Goal: Task Accomplishment & Management: Complete application form

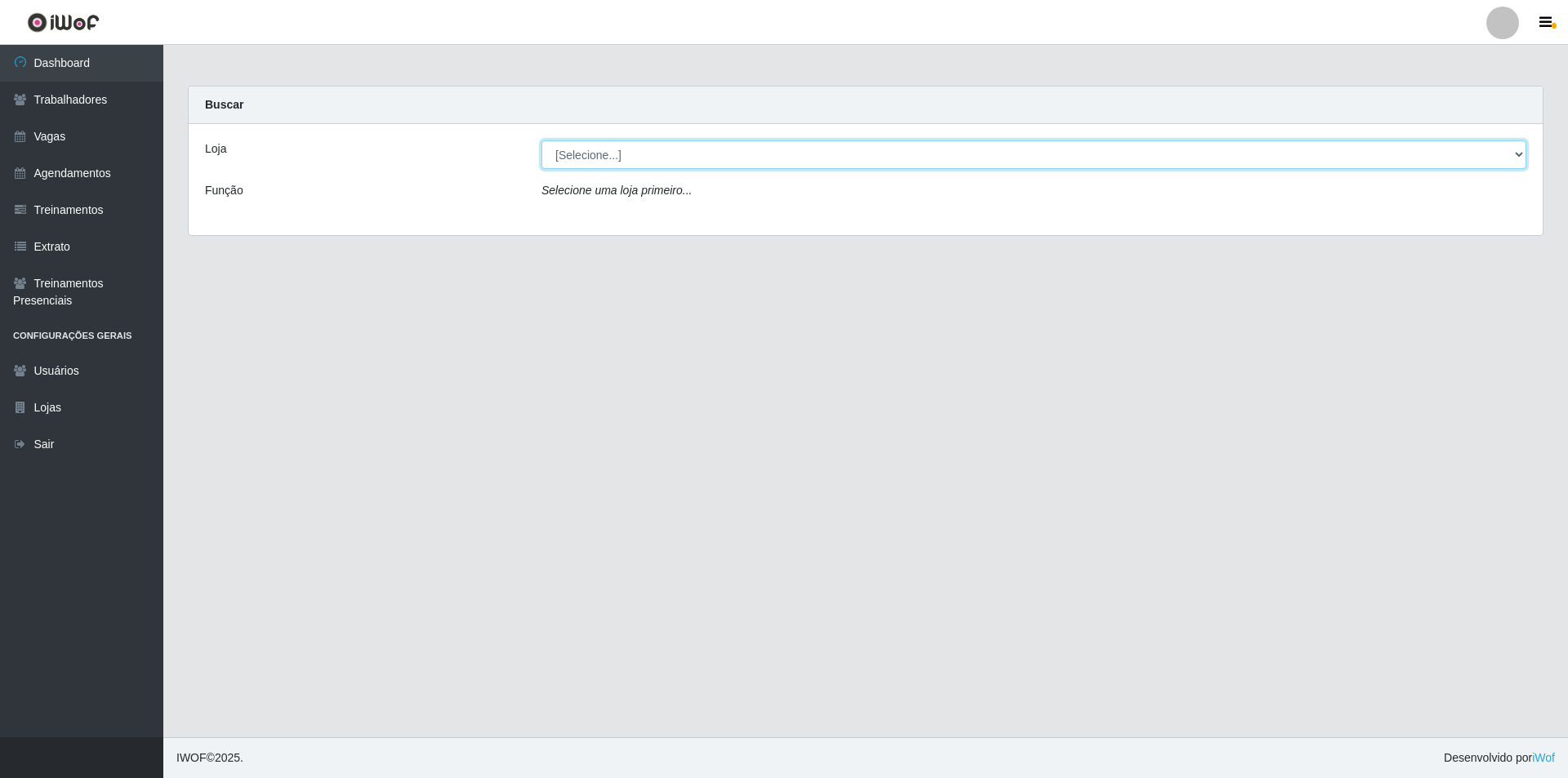
drag, startPoint x: 610, startPoint y: 147, endPoint x: 607, endPoint y: 167, distance: 20.2
click at [611, 150] on select "[Selecione...] Pizza Nostra" at bounding box center [1033, 155] width 984 height 29
select select "337"
click at [541, 140] on select "[Selecione...] Pizza Nostra" at bounding box center [1033, 155] width 984 height 29
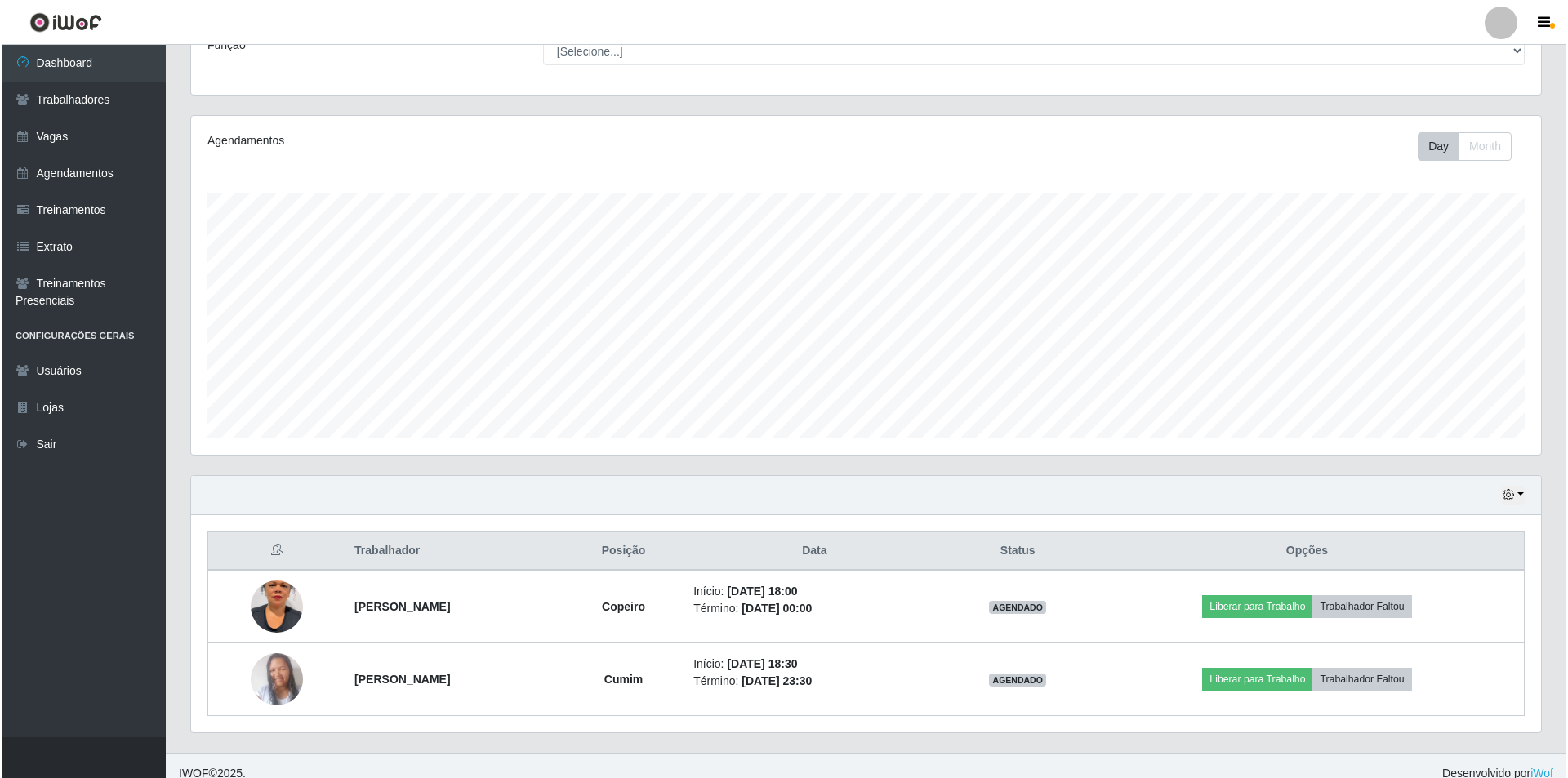
scroll to position [160, 0]
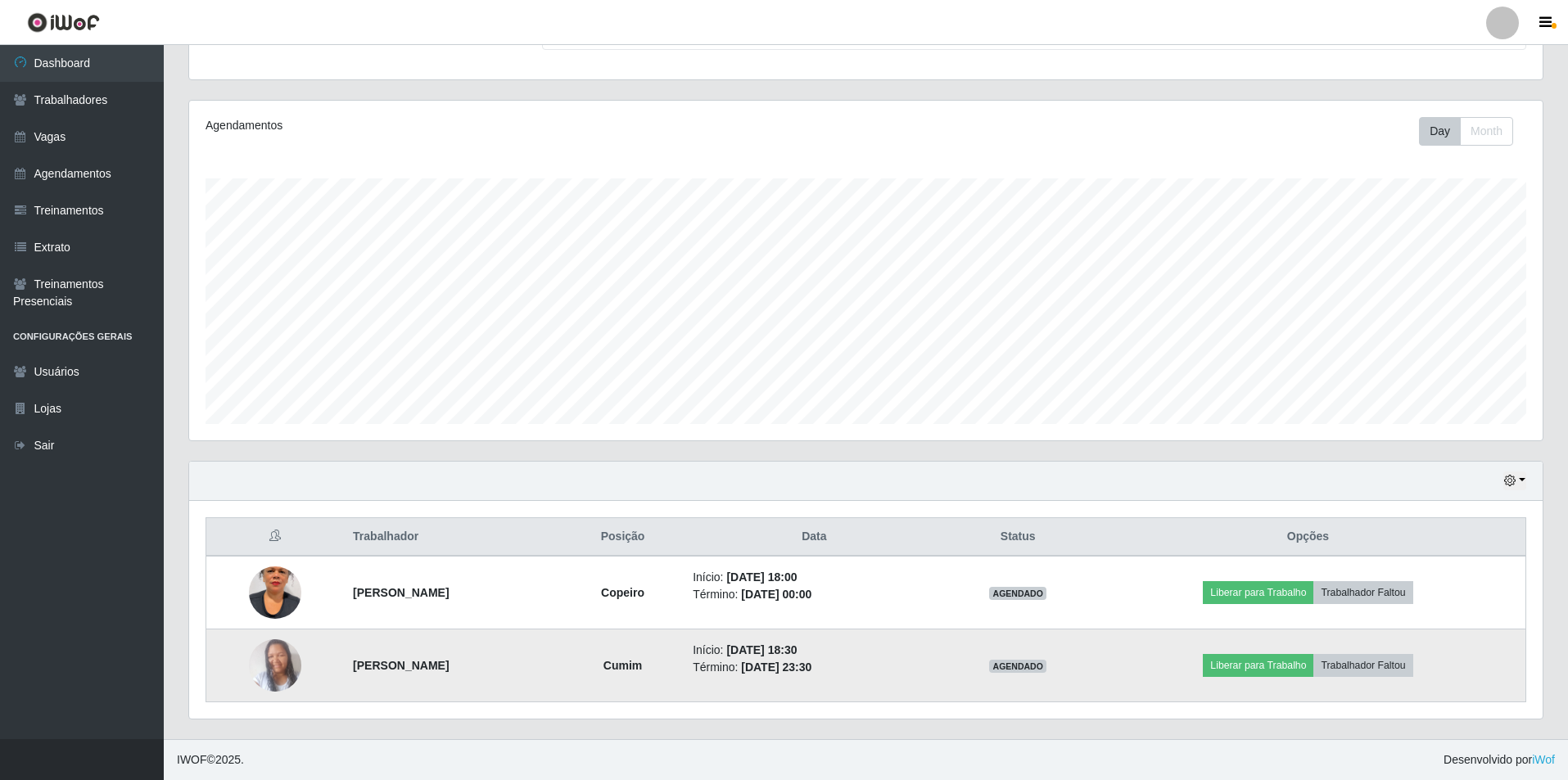
click at [267, 668] on img at bounding box center [275, 666] width 52 height 70
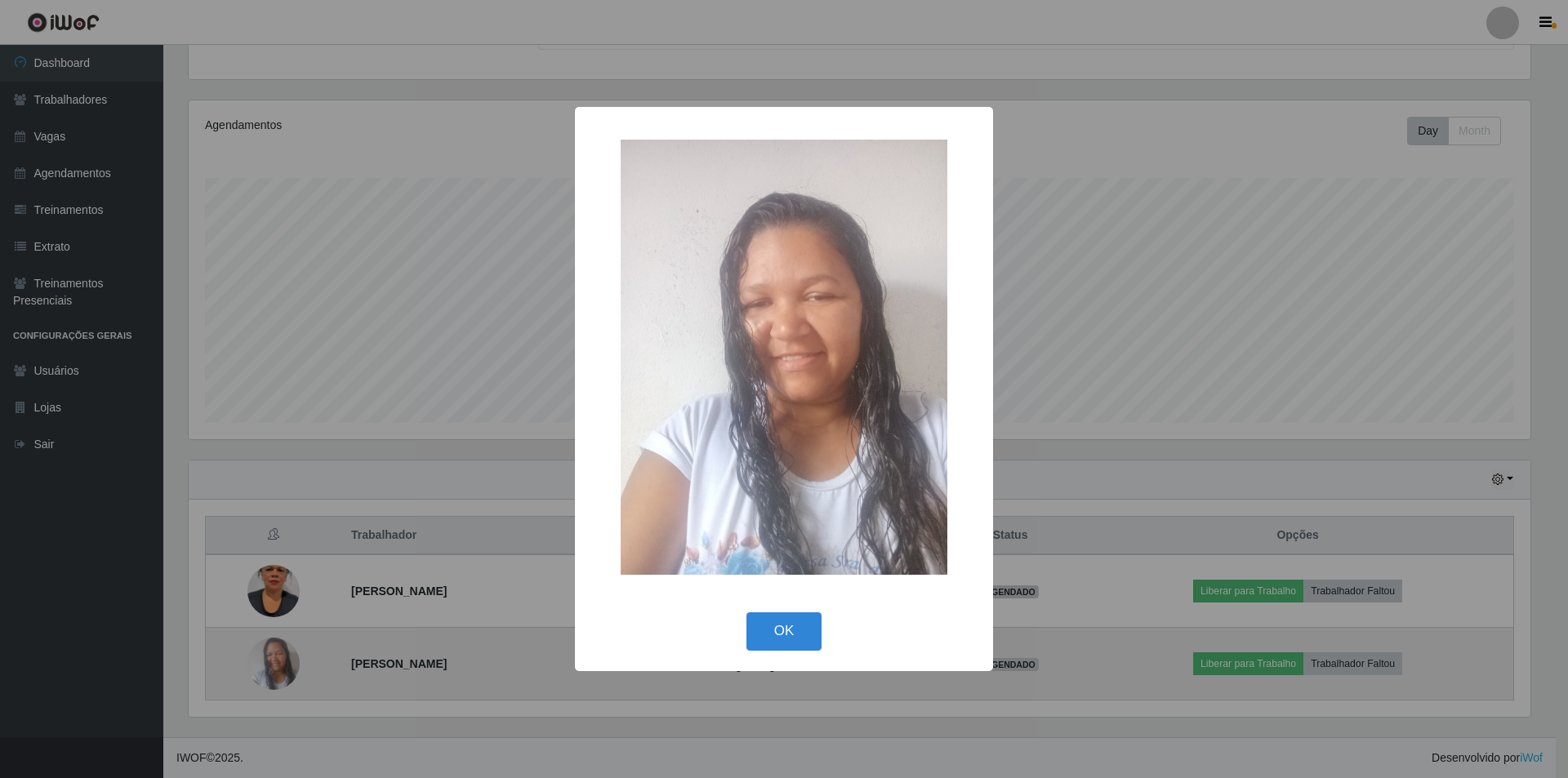
click at [267, 666] on div "× OK Cancel" at bounding box center [784, 389] width 1568 height 778
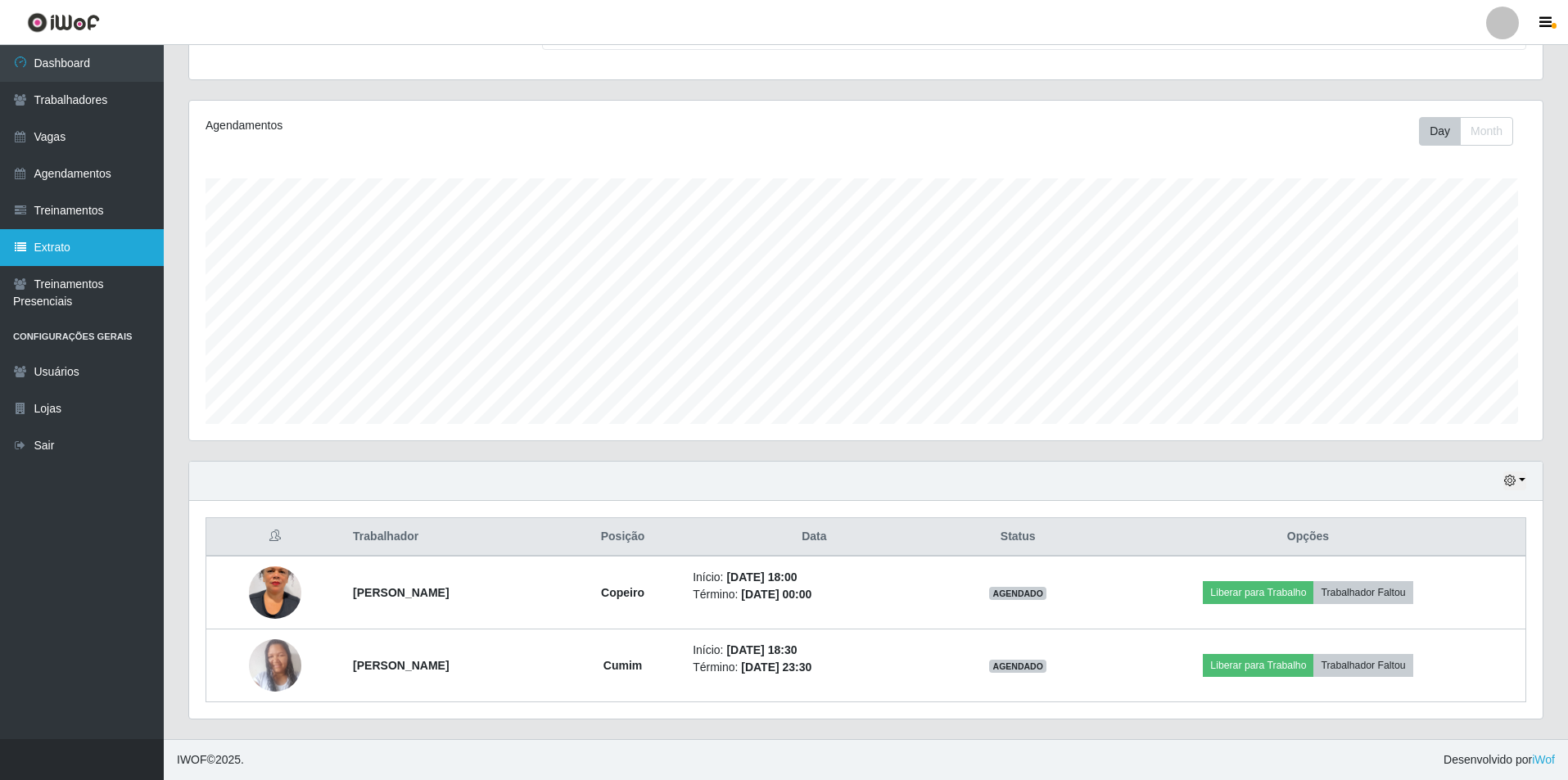
scroll to position [340, 1354]
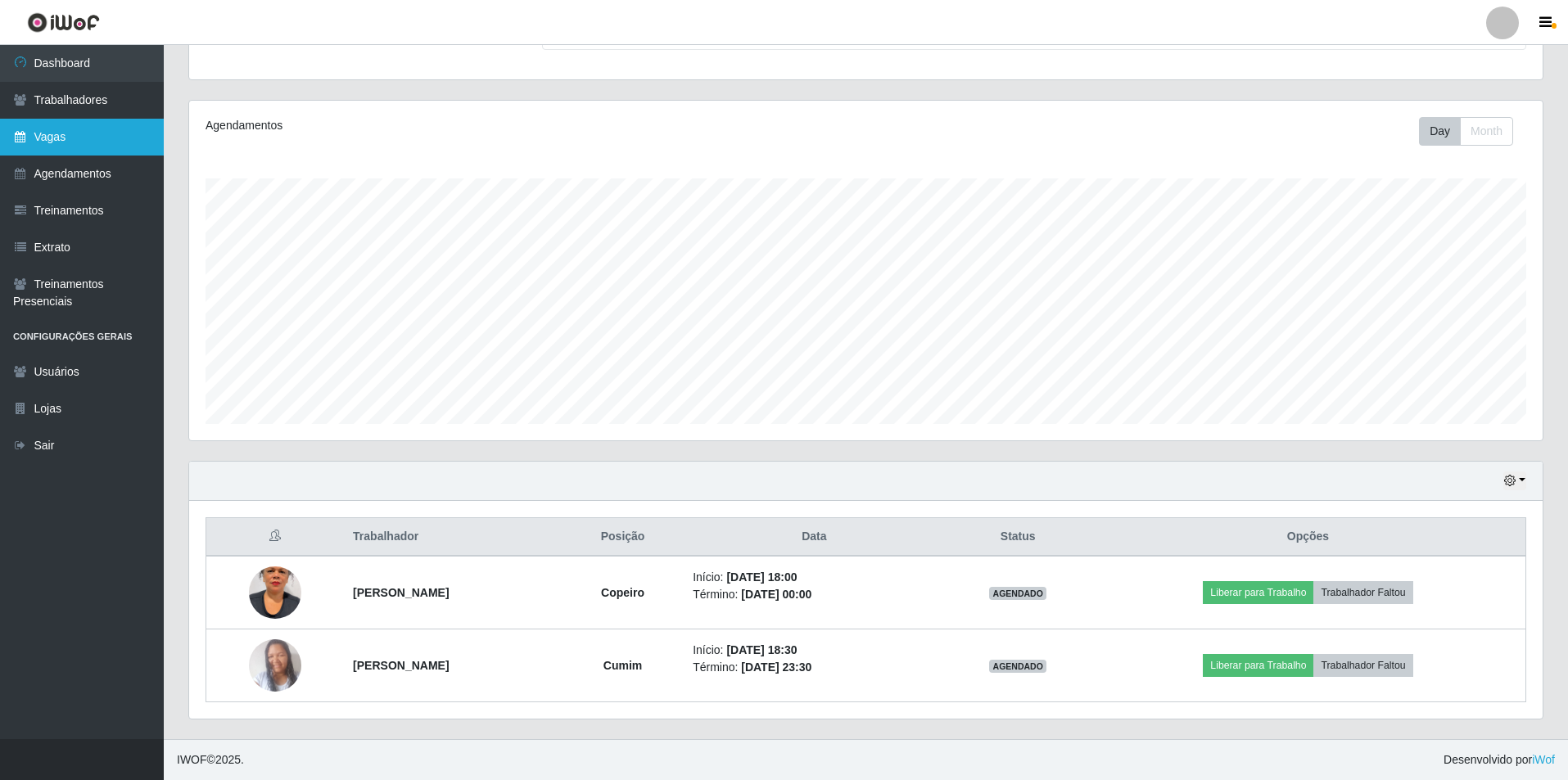
click at [43, 146] on link "Vagas" at bounding box center [81, 138] width 164 height 37
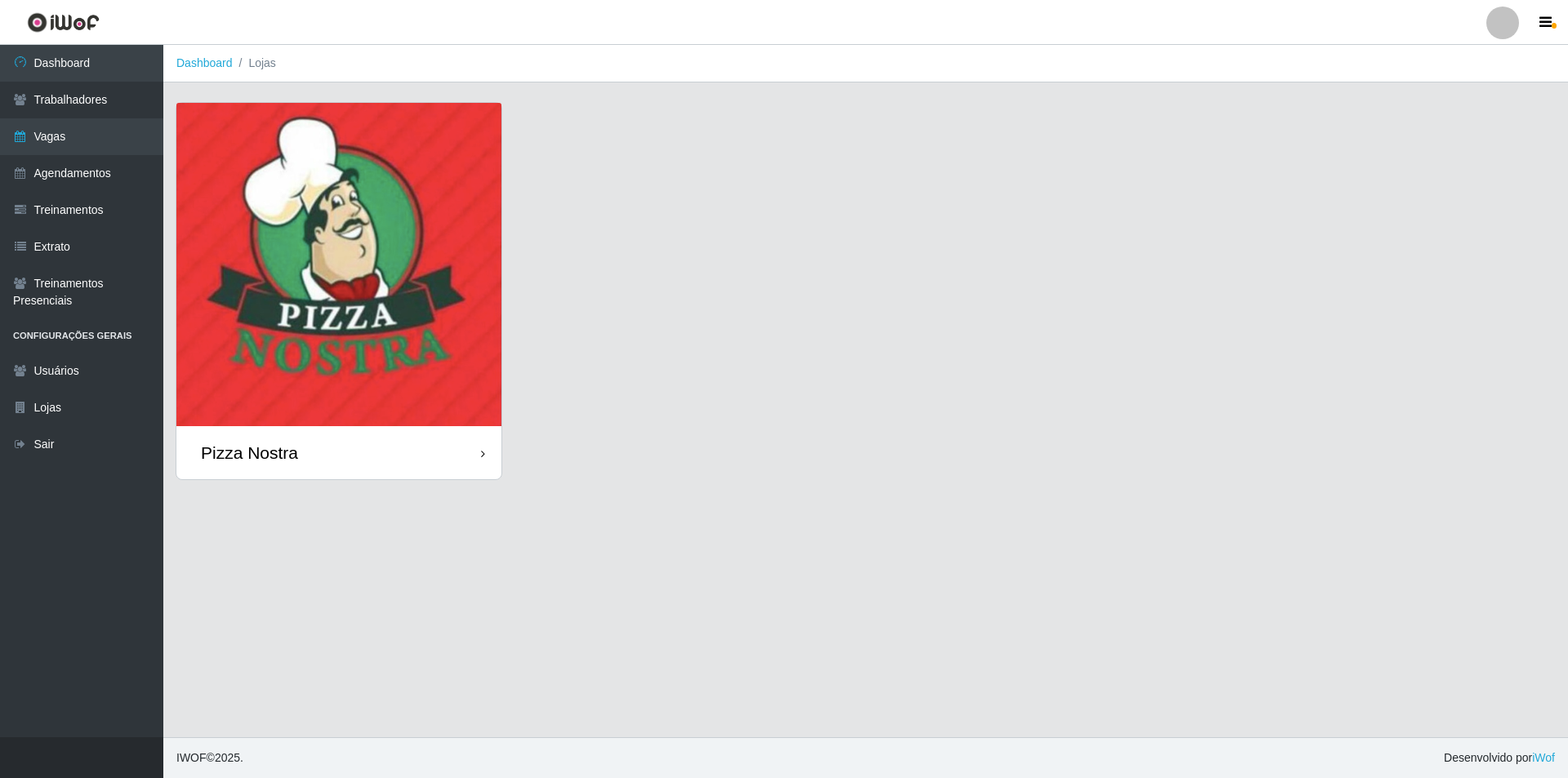
click at [368, 188] on img at bounding box center [339, 264] width 325 height 324
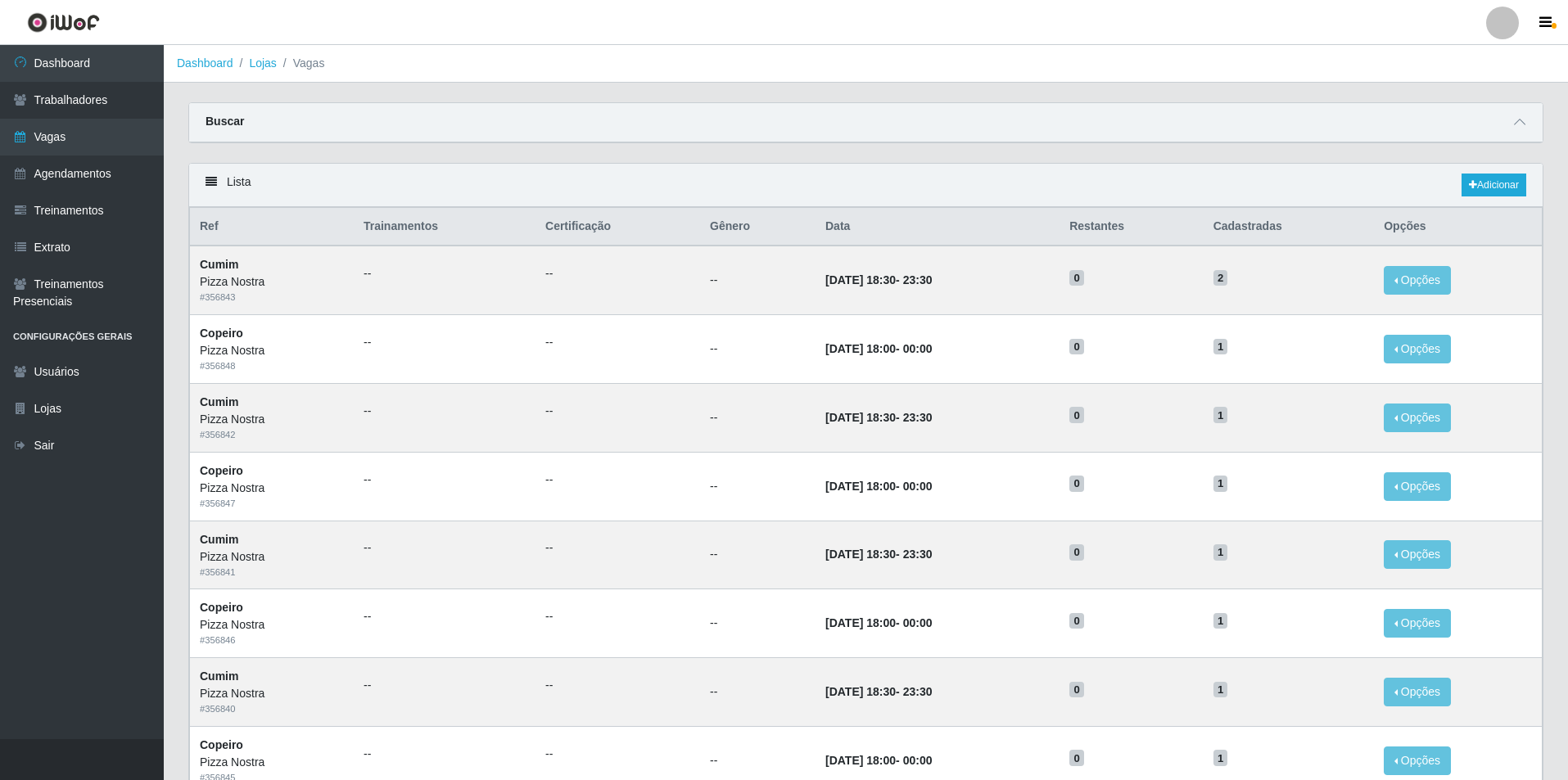
click at [780, 152] on div "Carregando... Buscar Início em Término em Função [Selecione...] ASG ASG + ASG +…" at bounding box center [866, 133] width 1380 height 61
drag, startPoint x: 1177, startPoint y: 54, endPoint x: 776, endPoint y: 401, distance: 530.3
click at [1177, 54] on ol "Dashboard Lojas Vagas" at bounding box center [865, 63] width 1404 height 38
drag, startPoint x: 1084, startPoint y: 74, endPoint x: 1073, endPoint y: 73, distance: 11.0
click at [1084, 74] on ol "Dashboard Lojas Vagas" at bounding box center [865, 63] width 1404 height 38
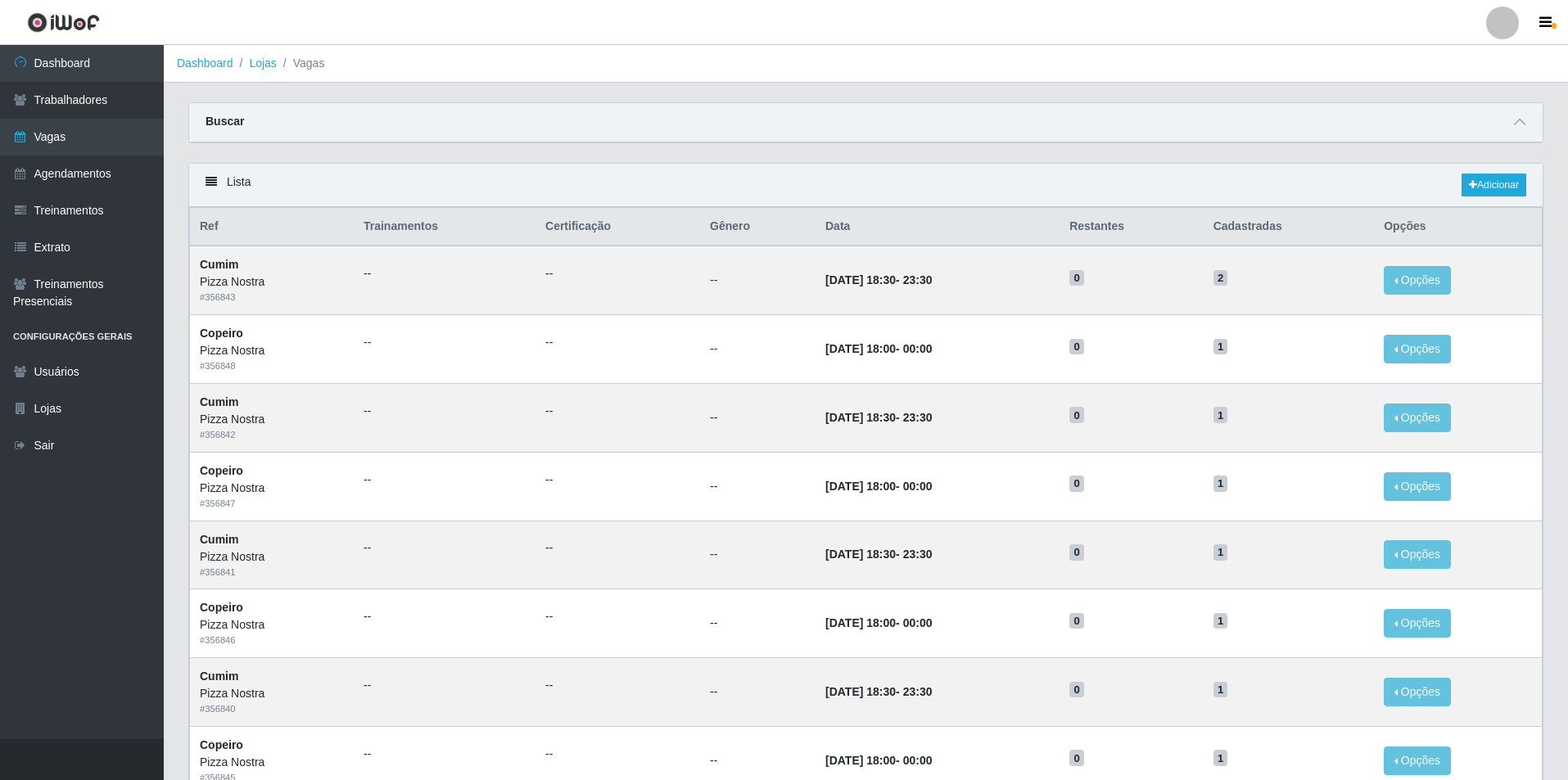
click at [1458, 178] on div "Lista Adicionar" at bounding box center [865, 185] width 1354 height 44
click at [1463, 180] on link "Adicionar" at bounding box center [1494, 185] width 65 height 23
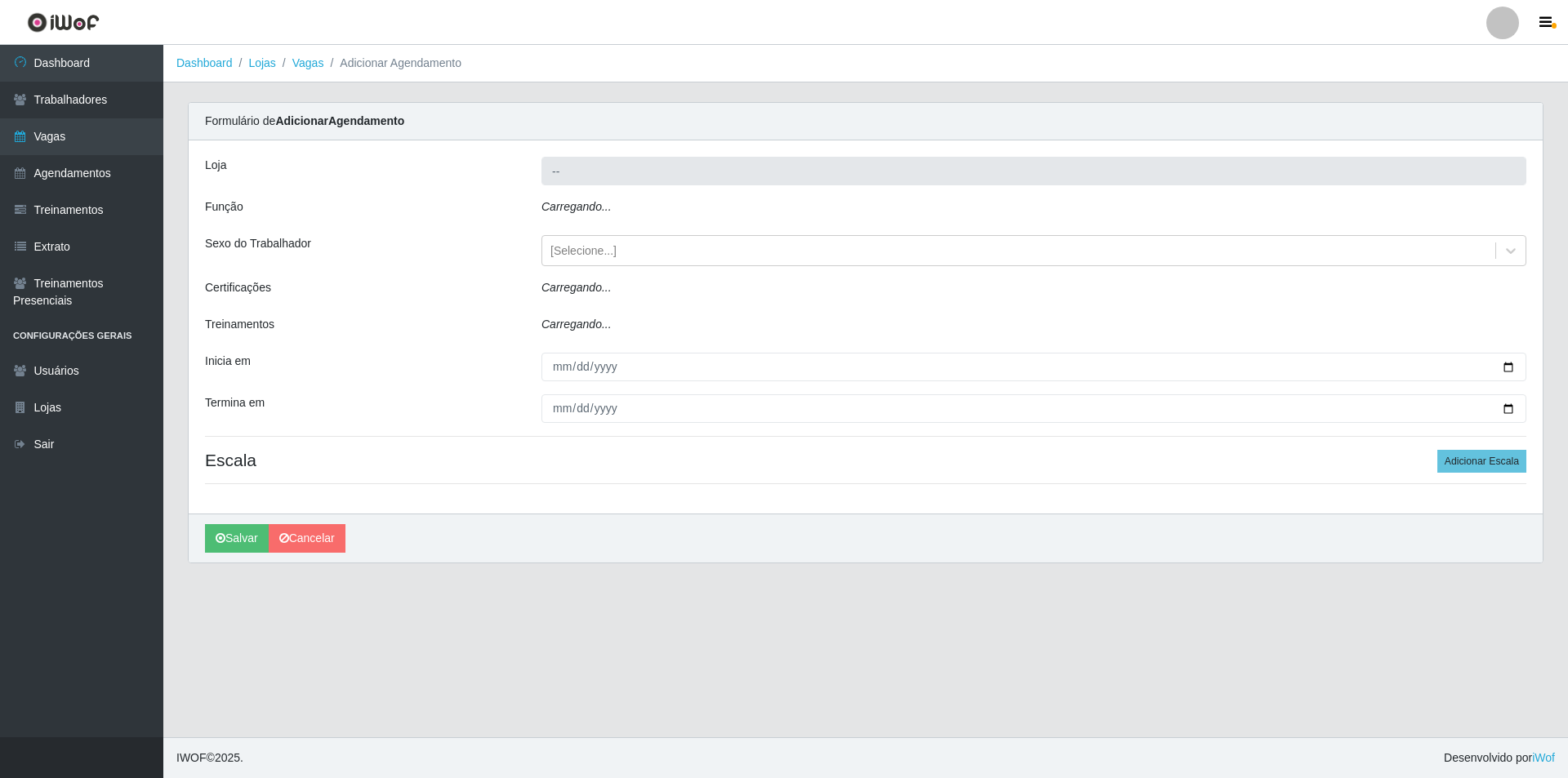
type input "Pizza Nostra"
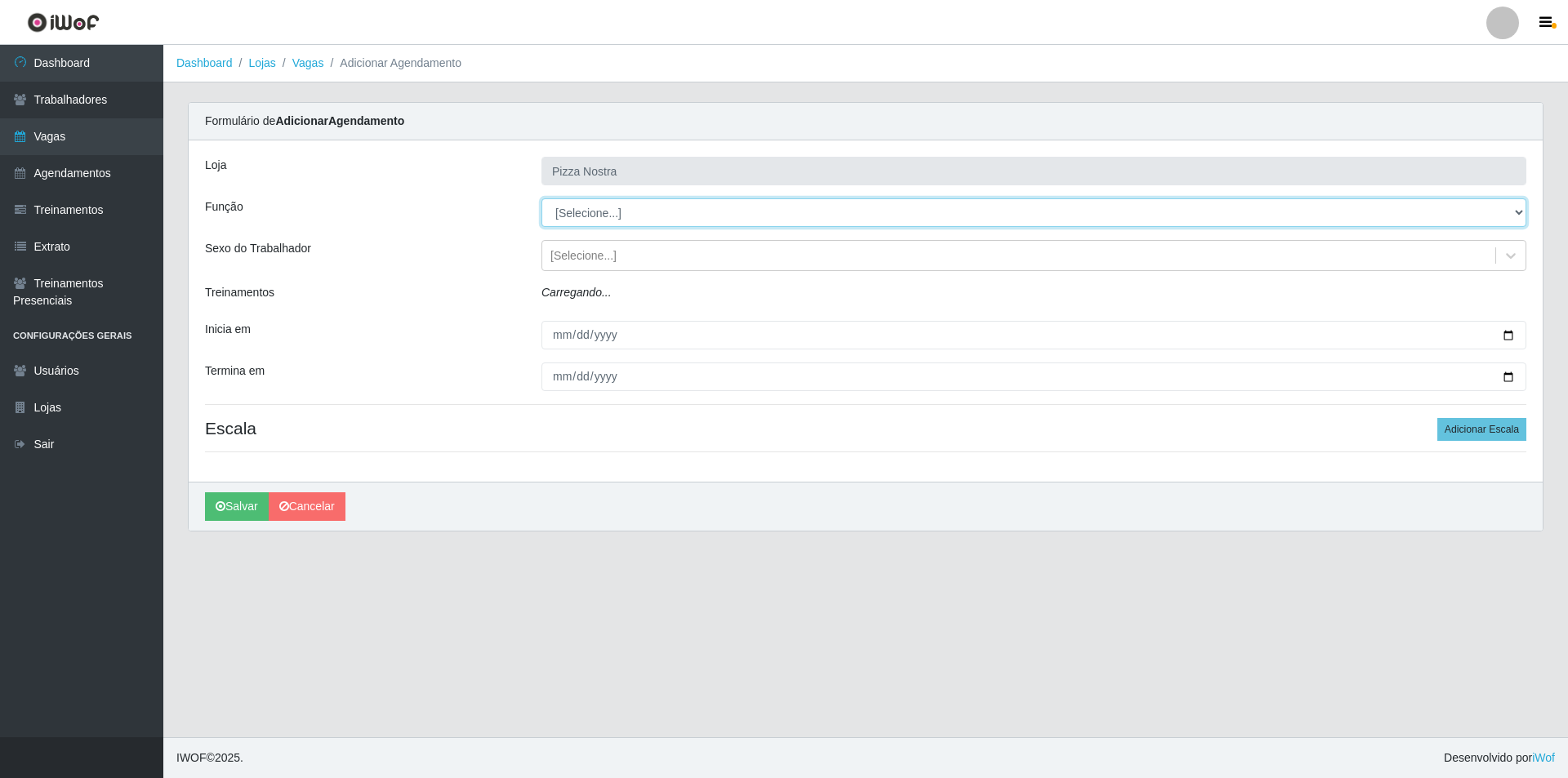
click at [626, 211] on select "[Selecione...] ASG ASG + ASG ++ Auxiliar de Cozinha Auxiliar de Cozinha + Auxil…" at bounding box center [1033, 213] width 984 height 29
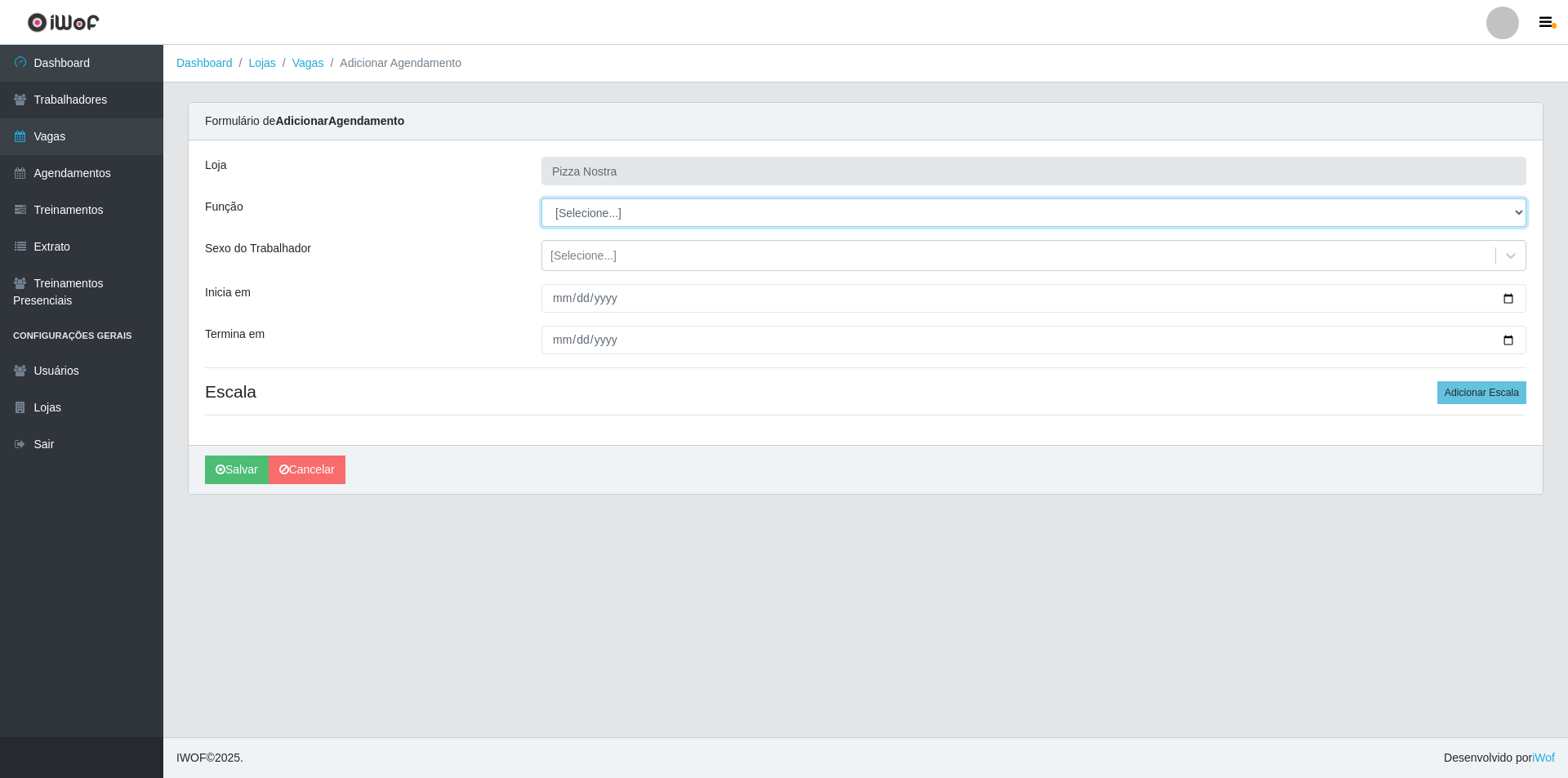
select select "91"
click at [541, 198] on select "[Selecione...] ASG ASG + ASG ++ Auxiliar de Cozinha Auxiliar de Cozinha + Auxil…" at bounding box center [1033, 213] width 984 height 29
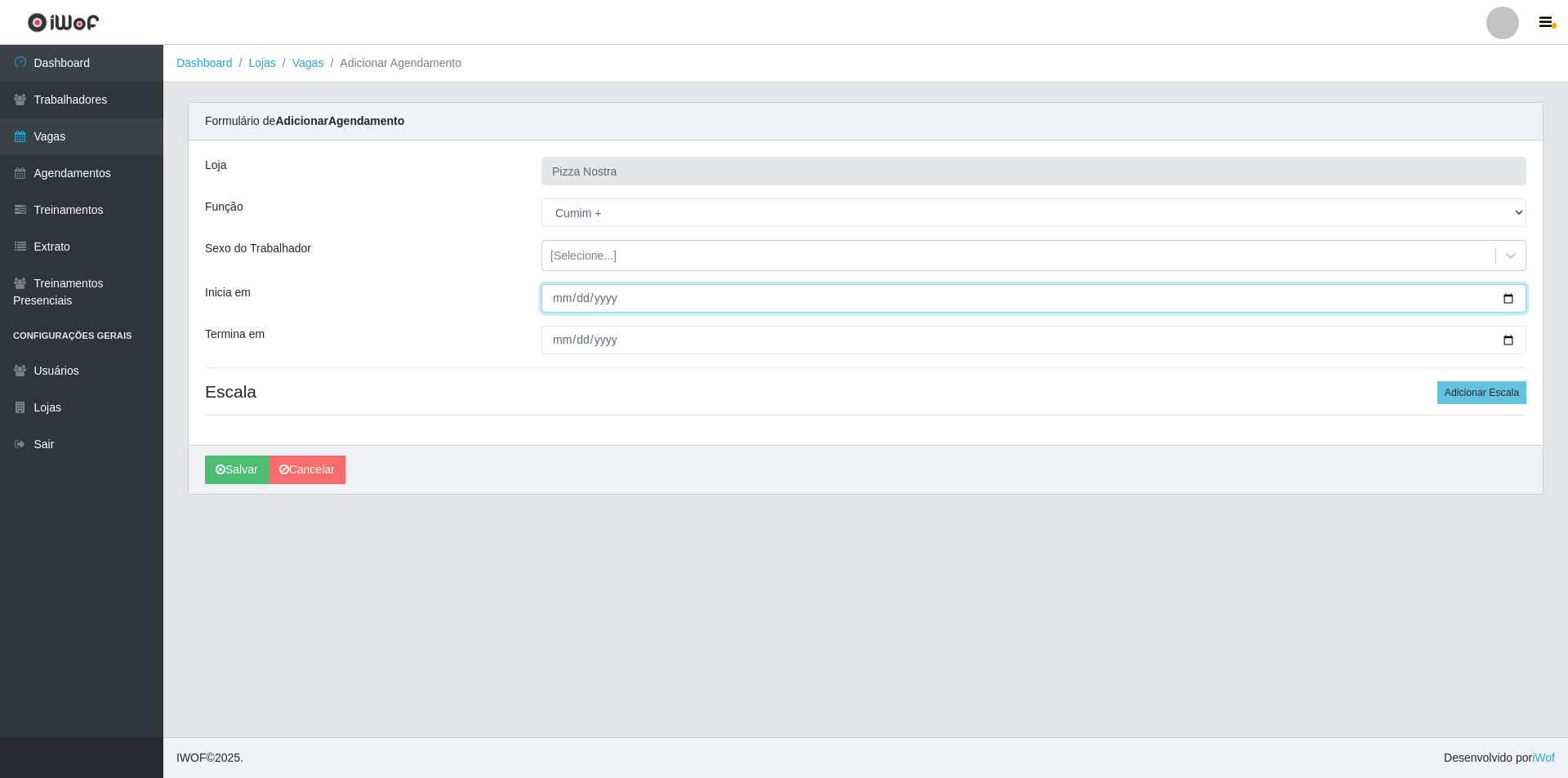
click at [564, 295] on input "Inicia em" at bounding box center [1033, 299] width 984 height 29
type input "[DATE]"
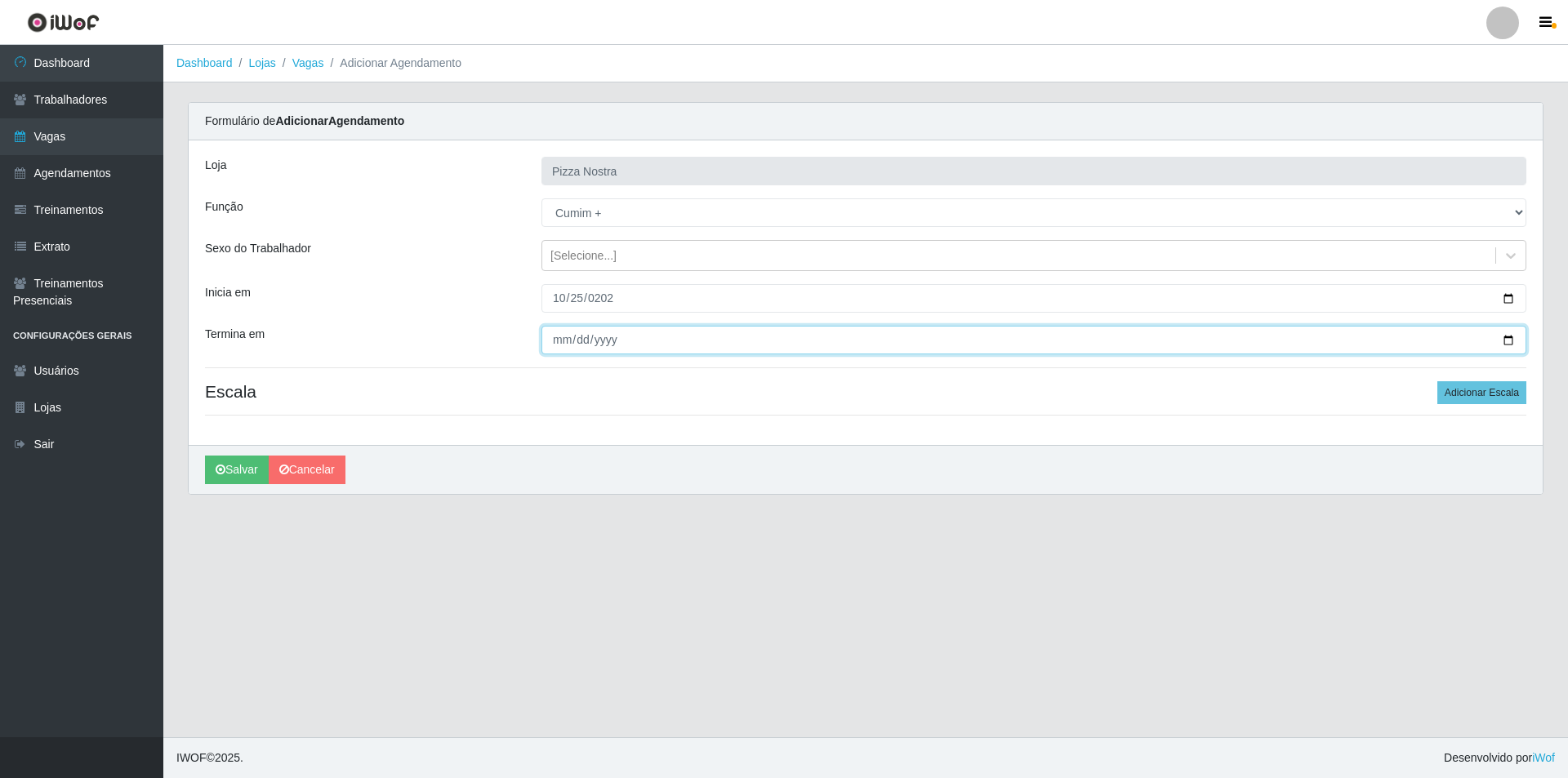
click at [547, 342] on input "Termina em" at bounding box center [1033, 340] width 984 height 29
type input "[DATE]"
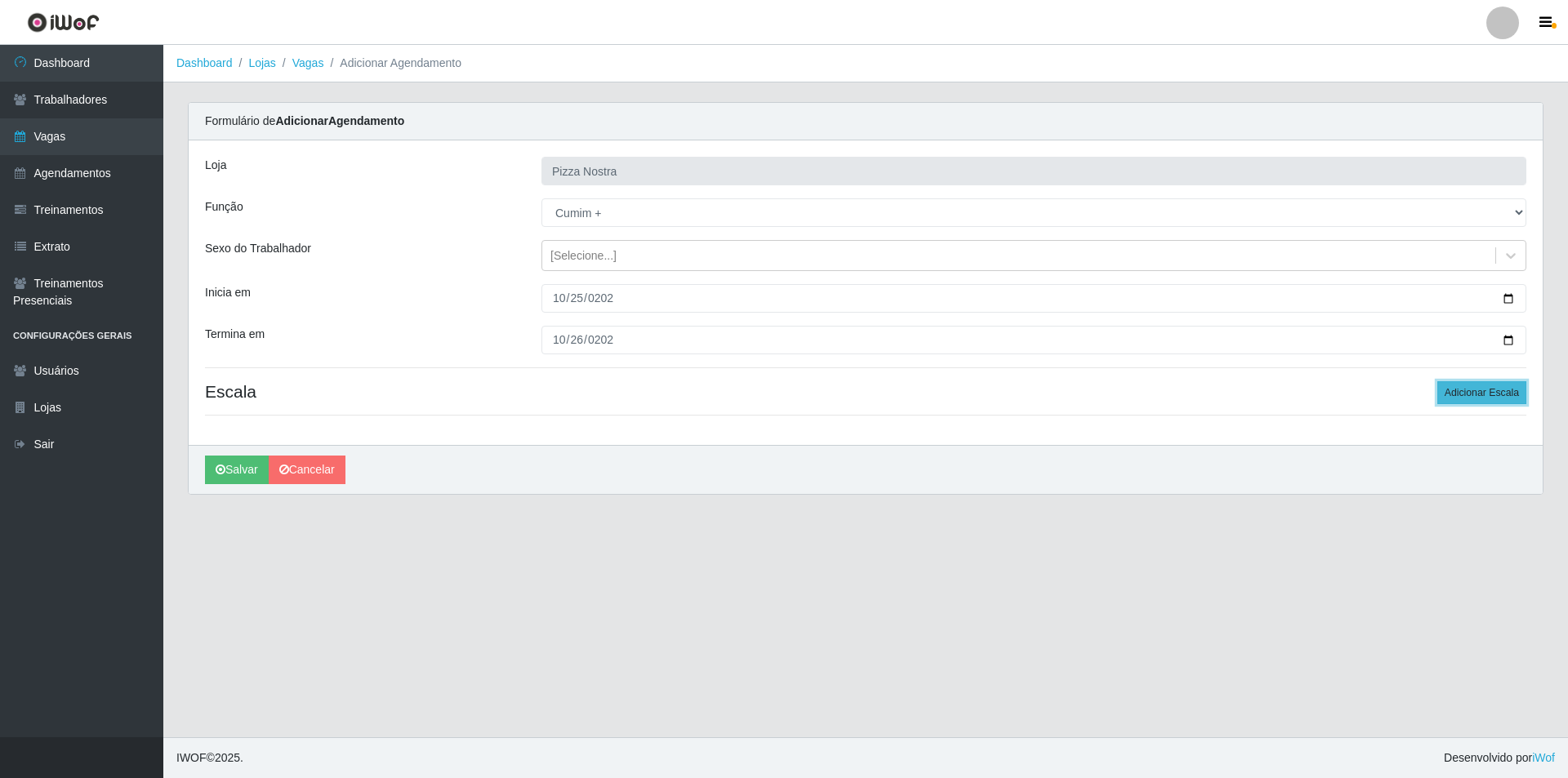
click at [1505, 383] on button "Adicionar Escala" at bounding box center [1481, 393] width 89 height 23
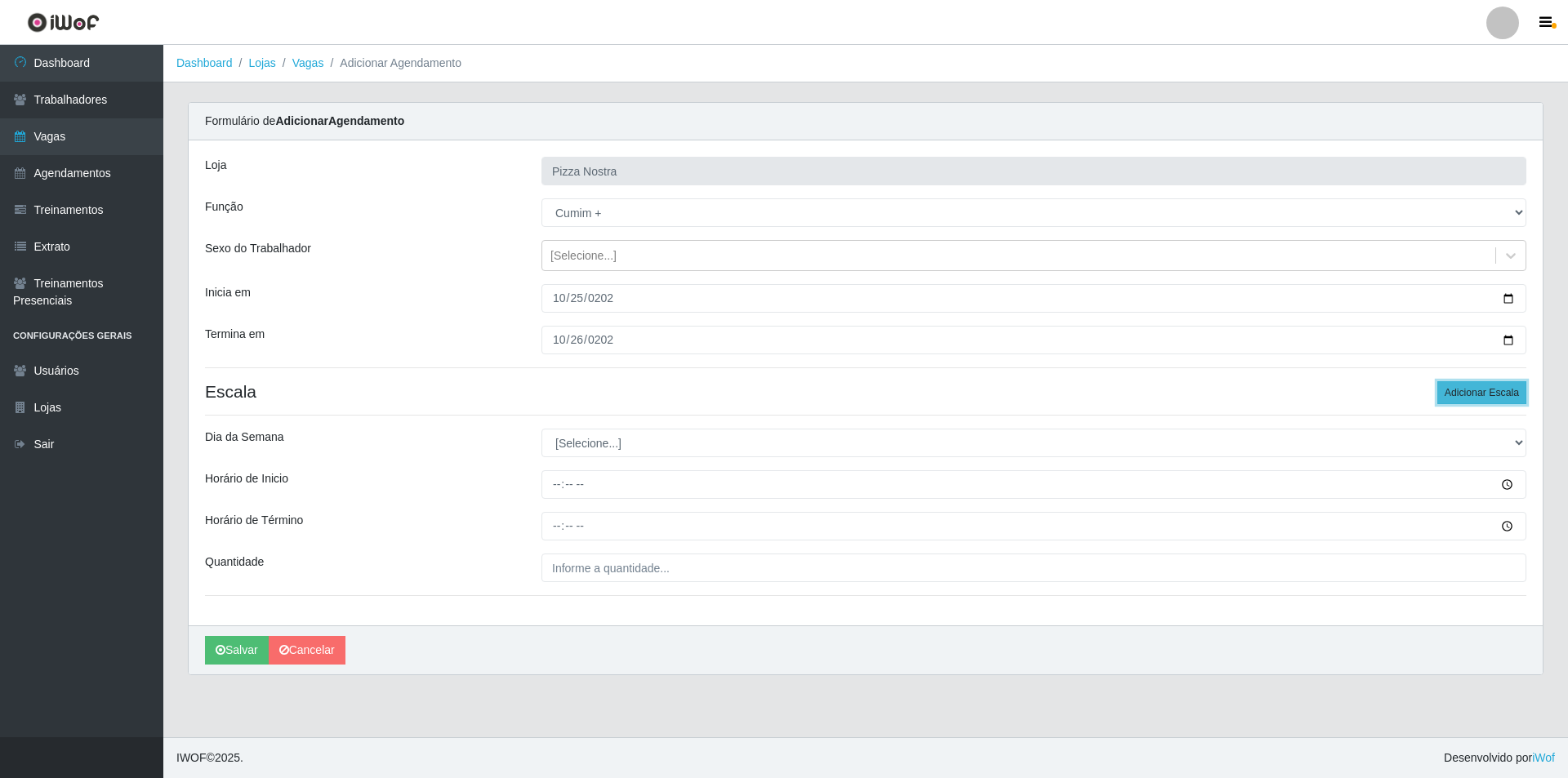
click at [1505, 383] on button "Adicionar Escala" at bounding box center [1481, 393] width 89 height 23
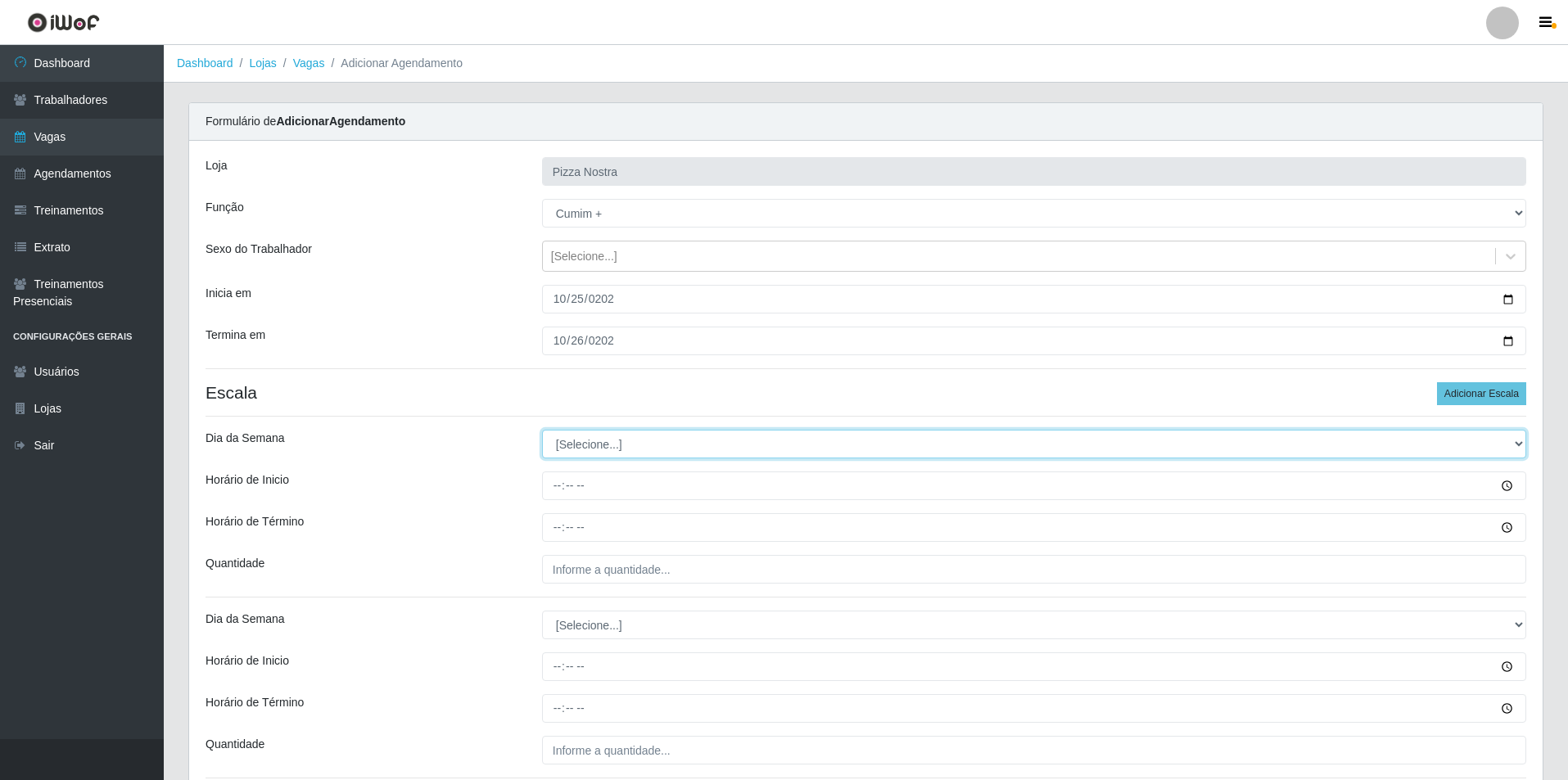
click at [801, 450] on select "[Selecione...] Segunda Terça Quarta Quinta Sexta Sábado Domingo" at bounding box center [1034, 445] width 985 height 29
select select "6"
click at [542, 430] on select "[Selecione...] Segunda Terça Quarta Quinta Sexta Sábado Domingo" at bounding box center [1034, 445] width 985 height 29
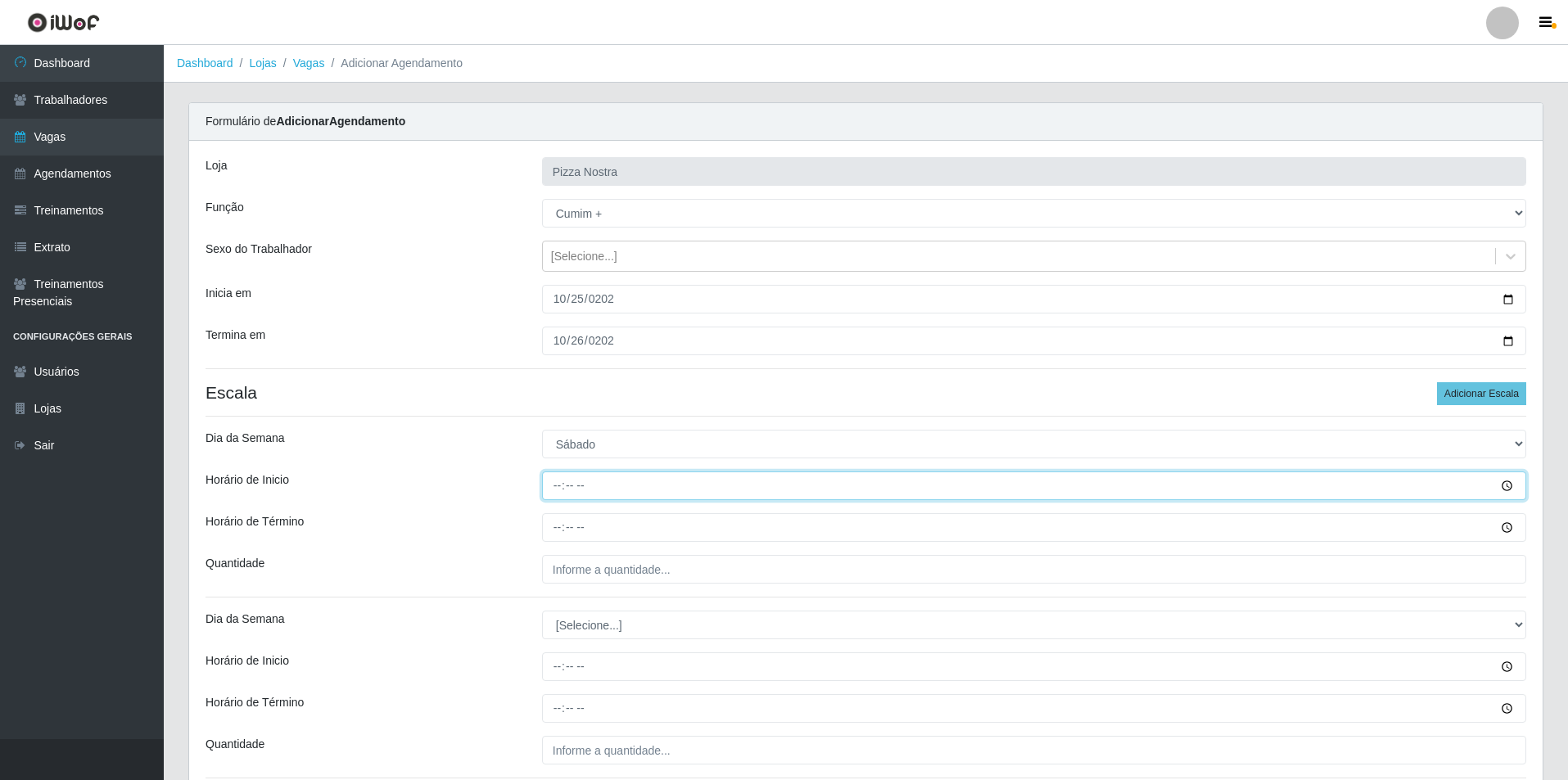
click at [545, 477] on input "Horário de Inicio" at bounding box center [1034, 486] width 985 height 29
type input "18:00"
click at [559, 548] on div "Loja Pizza Nostra Função [Selecione...] ASG ASG + ASG ++ Auxiliar de Cozinha Au…" at bounding box center [865, 474] width 1354 height 668
click at [559, 547] on div "Loja Pizza Nostra Função [Selecione...] ASG ASG + ASG ++ Auxiliar de Cozinha Au…" at bounding box center [865, 474] width 1354 height 668
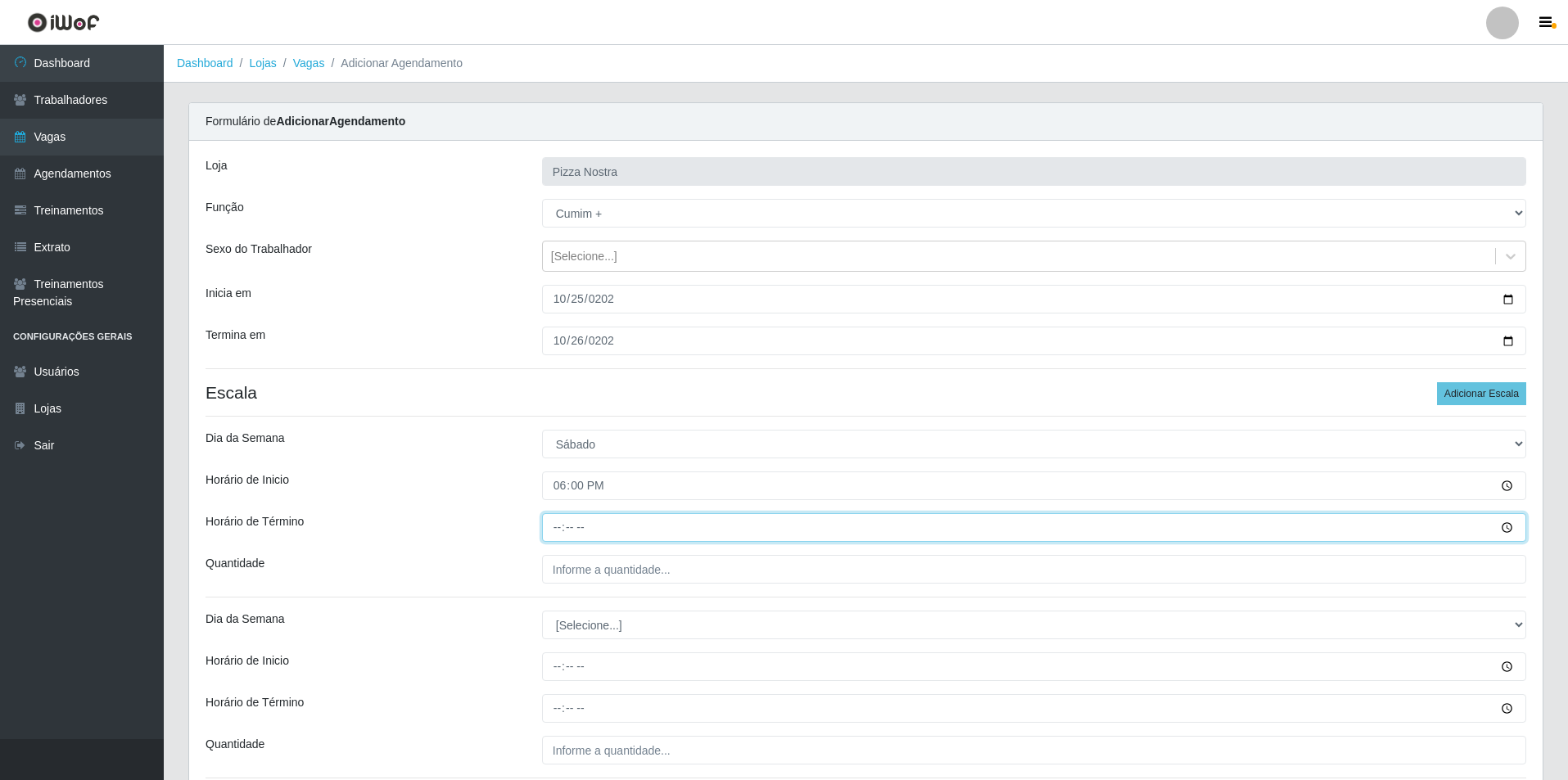
click at [558, 533] on input "Horário de Término" at bounding box center [1034, 528] width 985 height 29
type input "00:00"
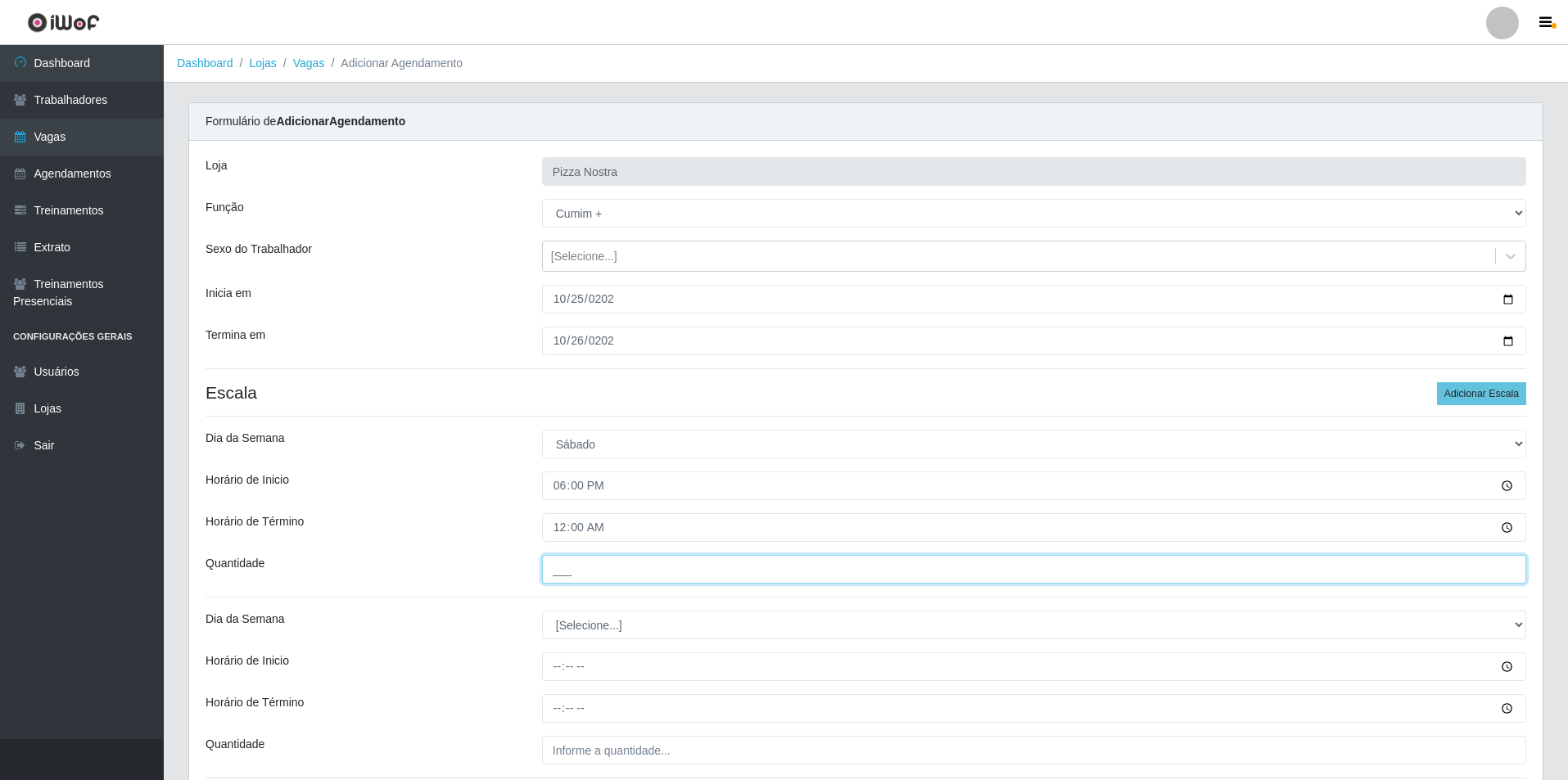
click at [581, 571] on input "___" at bounding box center [1034, 570] width 985 height 29
type input "5__"
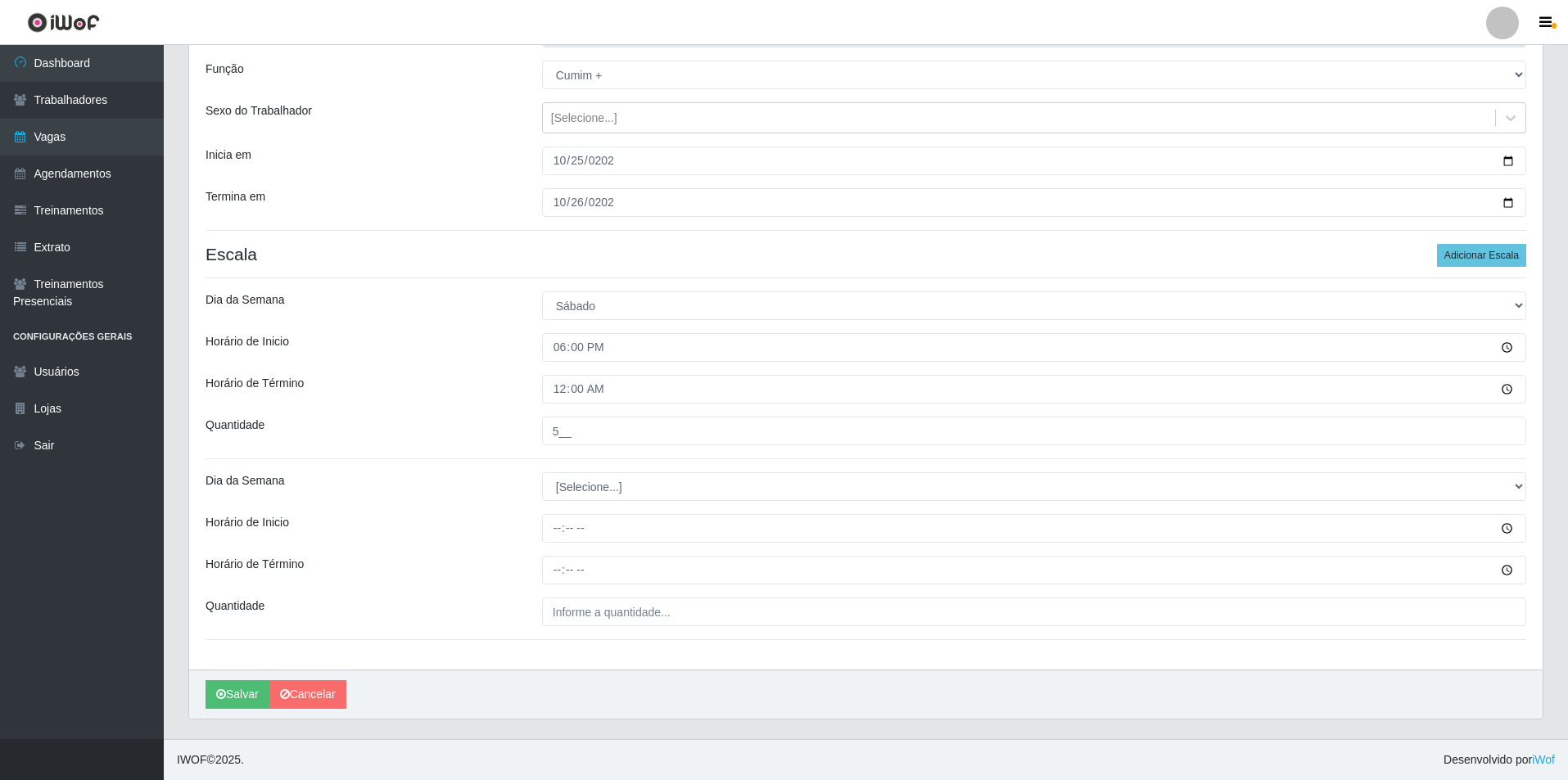
click at [567, 508] on div "Loja Pizza Nostra Função [Selecione...] ASG ASG + ASG ++ Auxiliar de Cozinha Au…" at bounding box center [865, 336] width 1354 height 668
click at [567, 504] on div "Loja Pizza Nostra Função [Selecione...] ASG ASG + ASG ++ Auxiliar de Cozinha Au…" at bounding box center [865, 336] width 1354 height 668
click at [574, 497] on select "[Selecione...] Segunda Terça Quarta Quinta Sexta Sábado Domingo" at bounding box center [1034, 487] width 985 height 29
select select "0"
click at [542, 473] on select "[Selecione...] Segunda Terça Quarta Quinta Sexta Sábado Domingo" at bounding box center [1034, 487] width 985 height 29
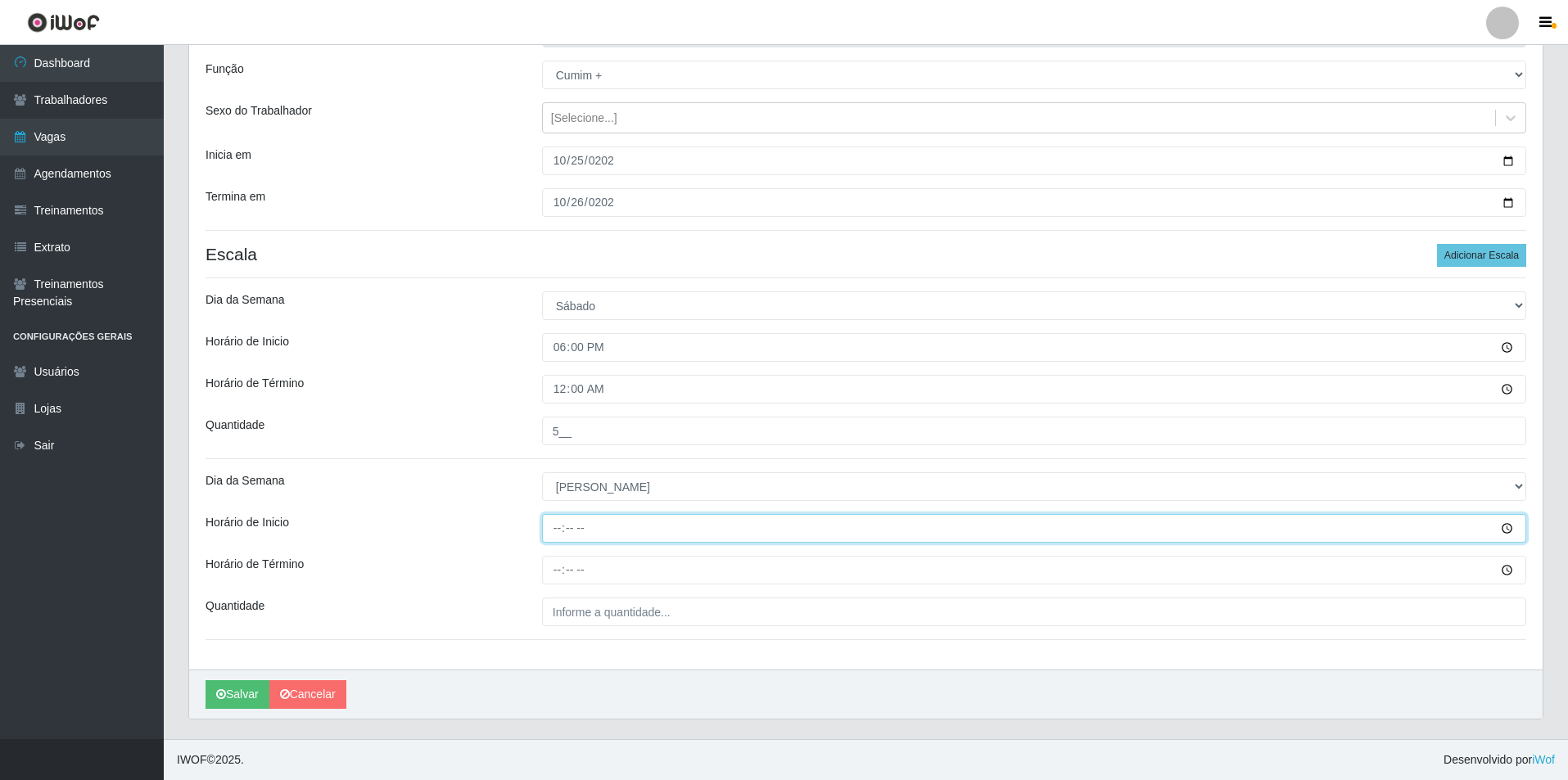
click at [552, 522] on input "Horário de Inicio" at bounding box center [1034, 529] width 985 height 29
type input "18:00"
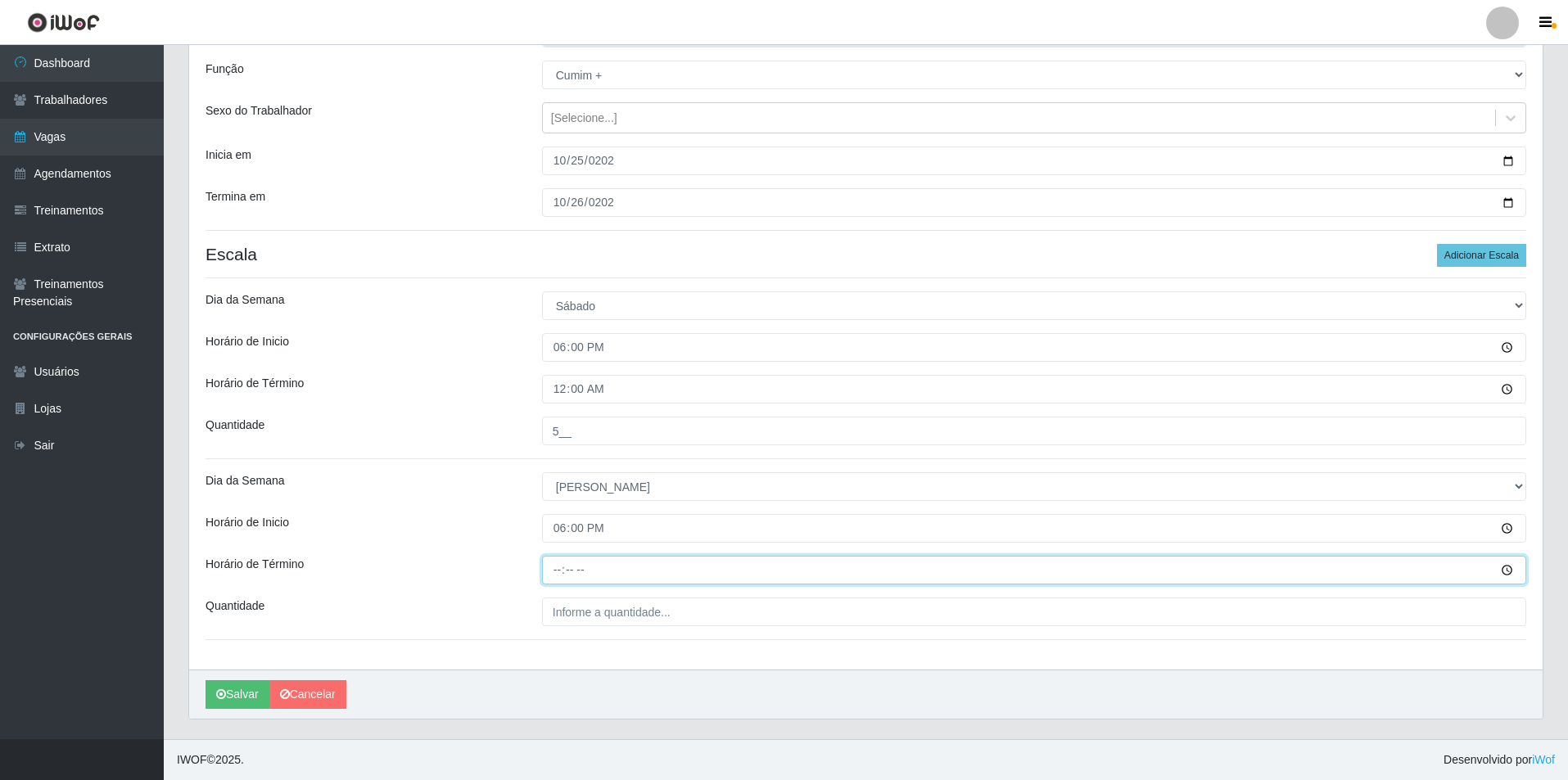
click at [552, 569] on input "Horário de Término" at bounding box center [1034, 571] width 985 height 29
type input "00:00"
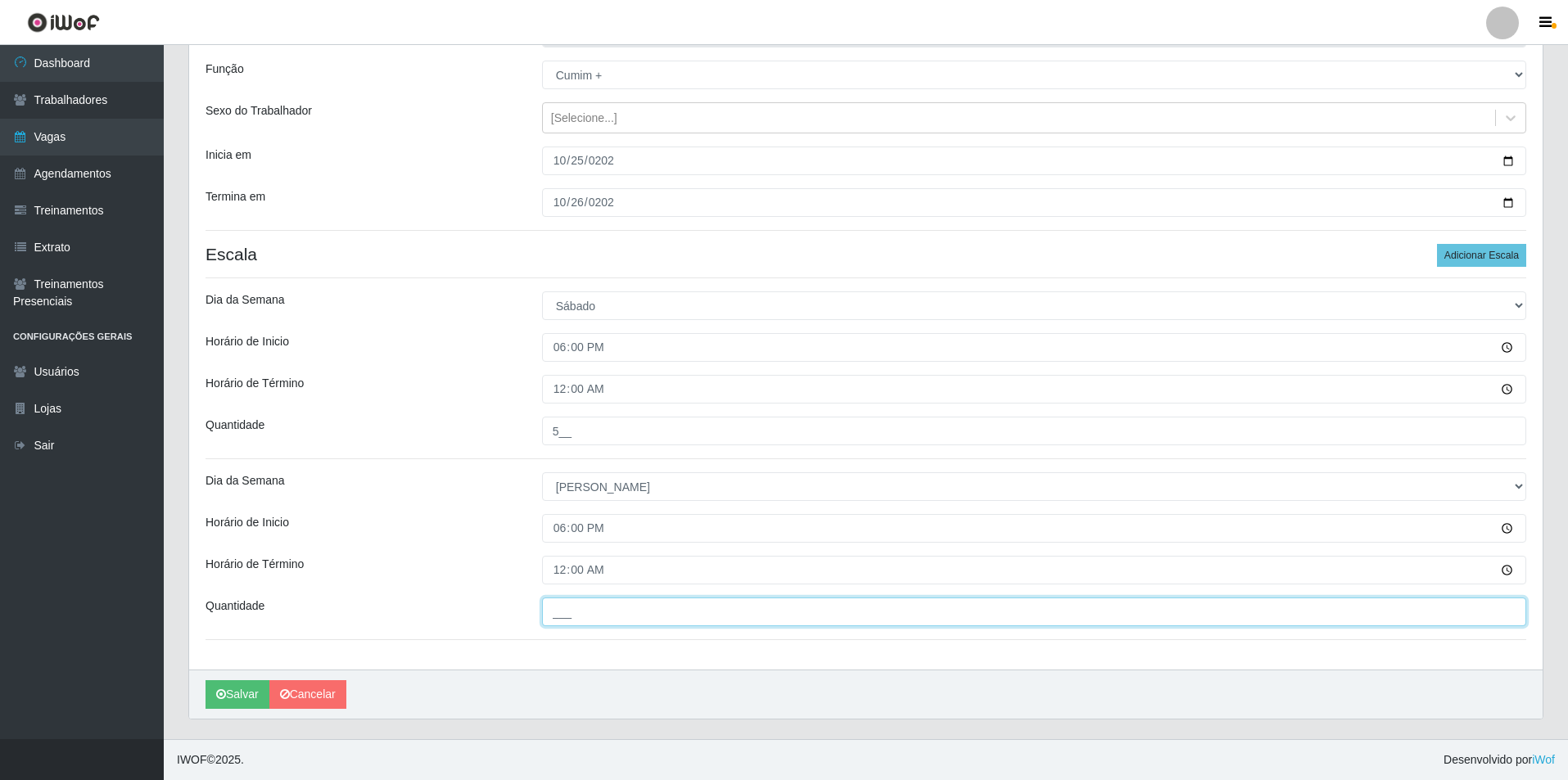
click at [590, 621] on input "___" at bounding box center [1034, 612] width 985 height 29
type input "5__"
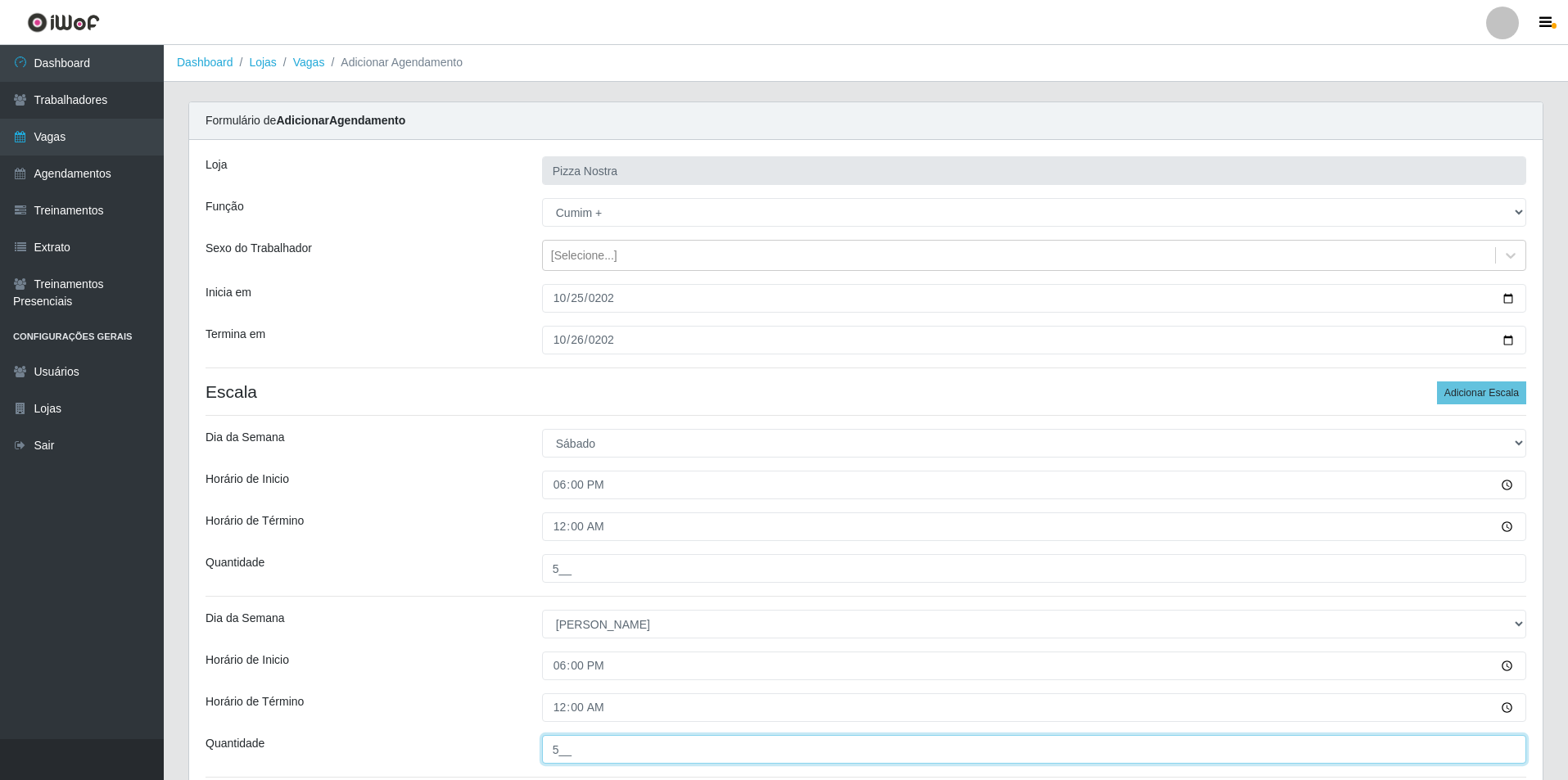
scroll to position [0, 0]
click at [604, 390] on h4 "Escala Adicionar Escala" at bounding box center [865, 392] width 1321 height 20
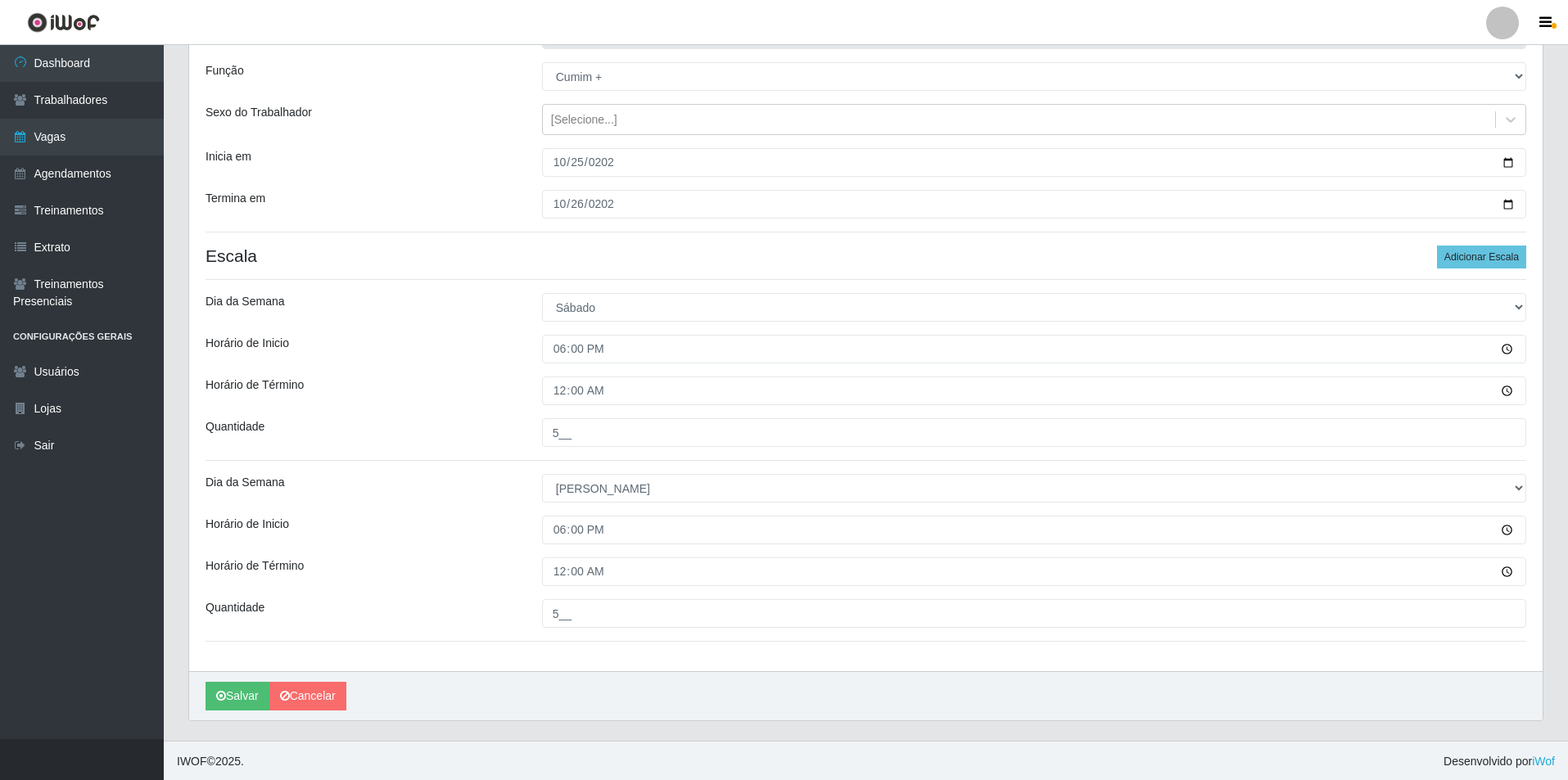
scroll to position [139, 0]
click at [239, 704] on button "Salvar" at bounding box center [237, 695] width 64 height 29
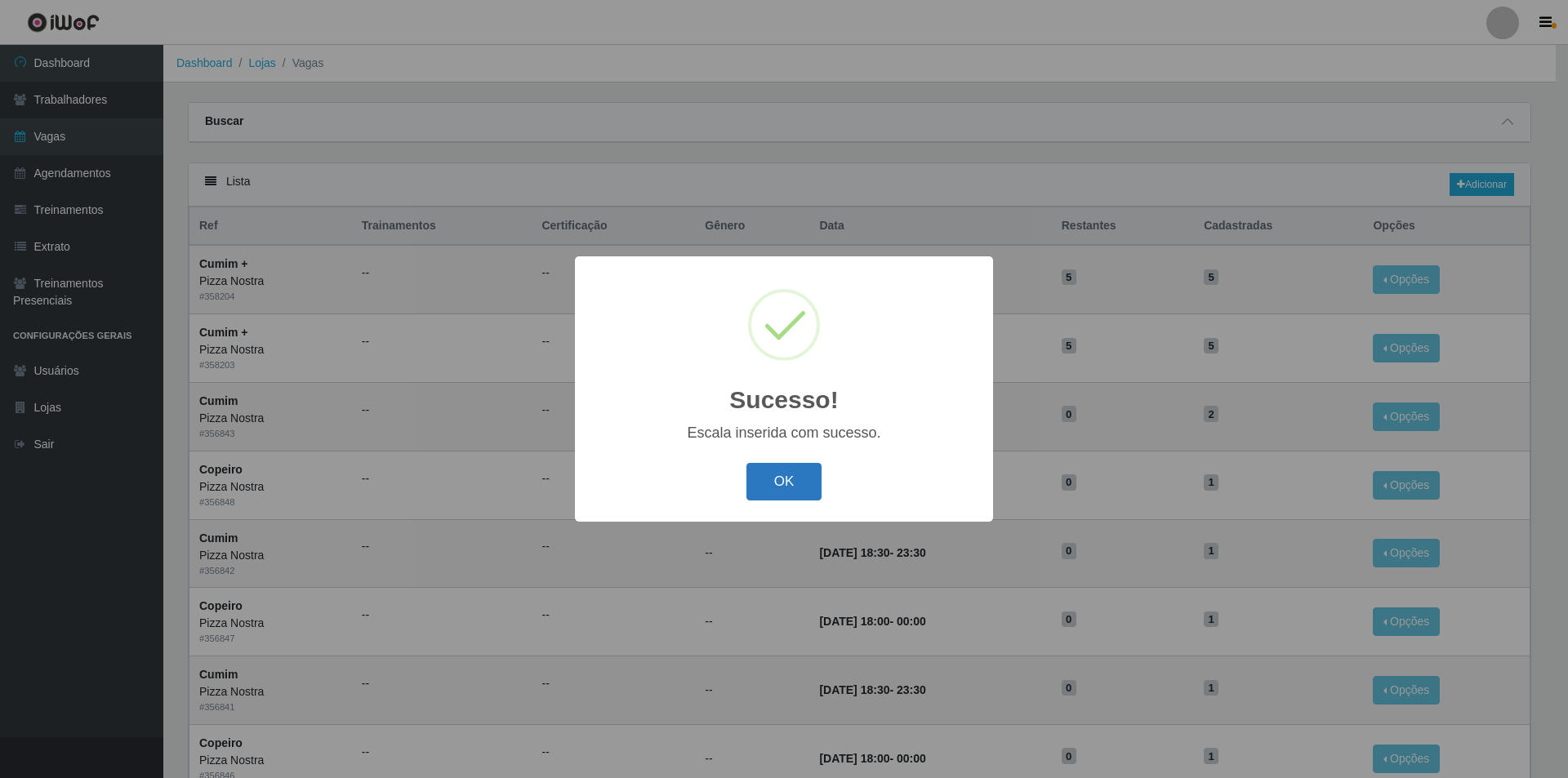
click at [763, 493] on button "OK" at bounding box center [784, 482] width 76 height 39
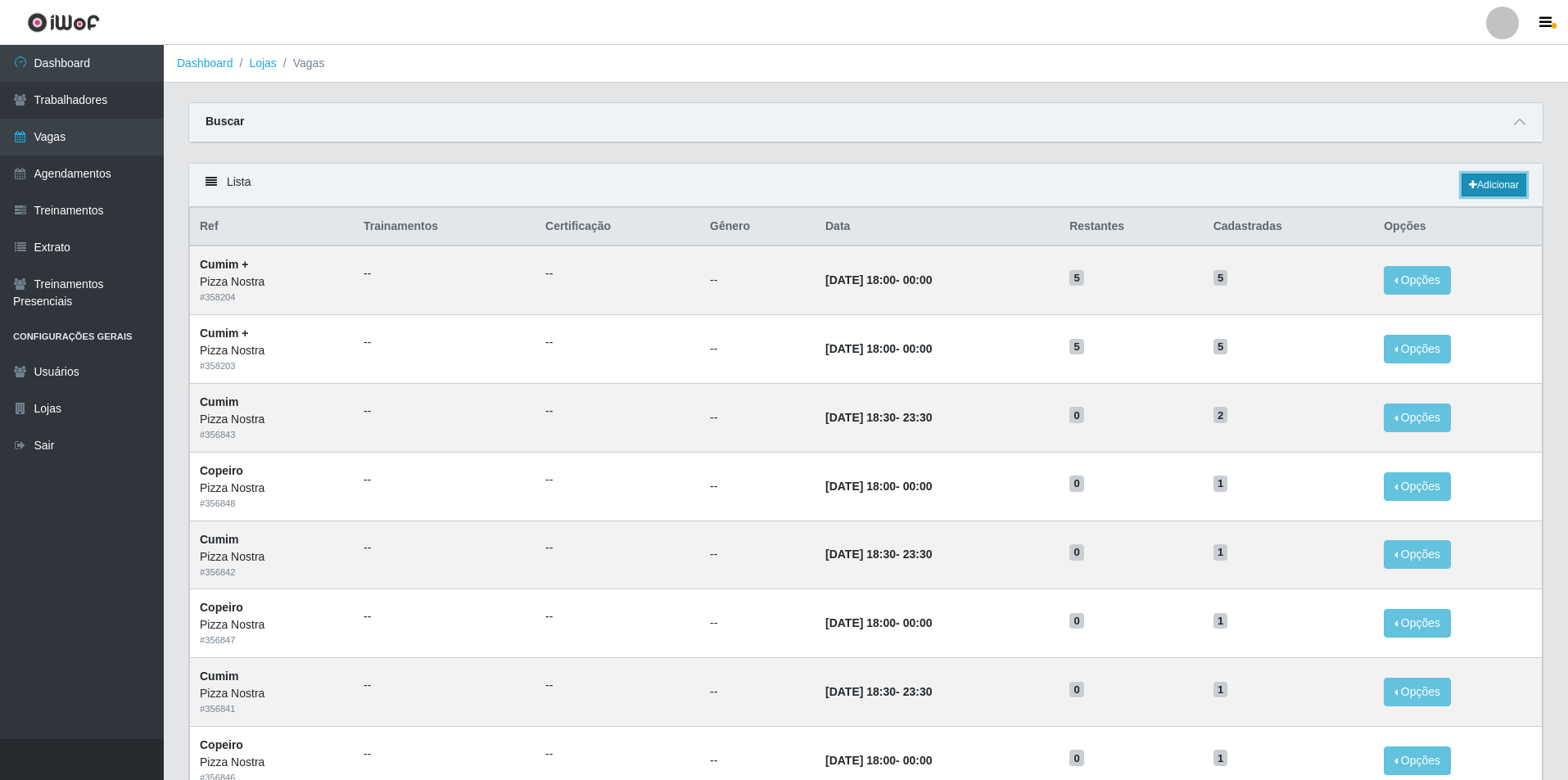
click at [1494, 188] on link "Adicionar" at bounding box center [1494, 185] width 65 height 23
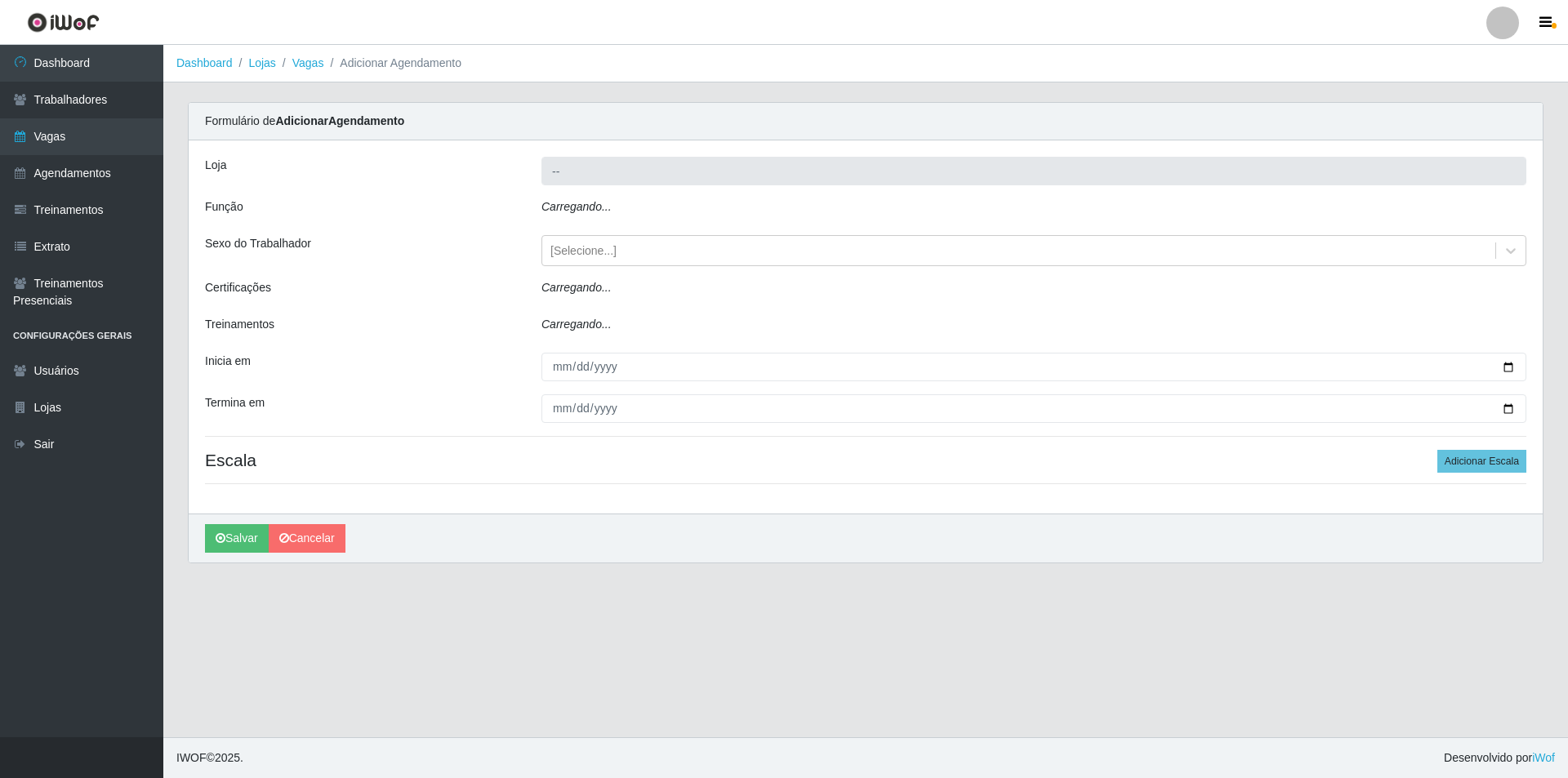
type input "Pizza Nostra"
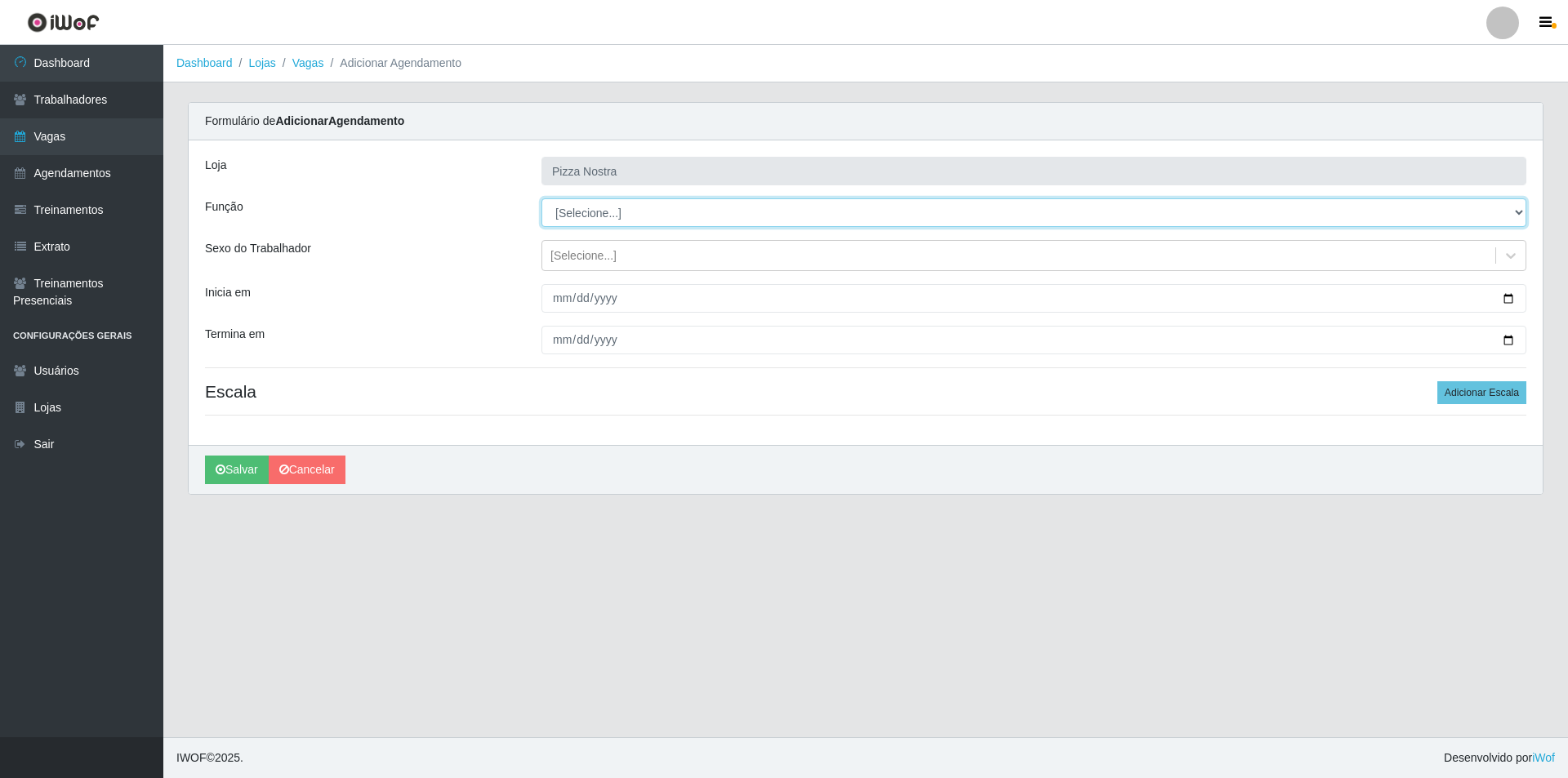
click at [641, 214] on select "[Selecione...] ASG ASG + ASG ++ Auxiliar de Cozinha Auxiliar de Cozinha + Auxil…" at bounding box center [1033, 213] width 984 height 29
select select "96"
click at [541, 198] on select "[Selecione...] ASG ASG + ASG ++ Auxiliar de Cozinha Auxiliar de Cozinha + Auxil…" at bounding box center [1033, 213] width 984 height 29
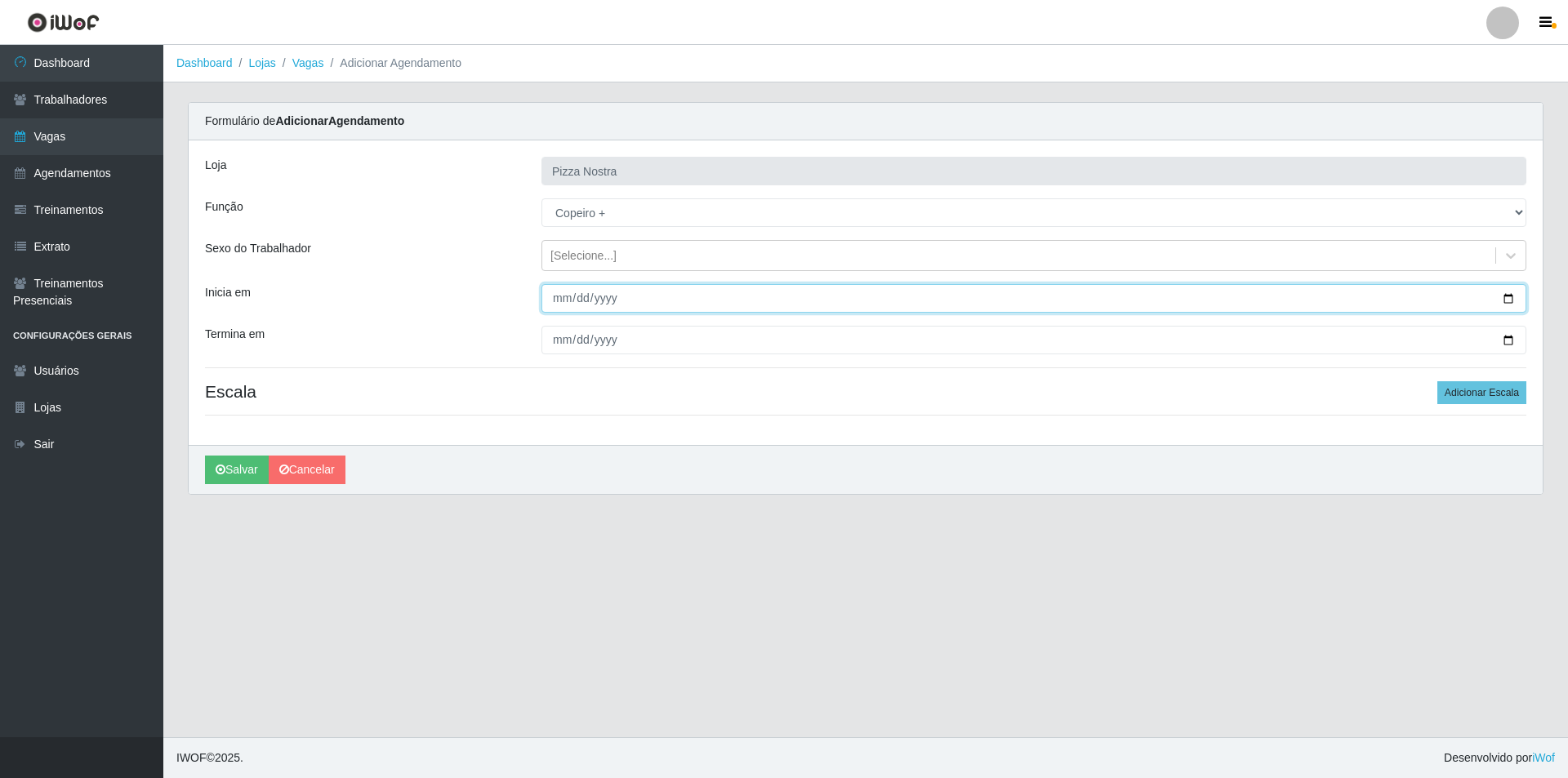
click at [554, 310] on input "Inicia em" at bounding box center [1033, 299] width 984 height 29
type input "[DATE]"
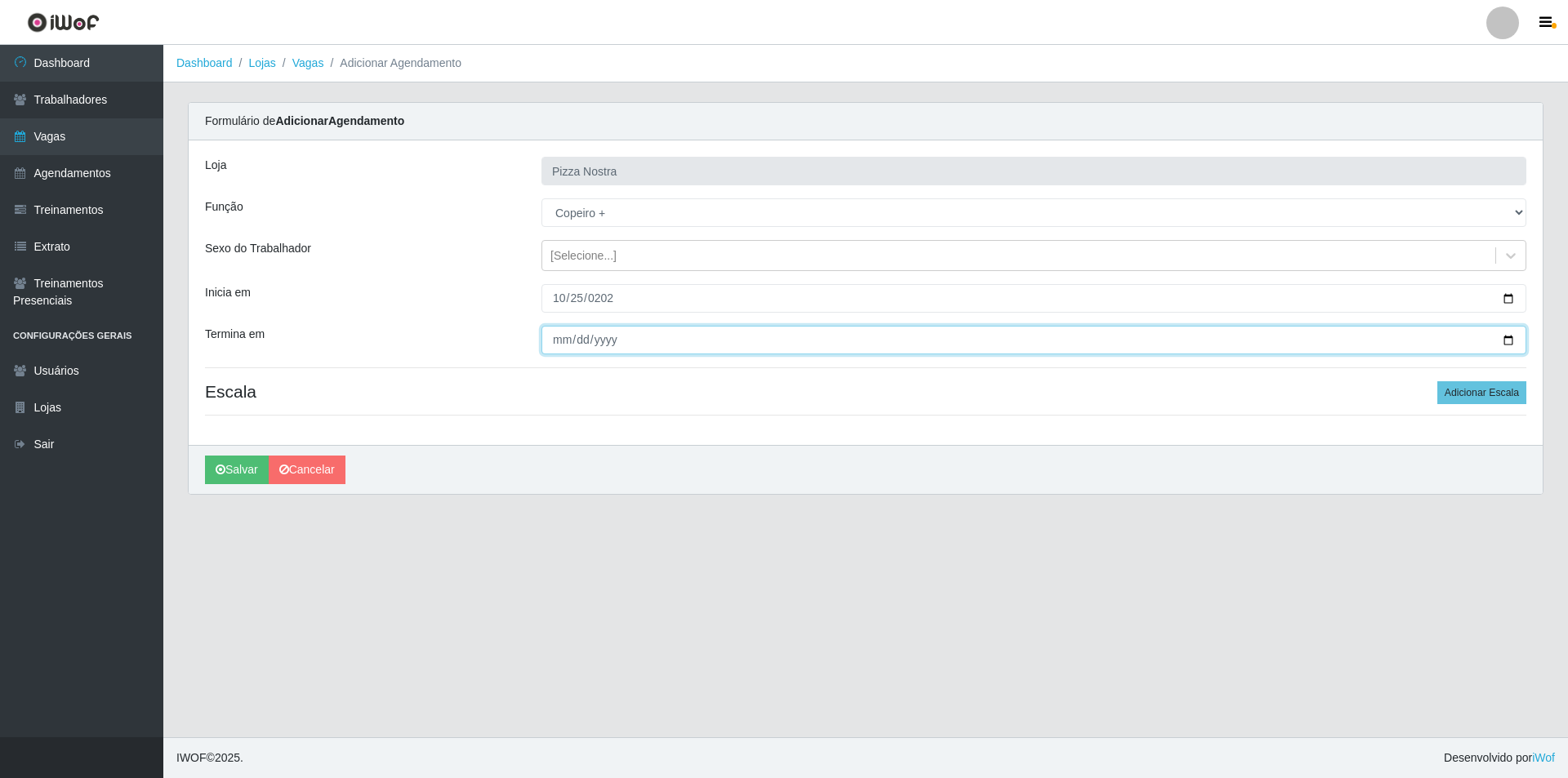
click at [561, 338] on input "Termina em" at bounding box center [1033, 340] width 984 height 29
type input "[DATE]"
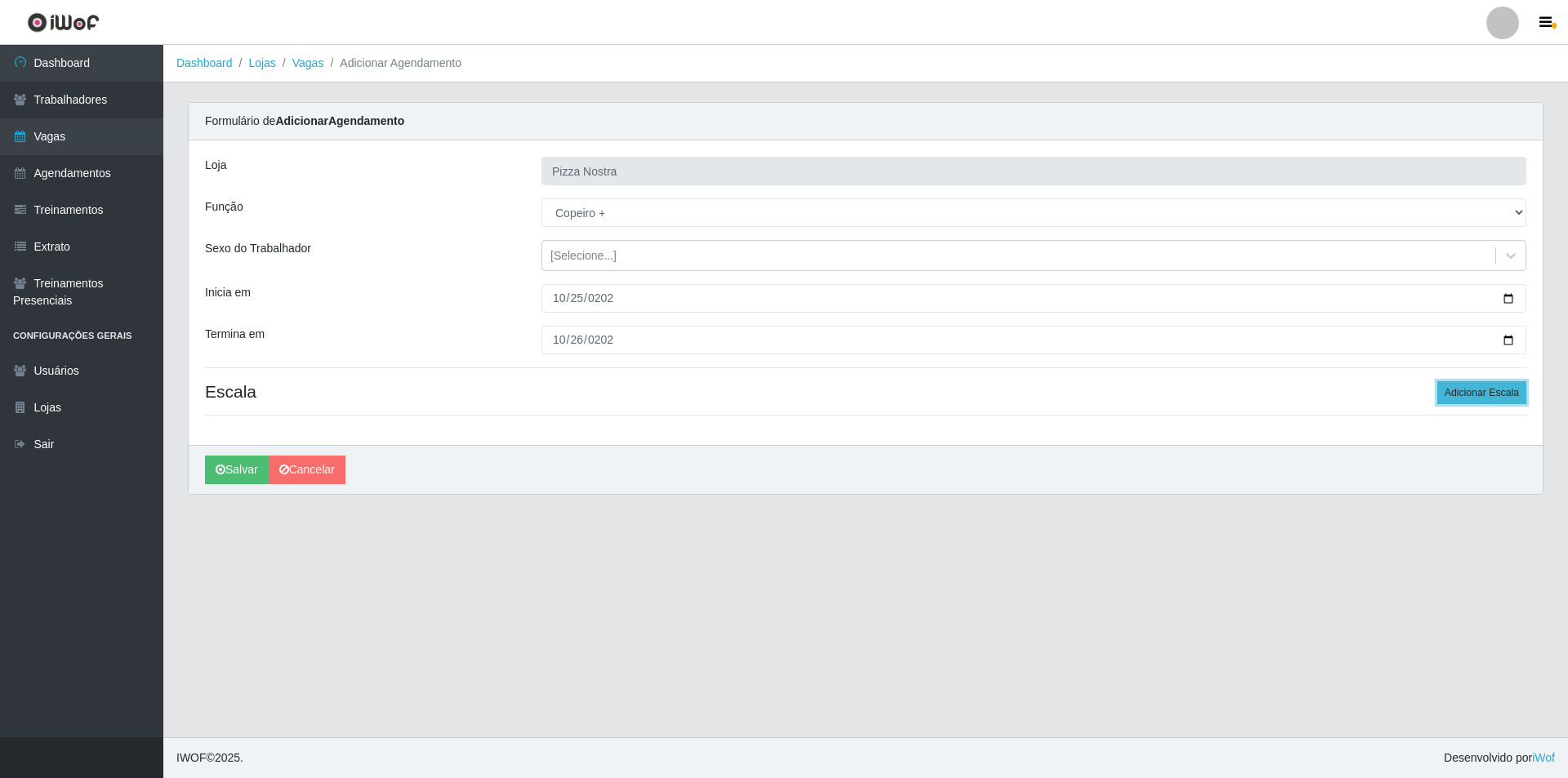
click at [1476, 401] on button "Adicionar Escala" at bounding box center [1481, 393] width 89 height 23
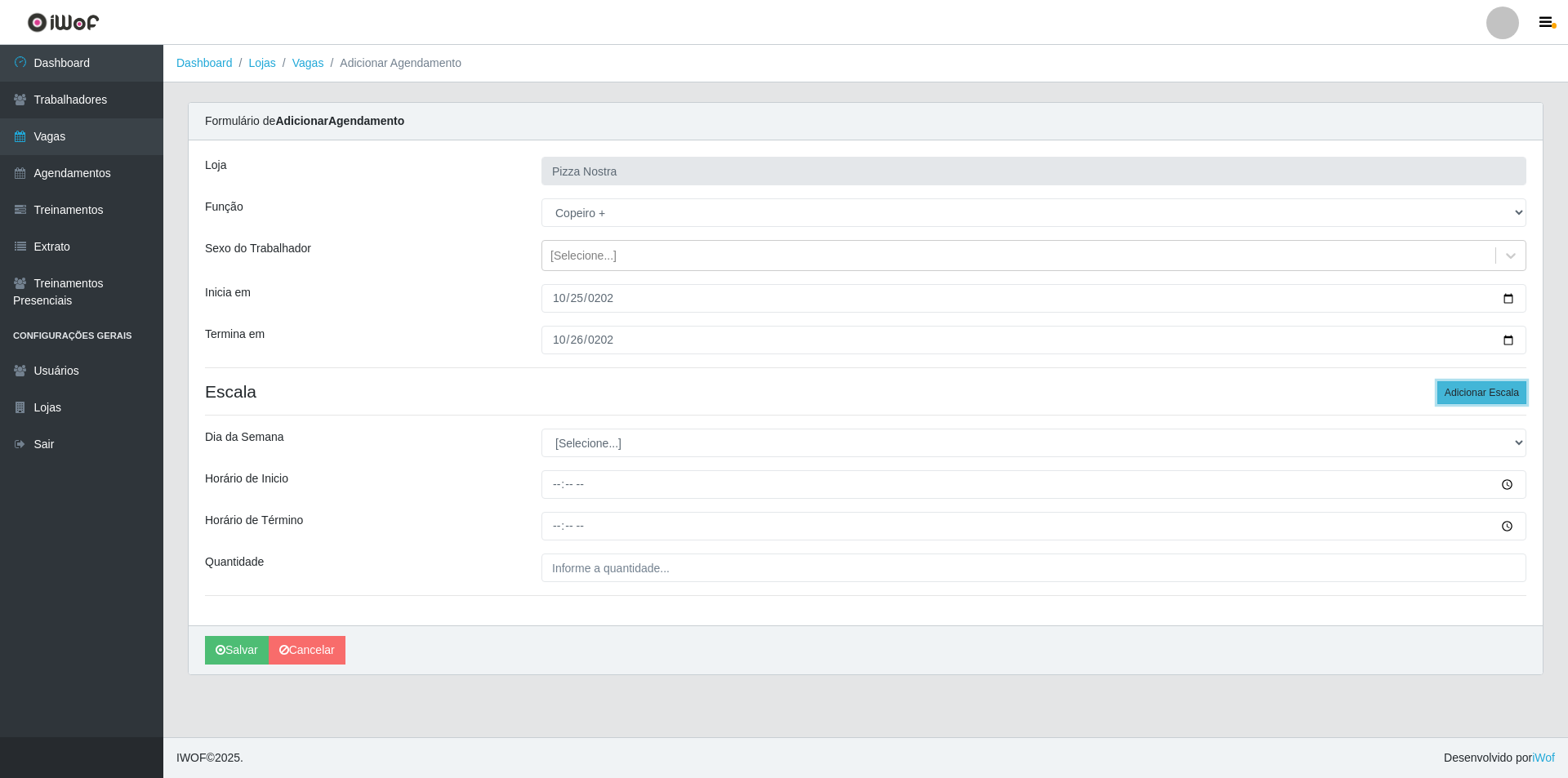
click at [1478, 385] on button "Adicionar Escala" at bounding box center [1481, 393] width 89 height 23
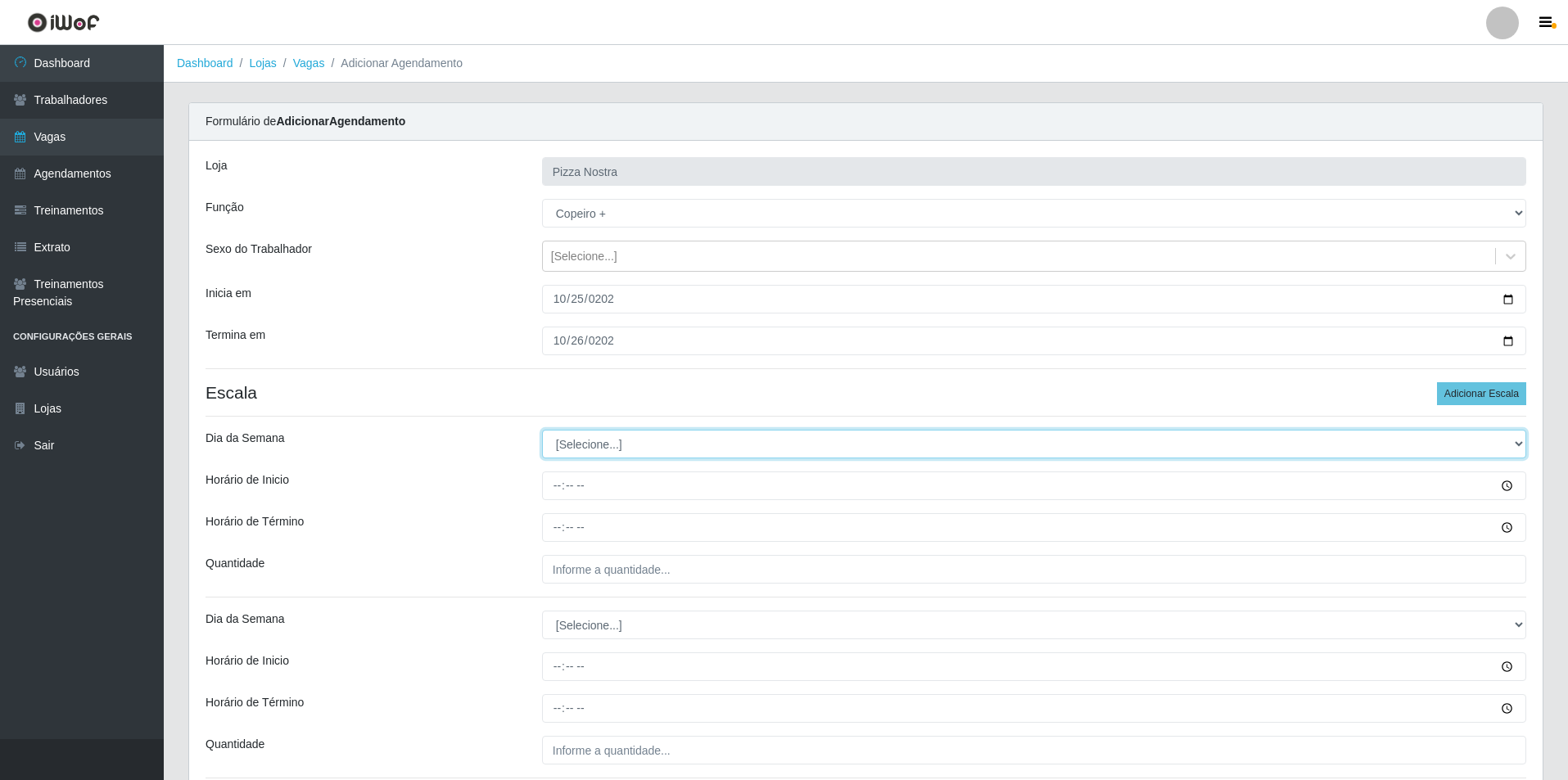
click at [579, 448] on select "[Selecione...] Segunda Terça Quarta Quinta Sexta Sábado Domingo" at bounding box center [1034, 445] width 985 height 29
select select "6"
click at [542, 430] on select "[Selecione...] Segunda Terça Quarta Quinta Sexta Sábado Domingo" at bounding box center [1034, 445] width 985 height 29
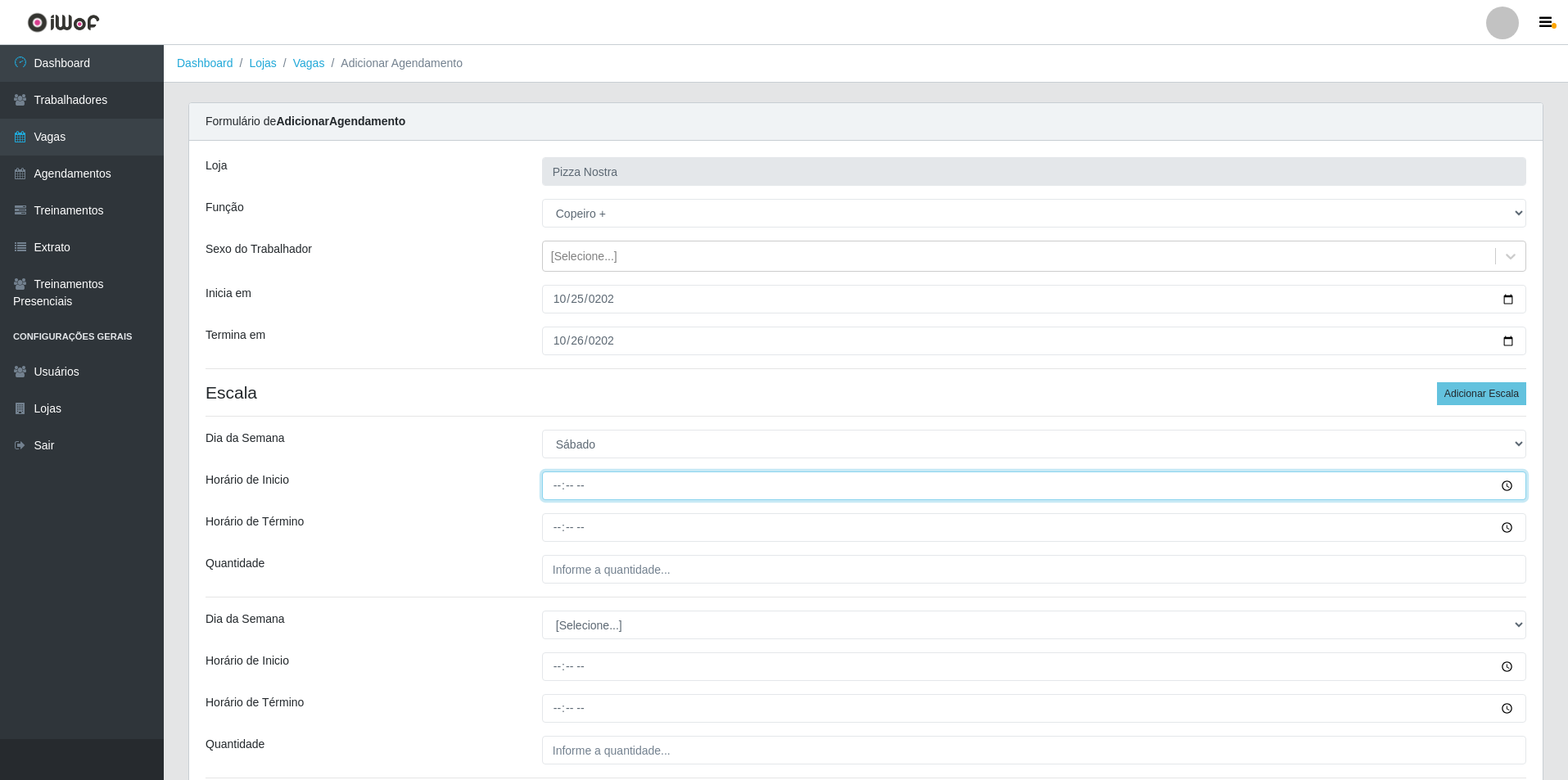
click at [558, 490] on input "Horário de Inicio" at bounding box center [1034, 486] width 985 height 29
type input "18:00"
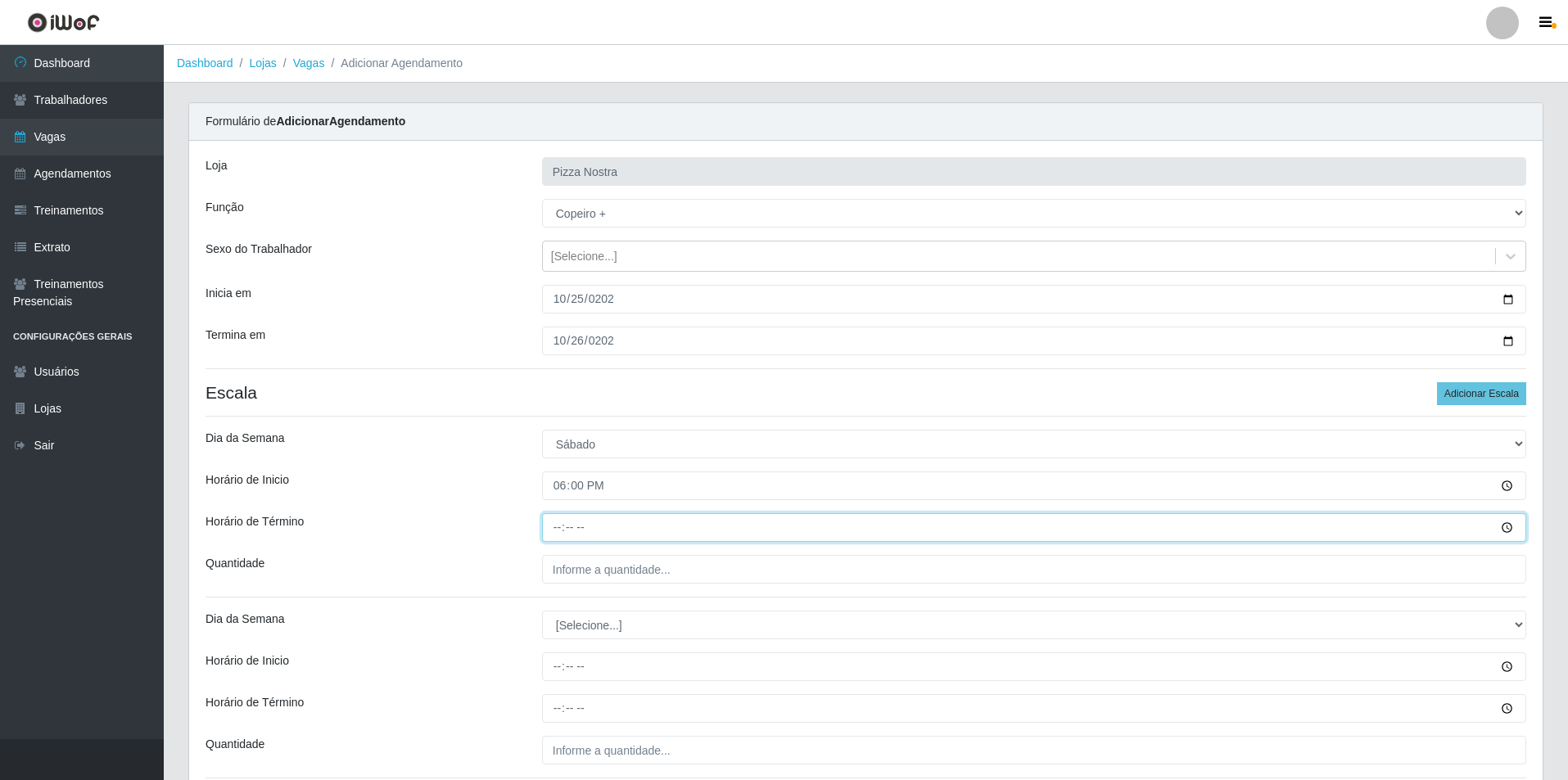
click at [563, 532] on input "Horário de Término" at bounding box center [1034, 528] width 985 height 29
type input "00:00"
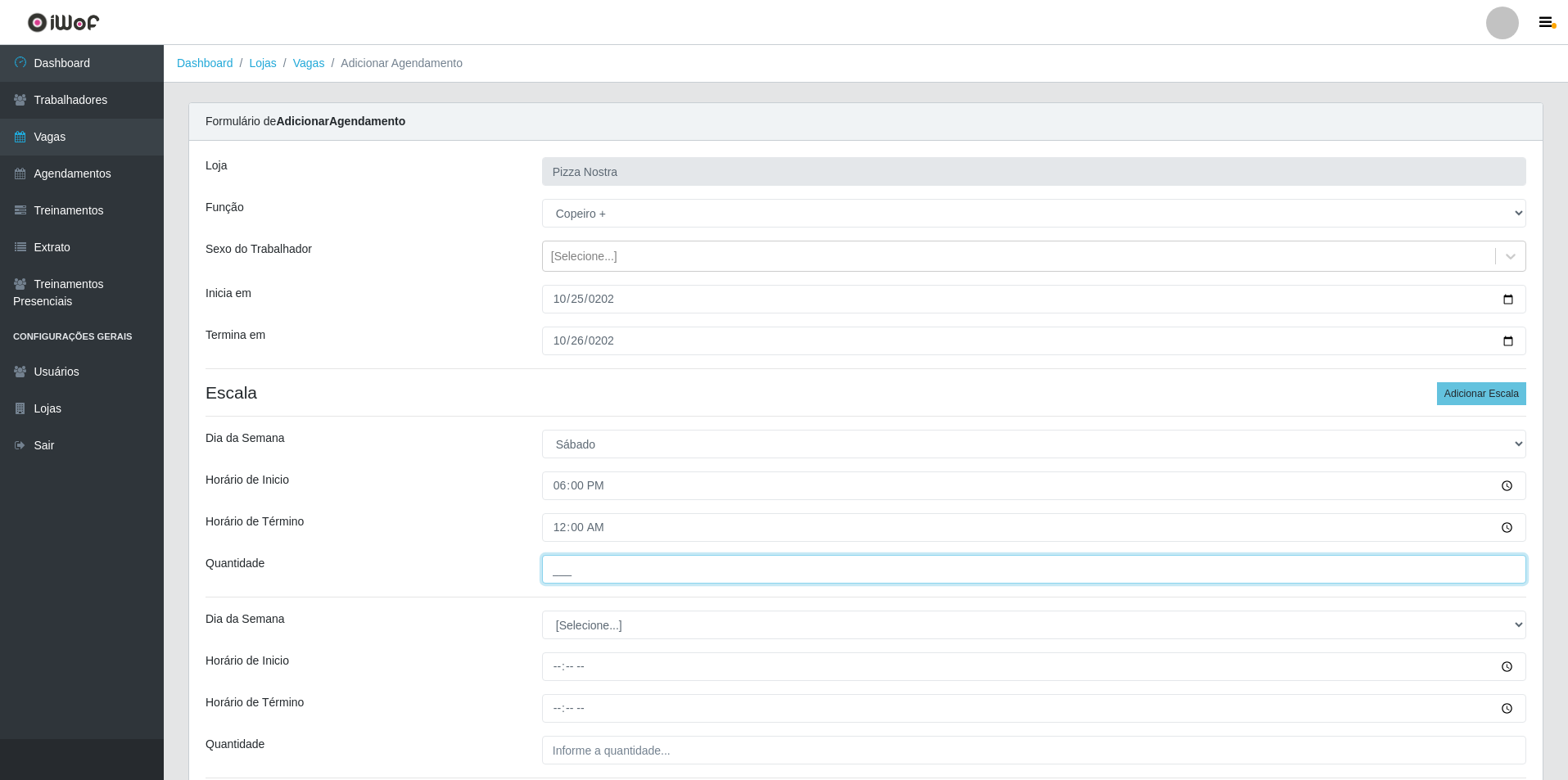
click at [615, 578] on input "___" at bounding box center [1034, 570] width 985 height 29
type input "1__"
click at [576, 608] on div "Loja Pizza Nostra Função [Selecione...] ASG ASG + ASG ++ Auxiliar de Cozinha Au…" at bounding box center [865, 474] width 1354 height 668
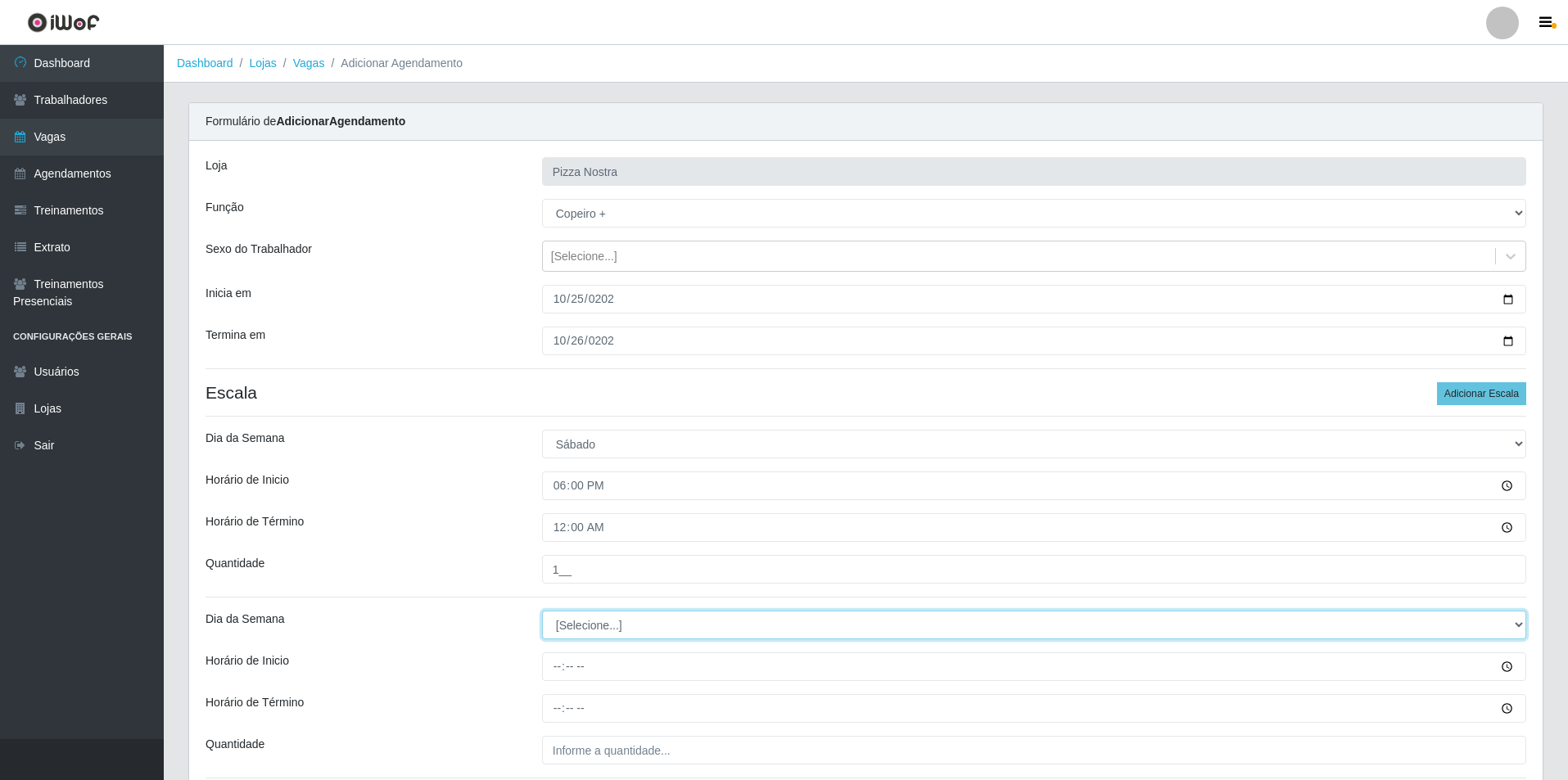
click at [592, 616] on select "[Selecione...] Segunda Terça Quarta Quinta Sexta Sábado Domingo" at bounding box center [1034, 625] width 985 height 29
select select "0"
click at [542, 610] on select "[Selecione...] Segunda Terça Quarta Quinta Sexta Sábado Domingo" at bounding box center [1034, 625] width 985 height 29
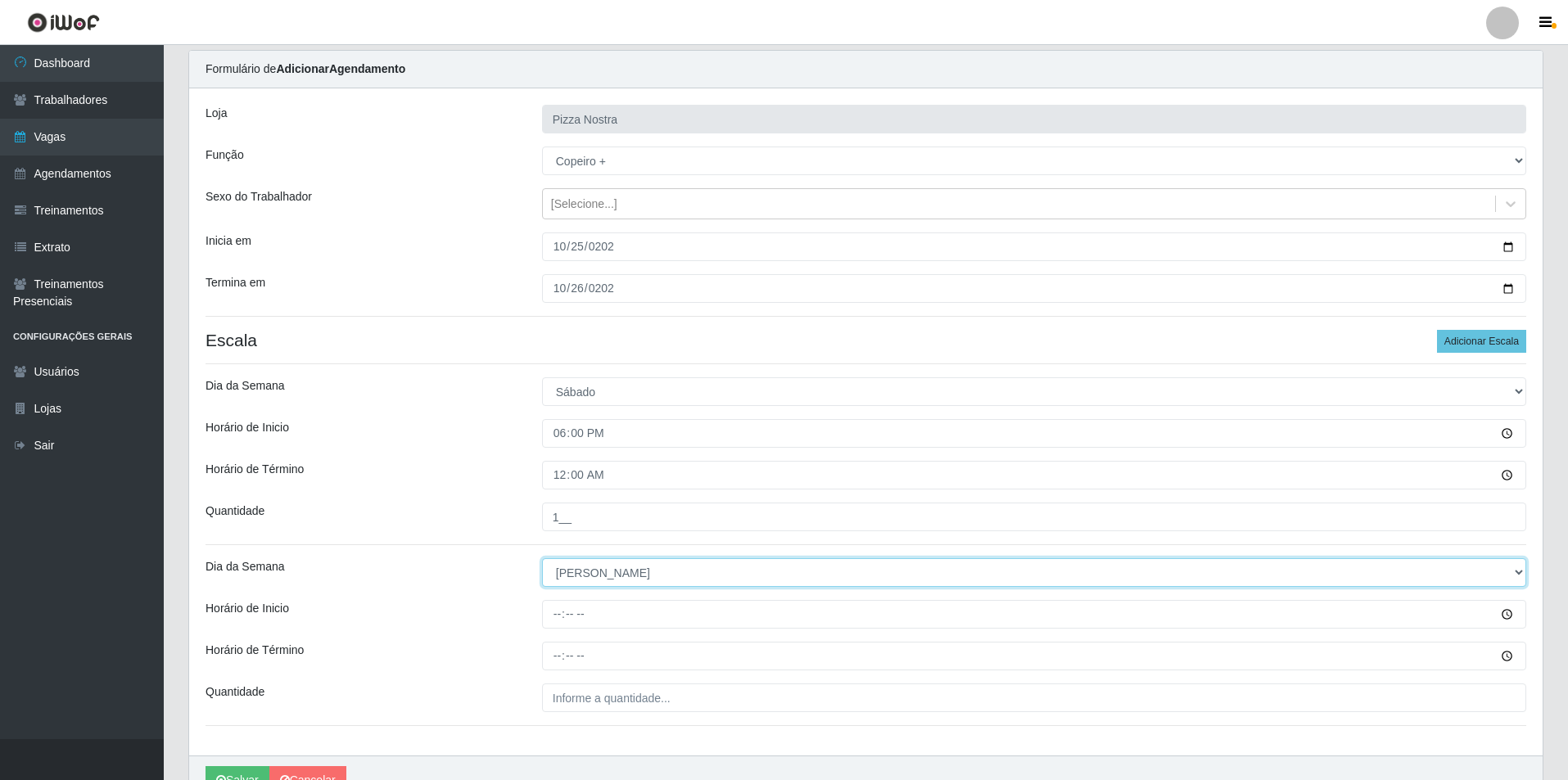
scroll to position [139, 0]
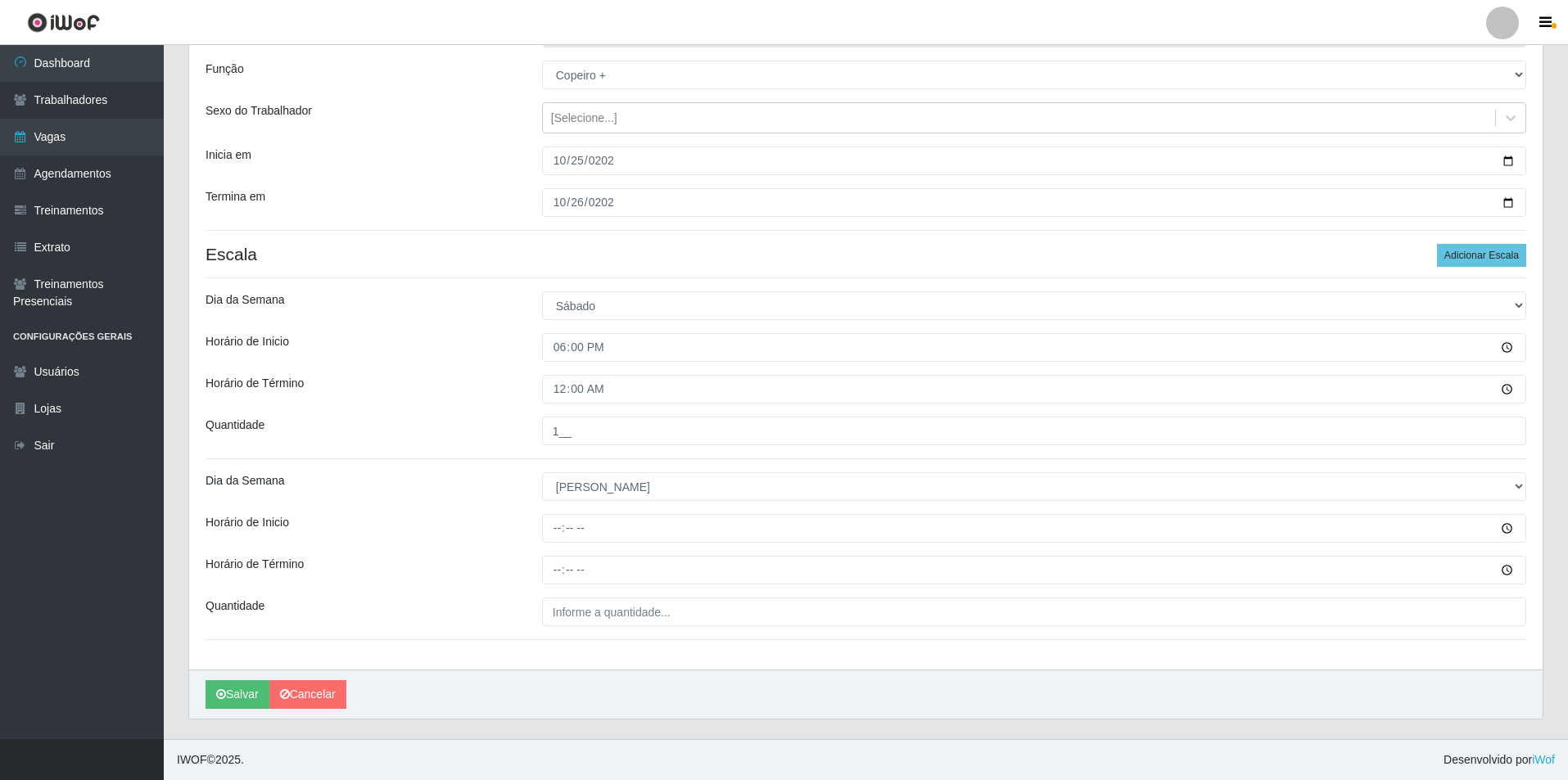
click at [549, 552] on div "Loja Pizza Nostra Função [Selecione...] ASG ASG + ASG ++ Auxiliar de Cozinha Au…" at bounding box center [865, 336] width 1354 height 668
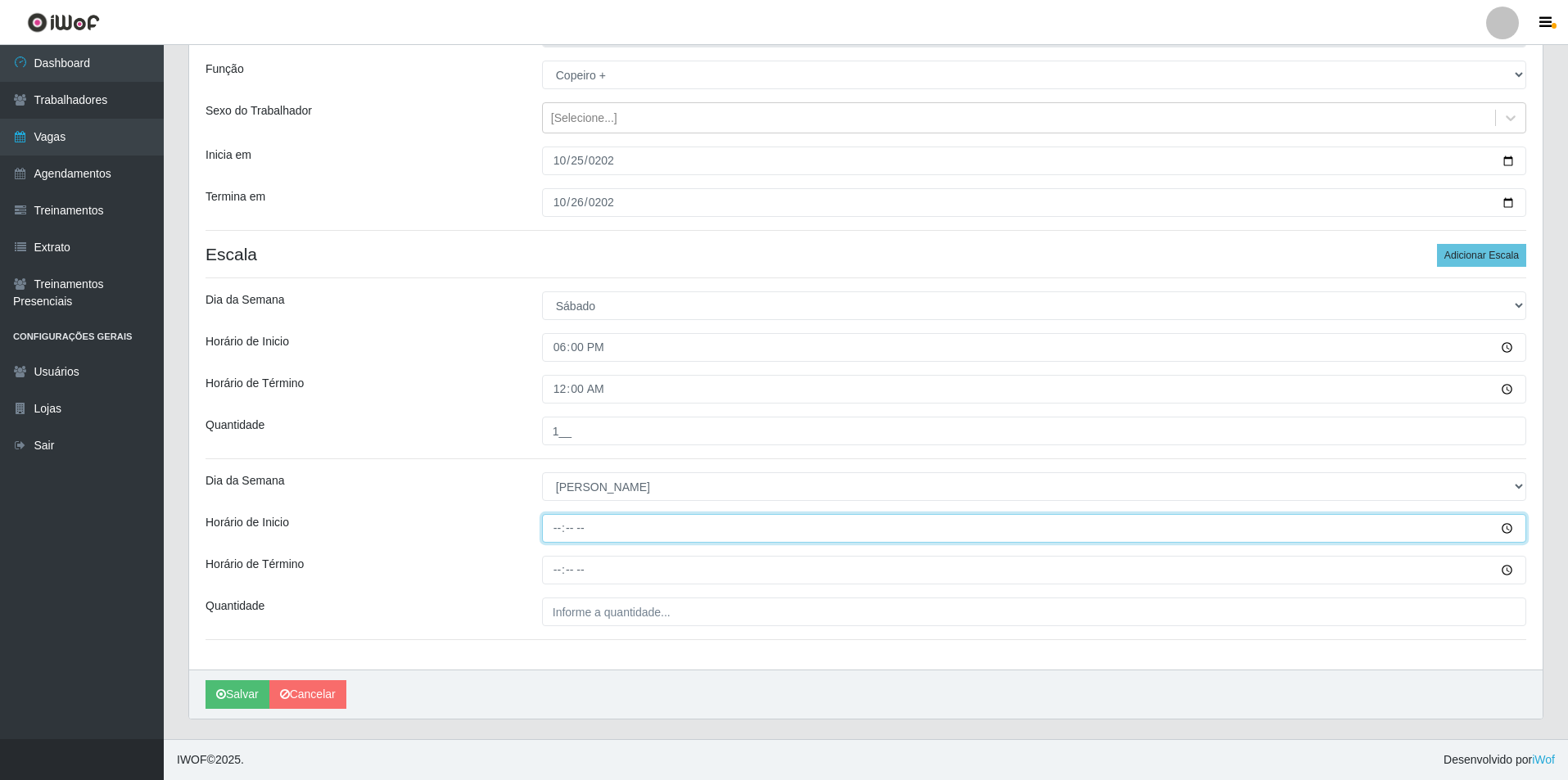
click at [551, 531] on input "Horário de Inicio" at bounding box center [1034, 529] width 985 height 29
type input "18:00"
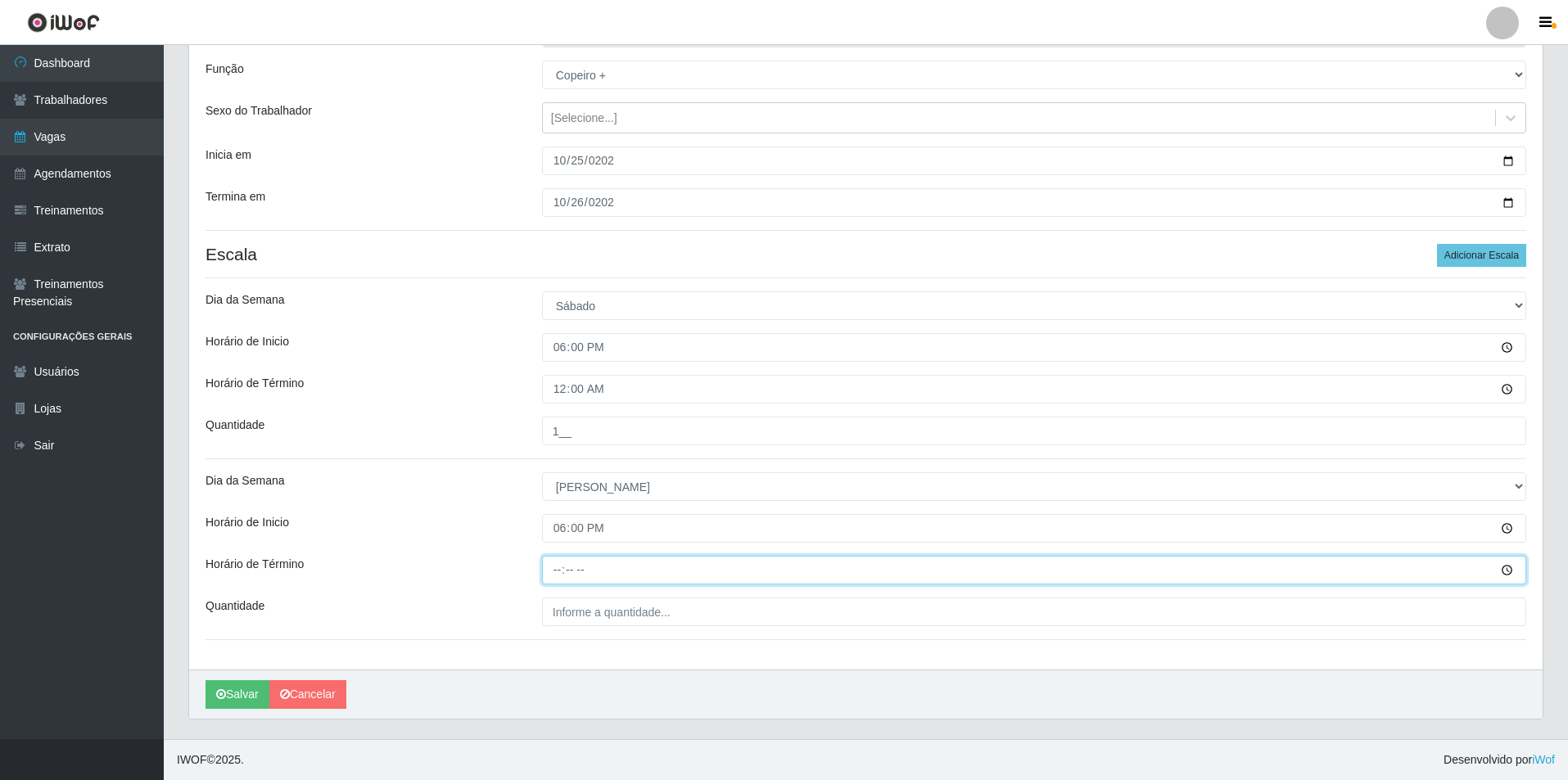
click at [550, 575] on input "Horário de Término" at bounding box center [1034, 571] width 985 height 29
type input "00:00"
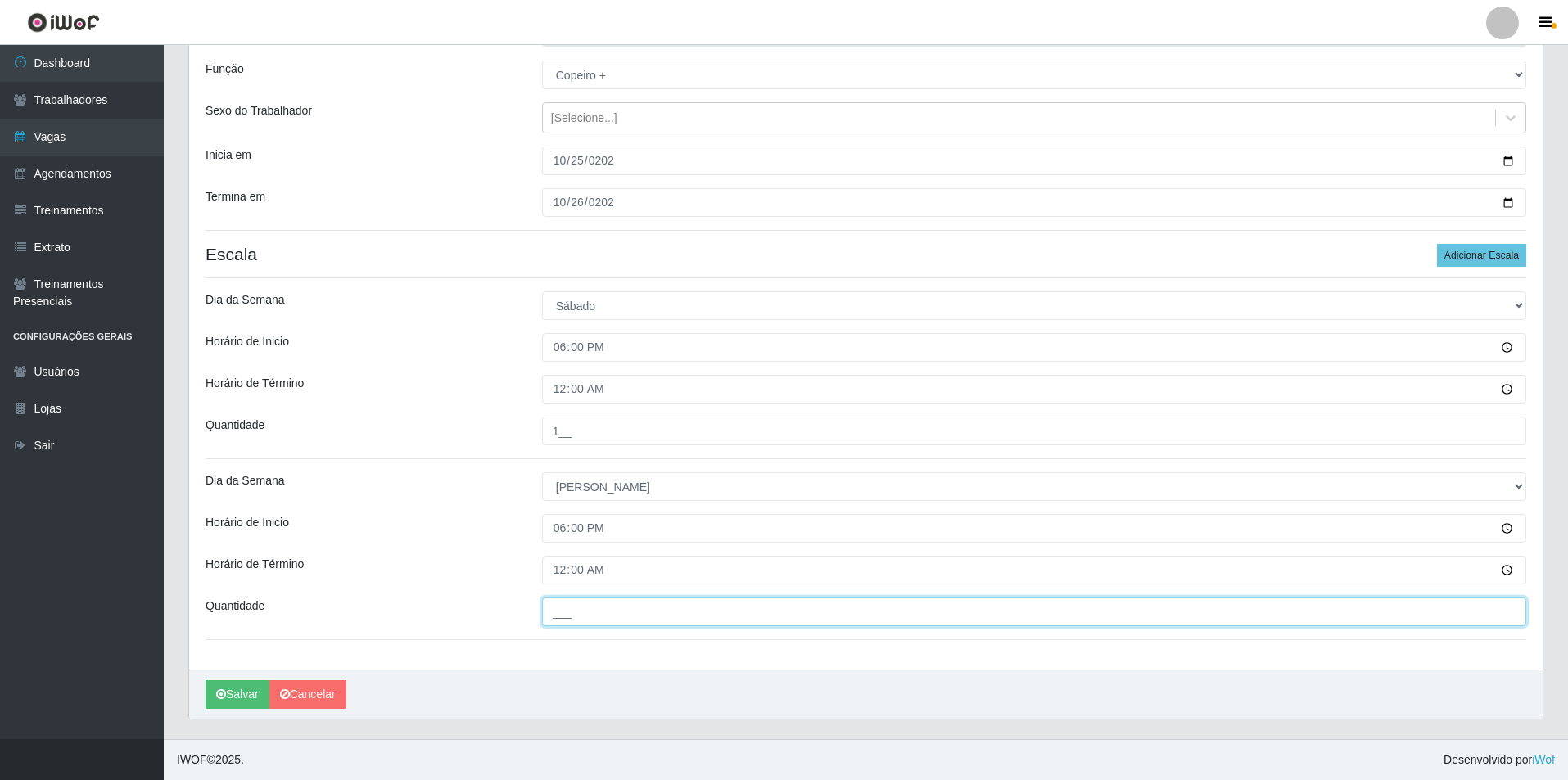
drag, startPoint x: 588, startPoint y: 613, endPoint x: 600, endPoint y: 613, distance: 12.0
click at [588, 613] on input "___" at bounding box center [1034, 612] width 985 height 29
type input "1__"
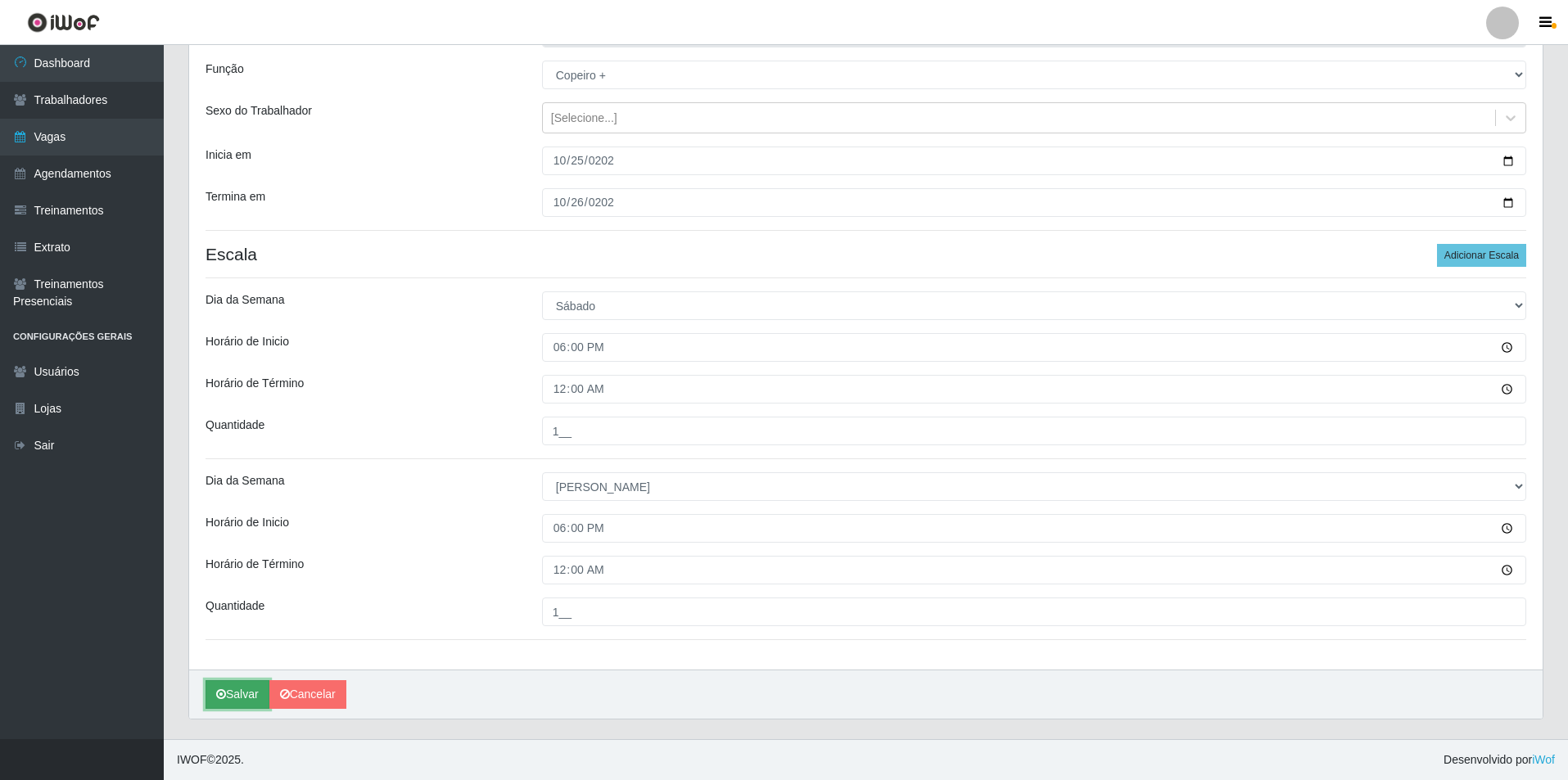
click at [251, 698] on button "Salvar" at bounding box center [237, 695] width 64 height 29
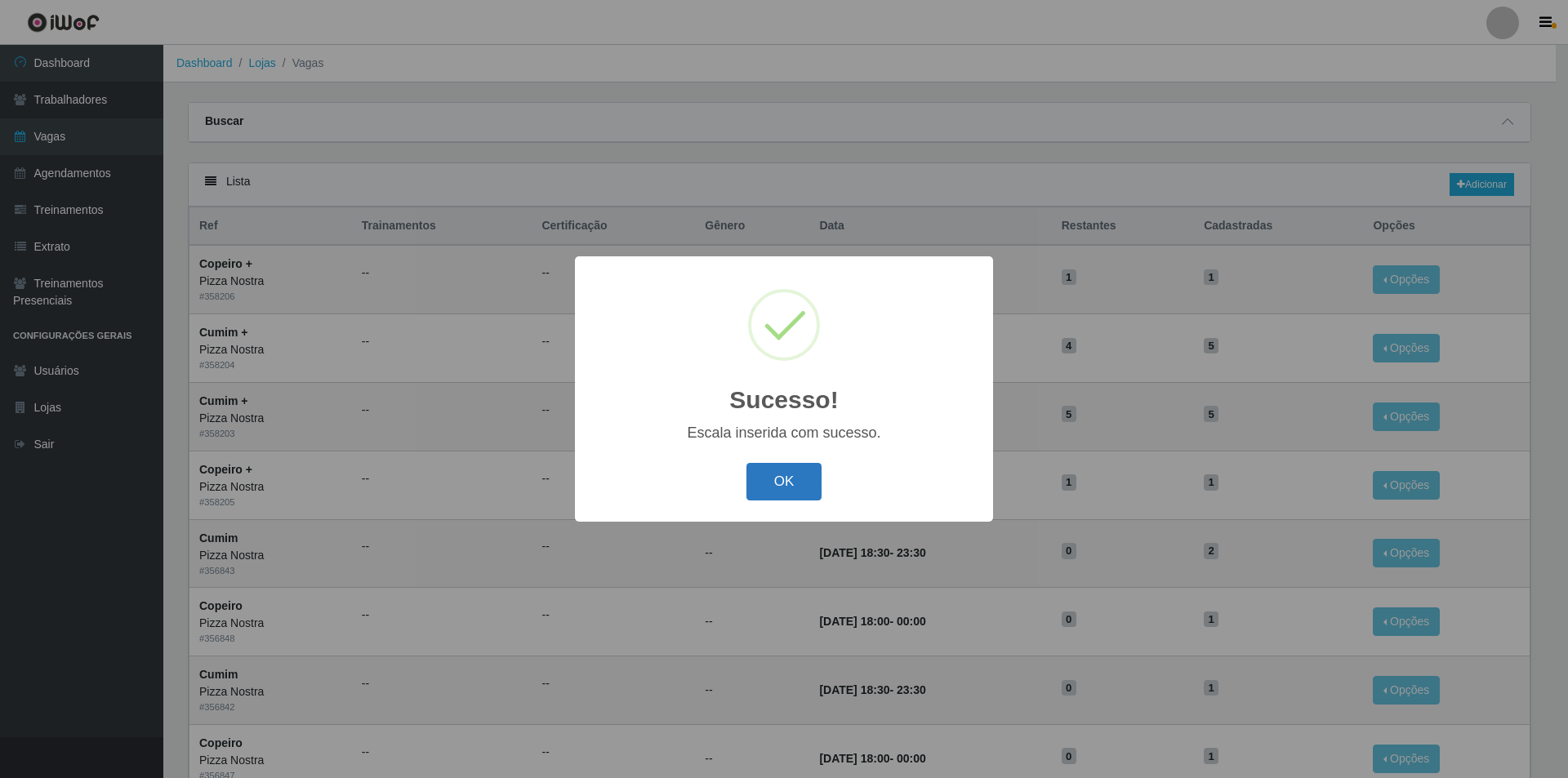
click at [795, 482] on button "OK" at bounding box center [784, 482] width 76 height 39
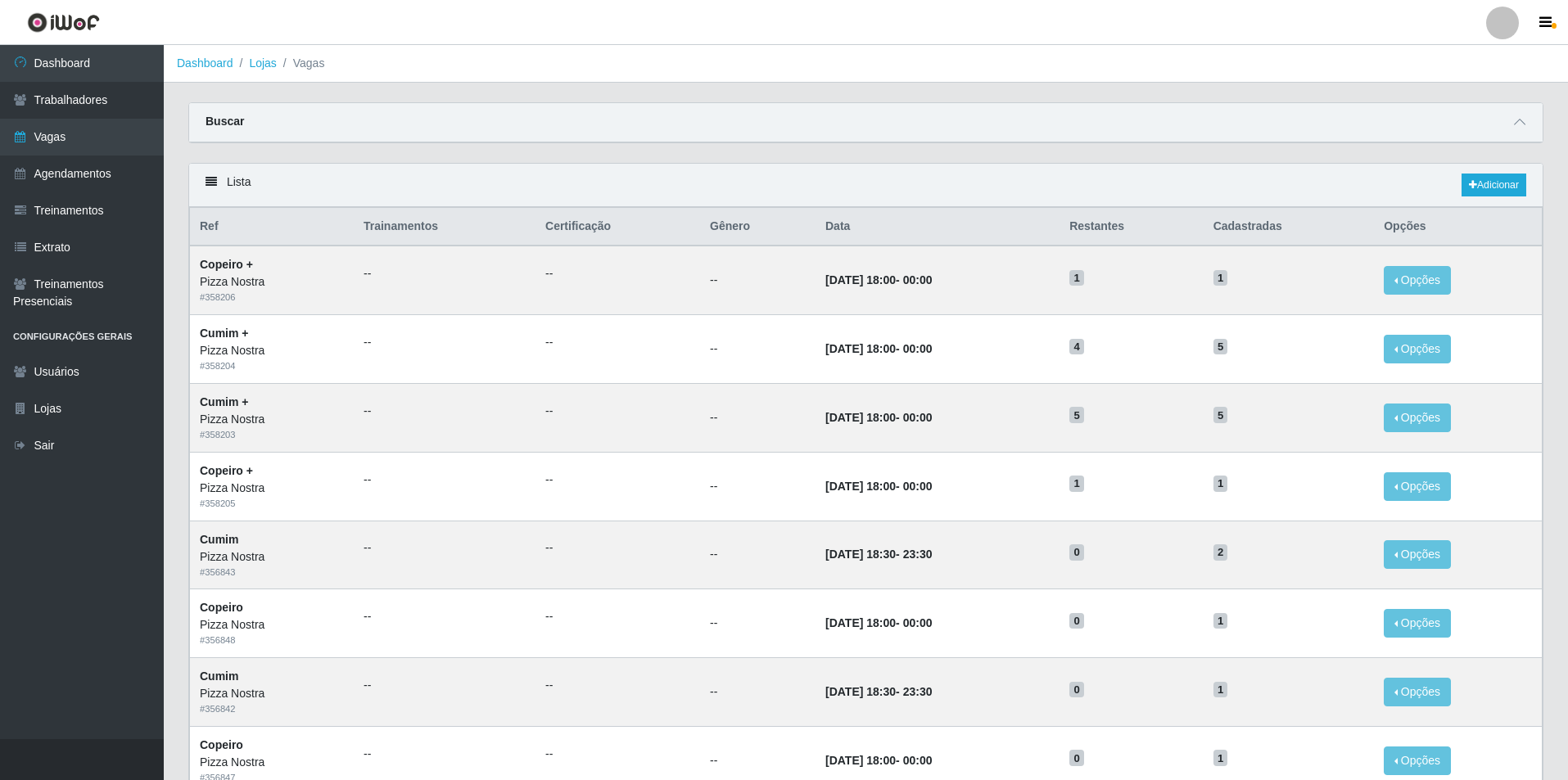
click at [1042, 157] on div "Carregando... Buscar Início em Término em Função [Selecione...] ASG ASG + ASG +…" at bounding box center [866, 133] width 1380 height 61
click at [73, 79] on link "Dashboard" at bounding box center [81, 63] width 164 height 37
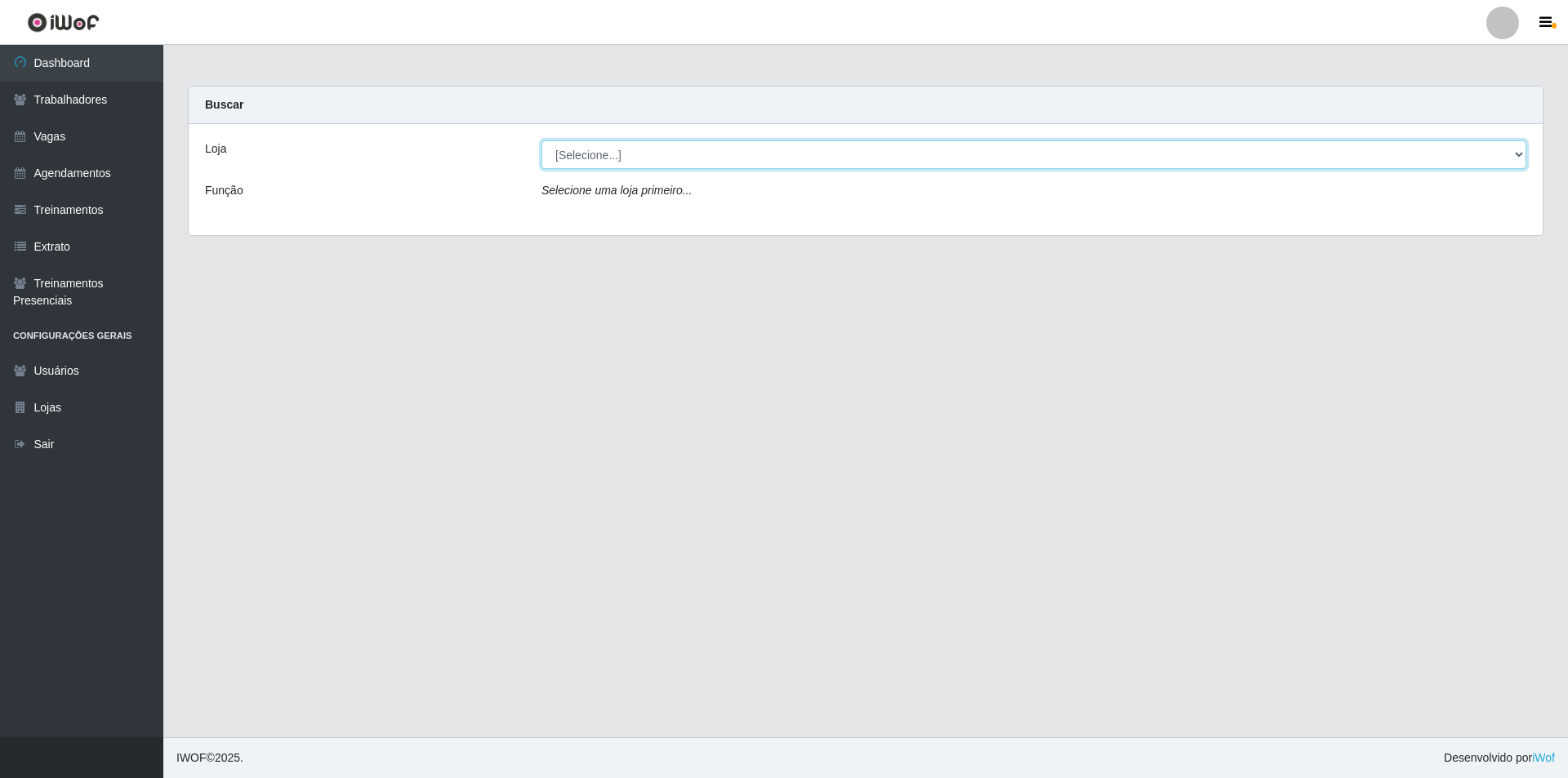
click at [612, 149] on select "[Selecione...] Pizza Nostra" at bounding box center [1033, 155] width 984 height 29
select select "337"
click at [541, 140] on select "[Selecione...] Pizza Nostra" at bounding box center [1033, 155] width 984 height 29
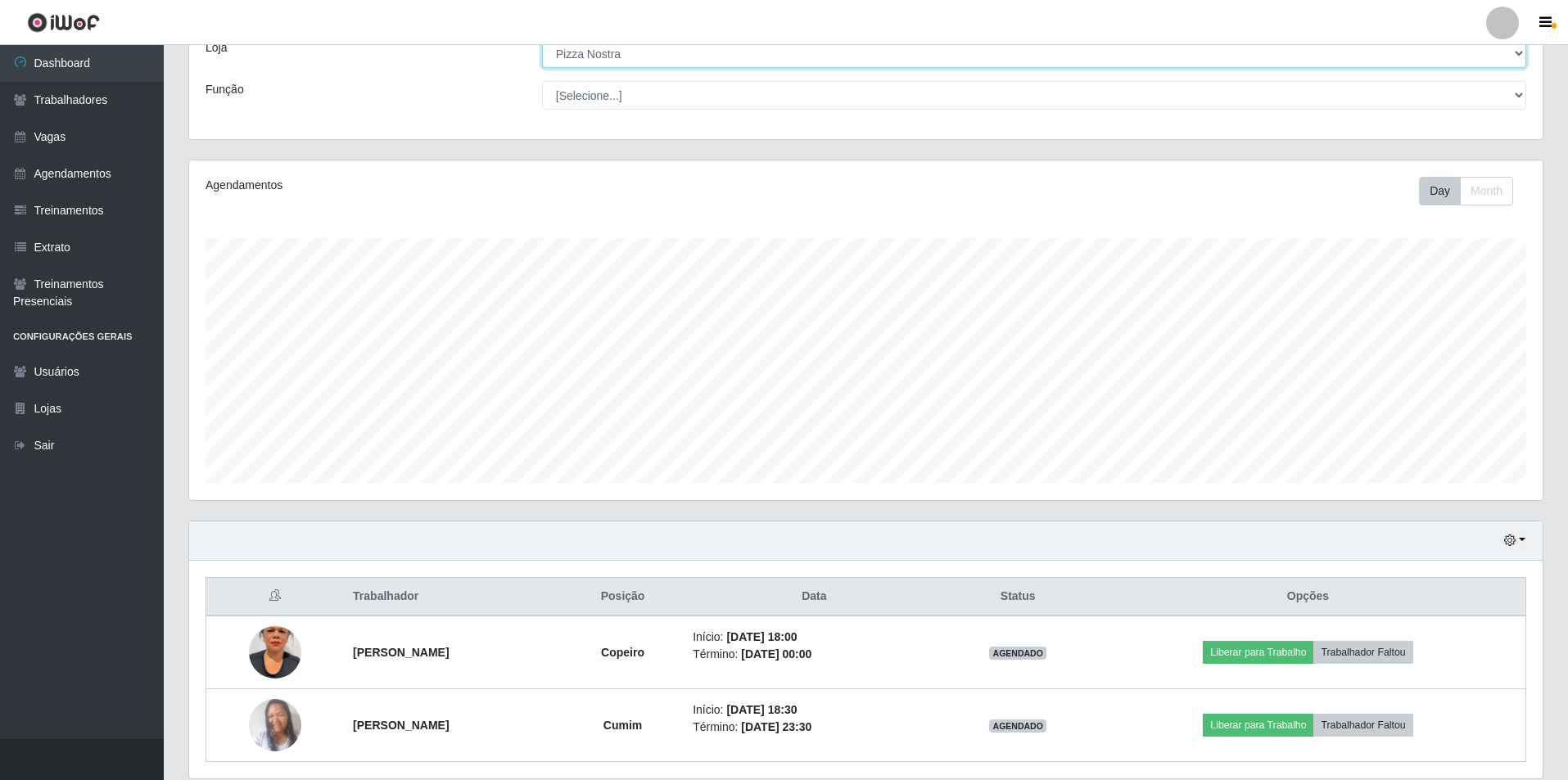
scroll to position [161, 0]
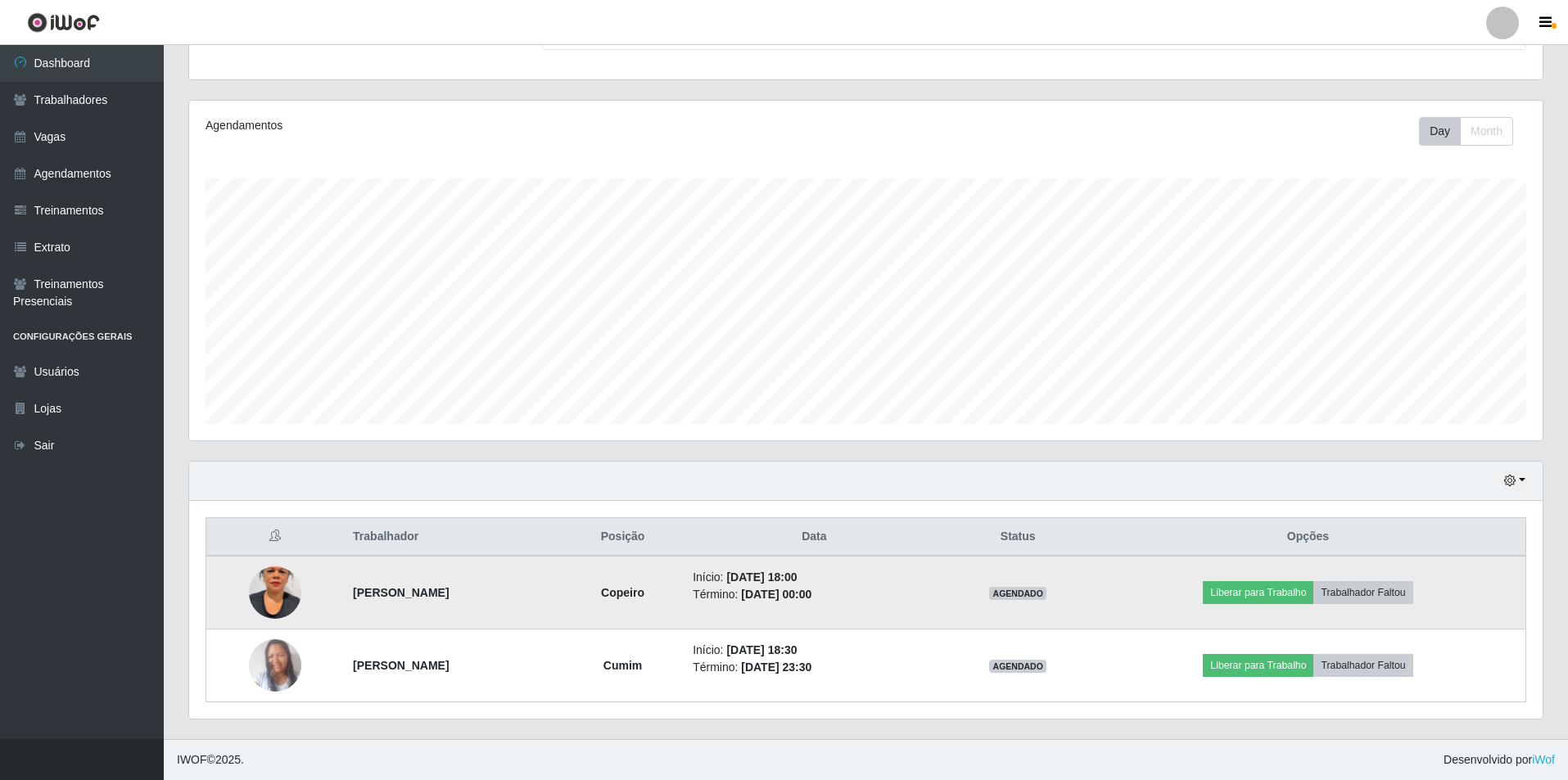
click at [1271, 610] on td "Liberar para Trabalho Trabalhador Faltou" at bounding box center [1309, 593] width 436 height 74
click at [1269, 595] on button "Liberar para Trabalho" at bounding box center [1259, 593] width 110 height 23
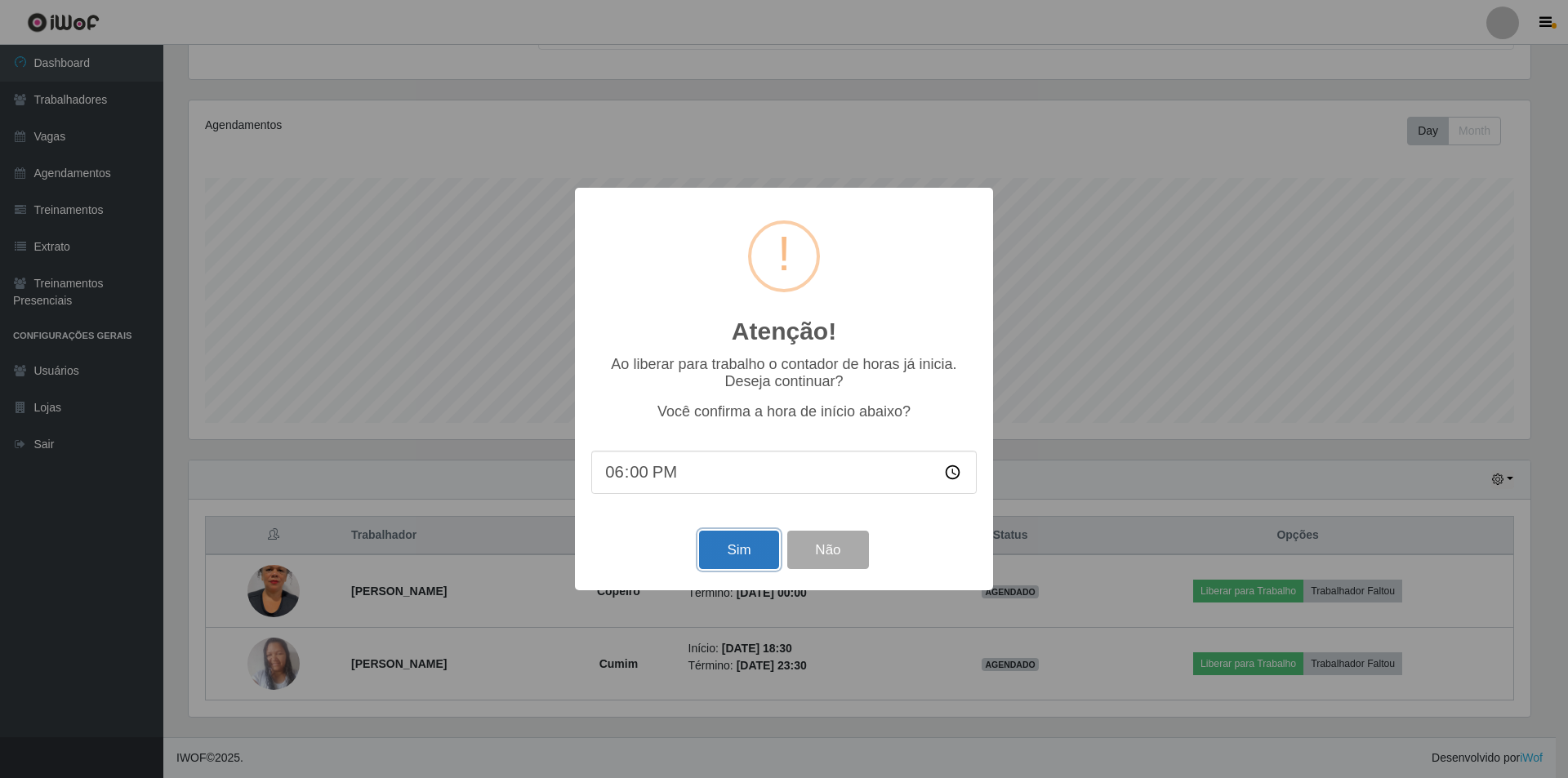
click at [709, 547] on button "Sim" at bounding box center [738, 550] width 79 height 39
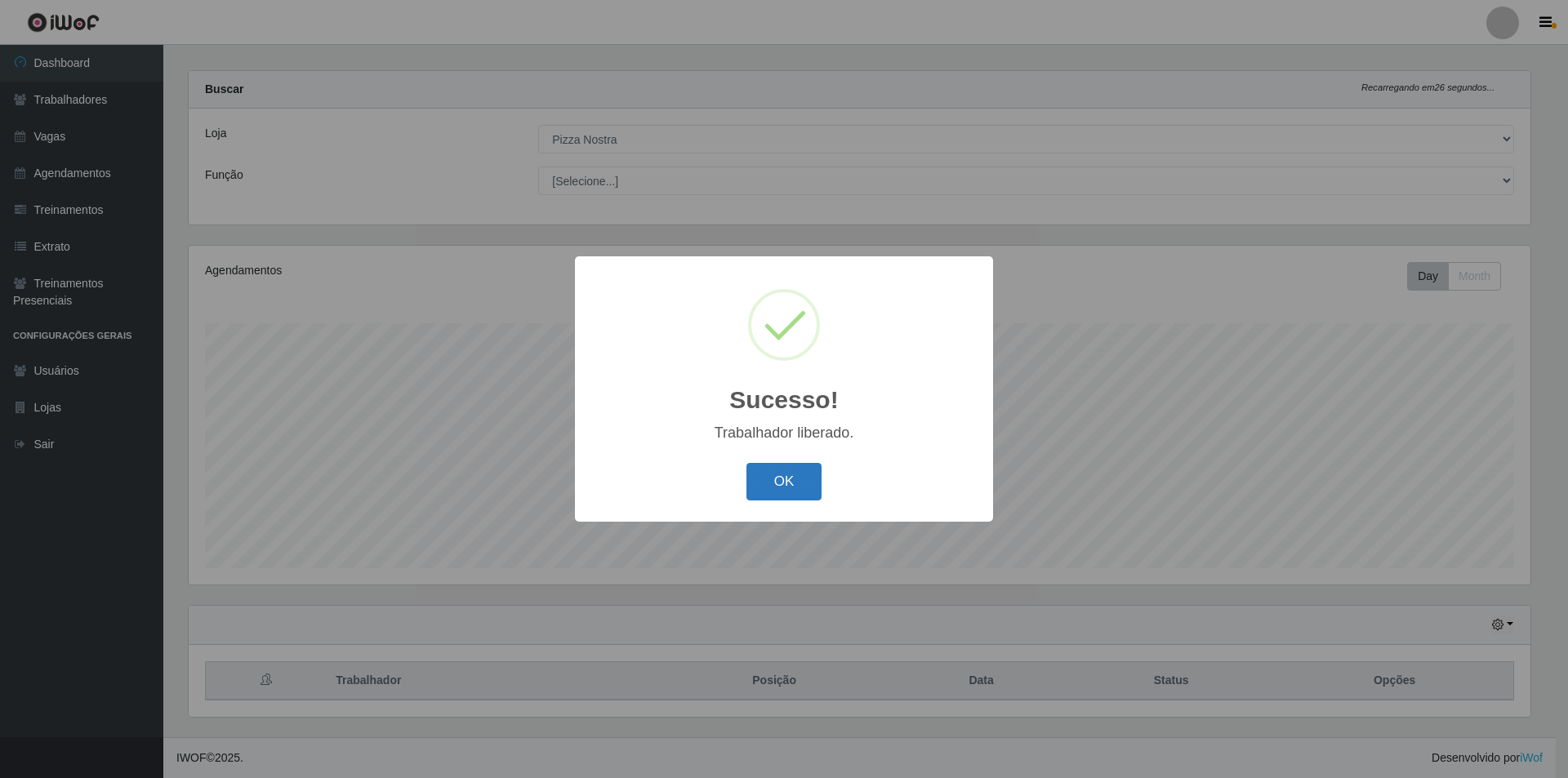
click at [757, 466] on button "OK" at bounding box center [784, 482] width 76 height 39
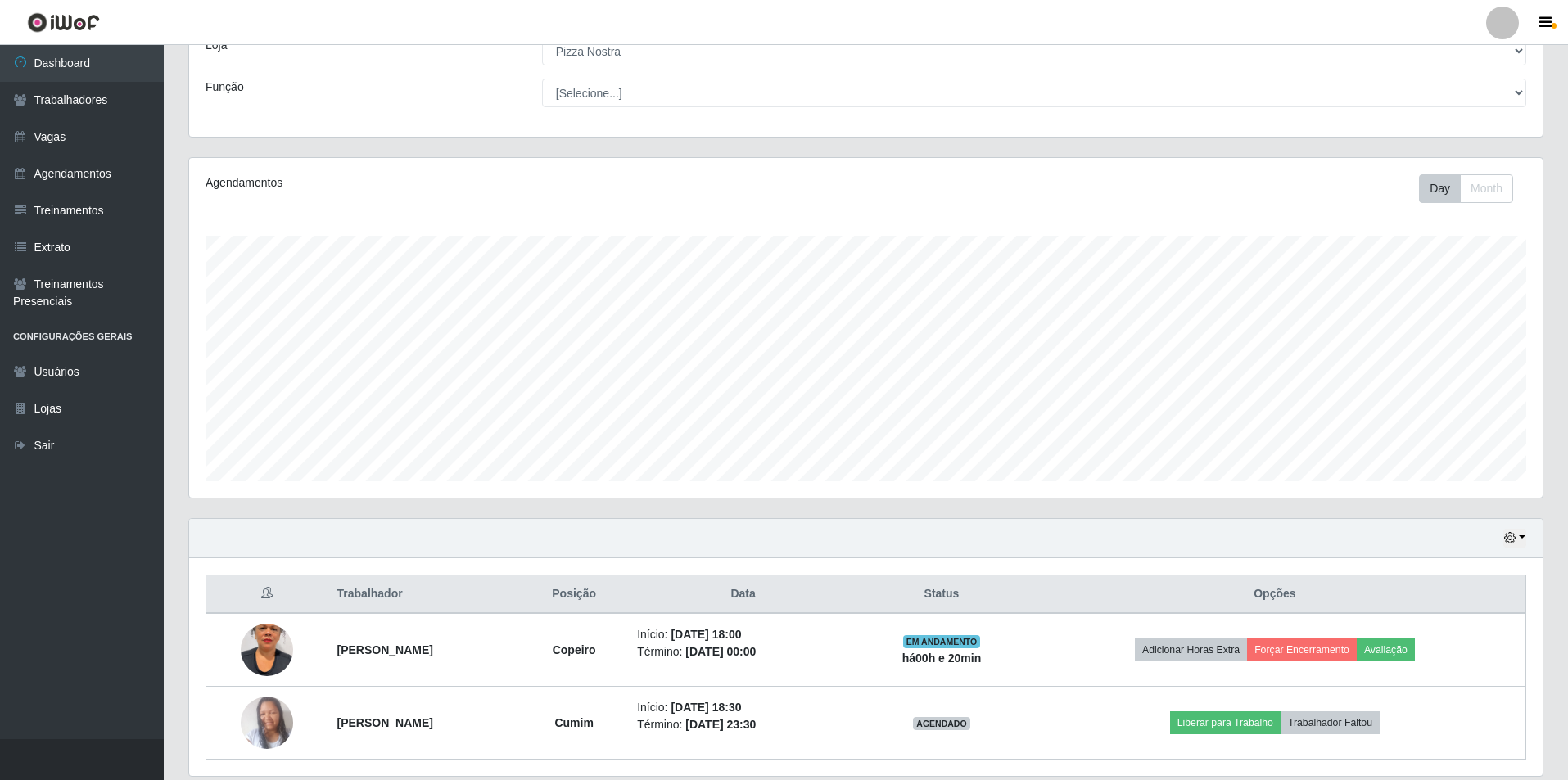
scroll to position [161, 0]
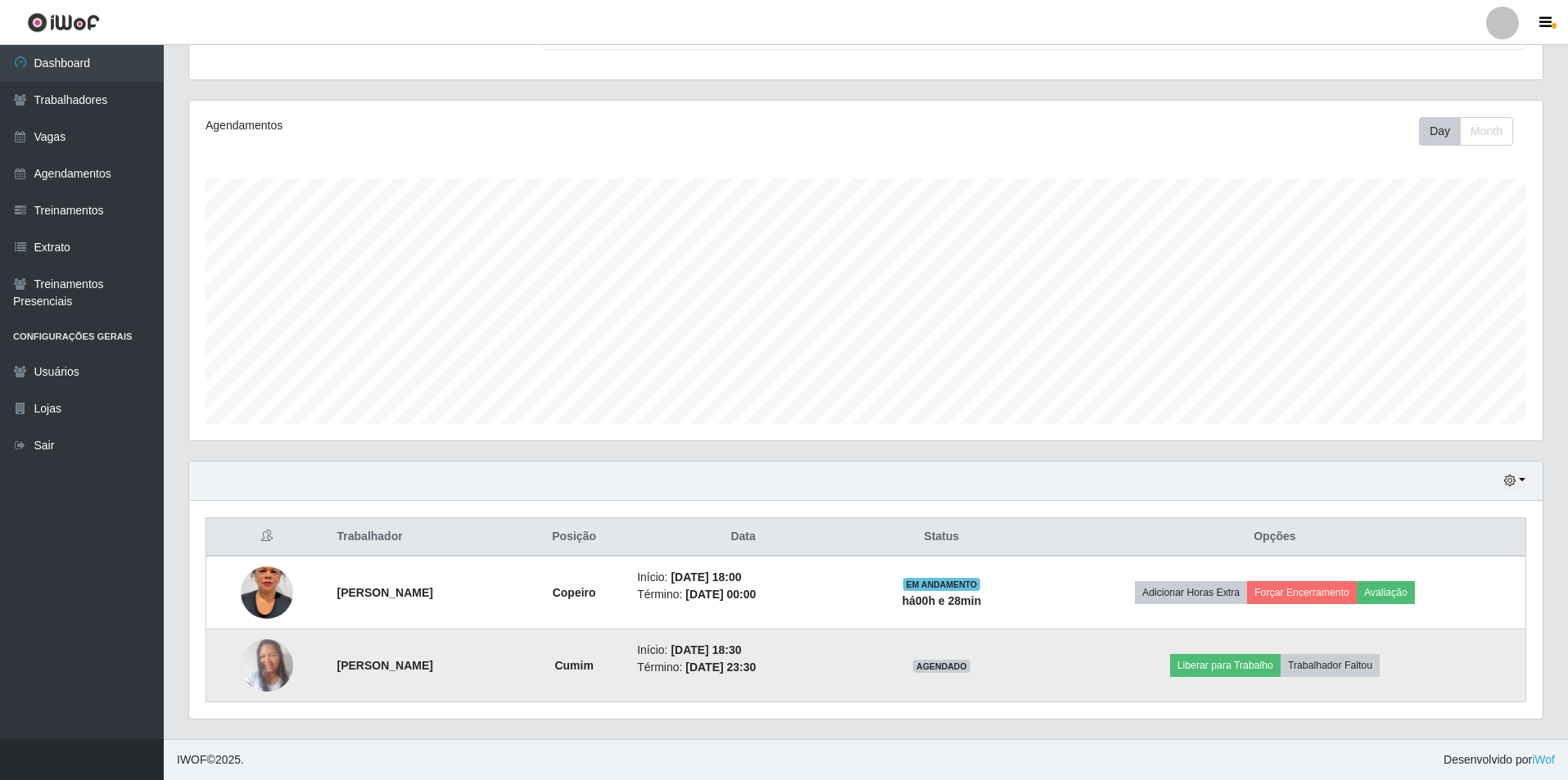
click at [1185, 675] on td "Liberar para Trabalho Trabalhador Faltou" at bounding box center [1275, 666] width 502 height 73
click at [1239, 649] on td "Liberar para Trabalho Trabalhador Faltou" at bounding box center [1275, 666] width 502 height 73
click at [1236, 664] on button "Liberar para Trabalho" at bounding box center [1226, 666] width 110 height 23
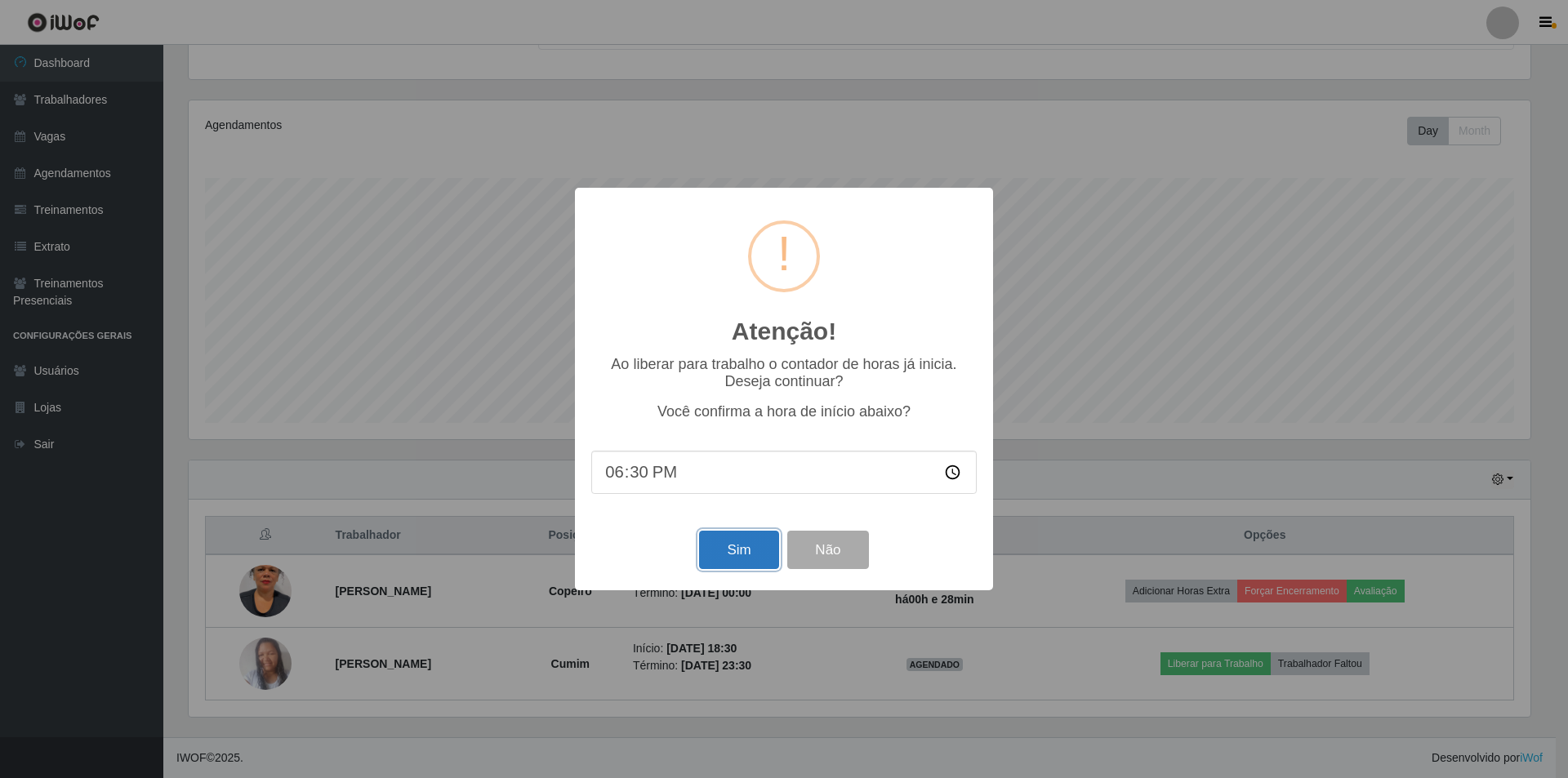
click at [738, 562] on button "Sim" at bounding box center [738, 550] width 79 height 39
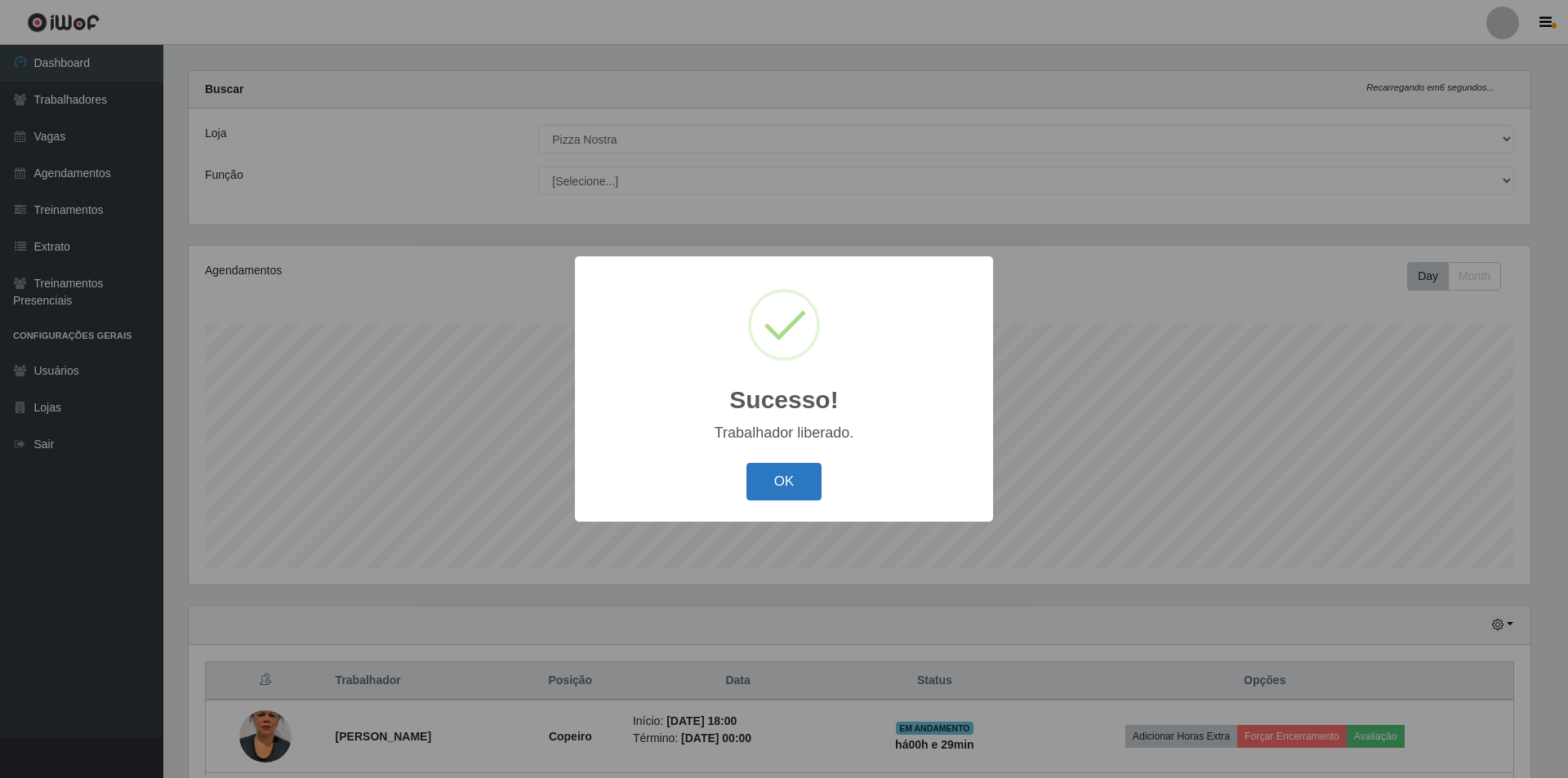
click at [788, 495] on button "OK" at bounding box center [784, 482] width 76 height 39
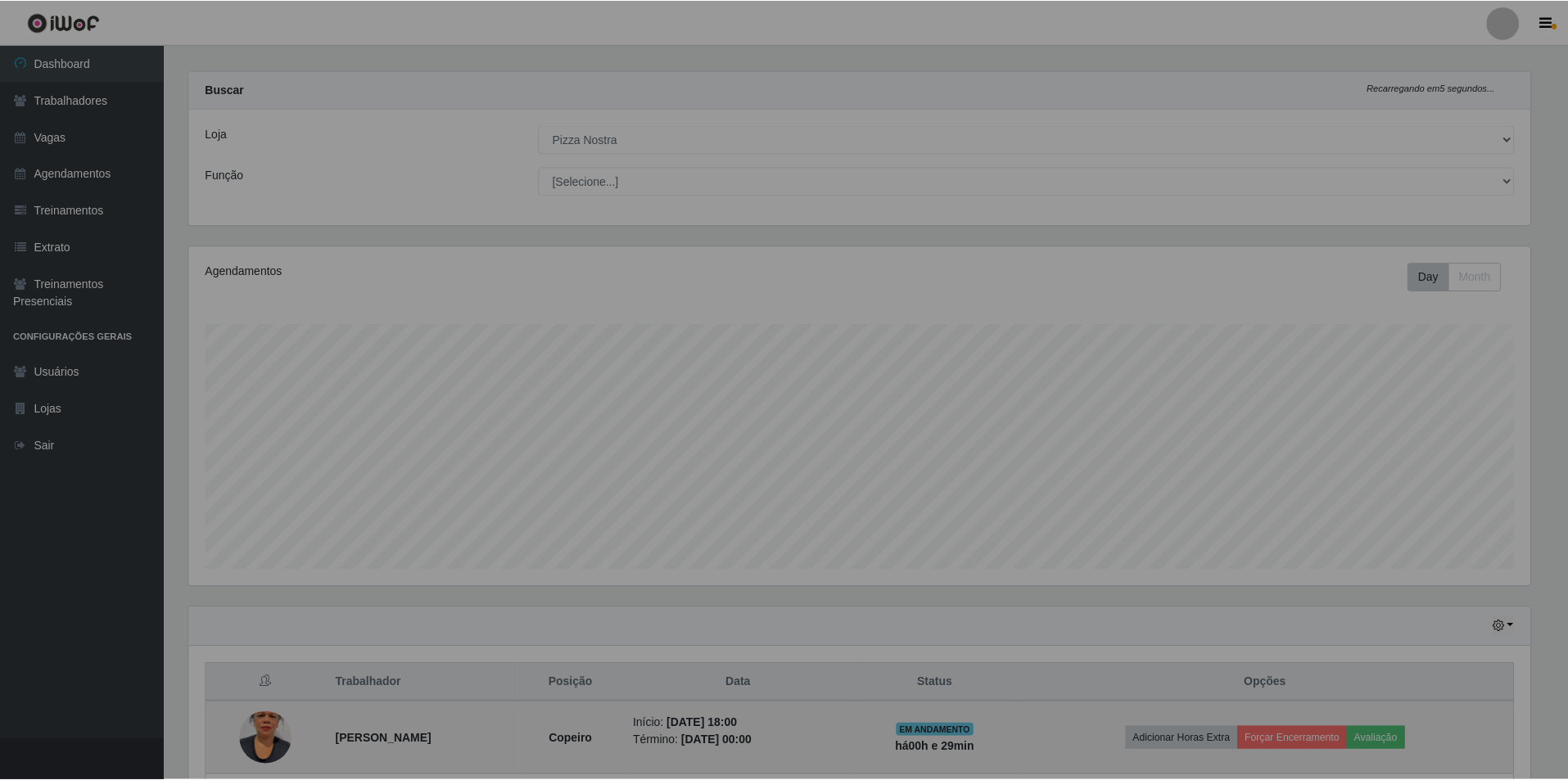
scroll to position [340, 1354]
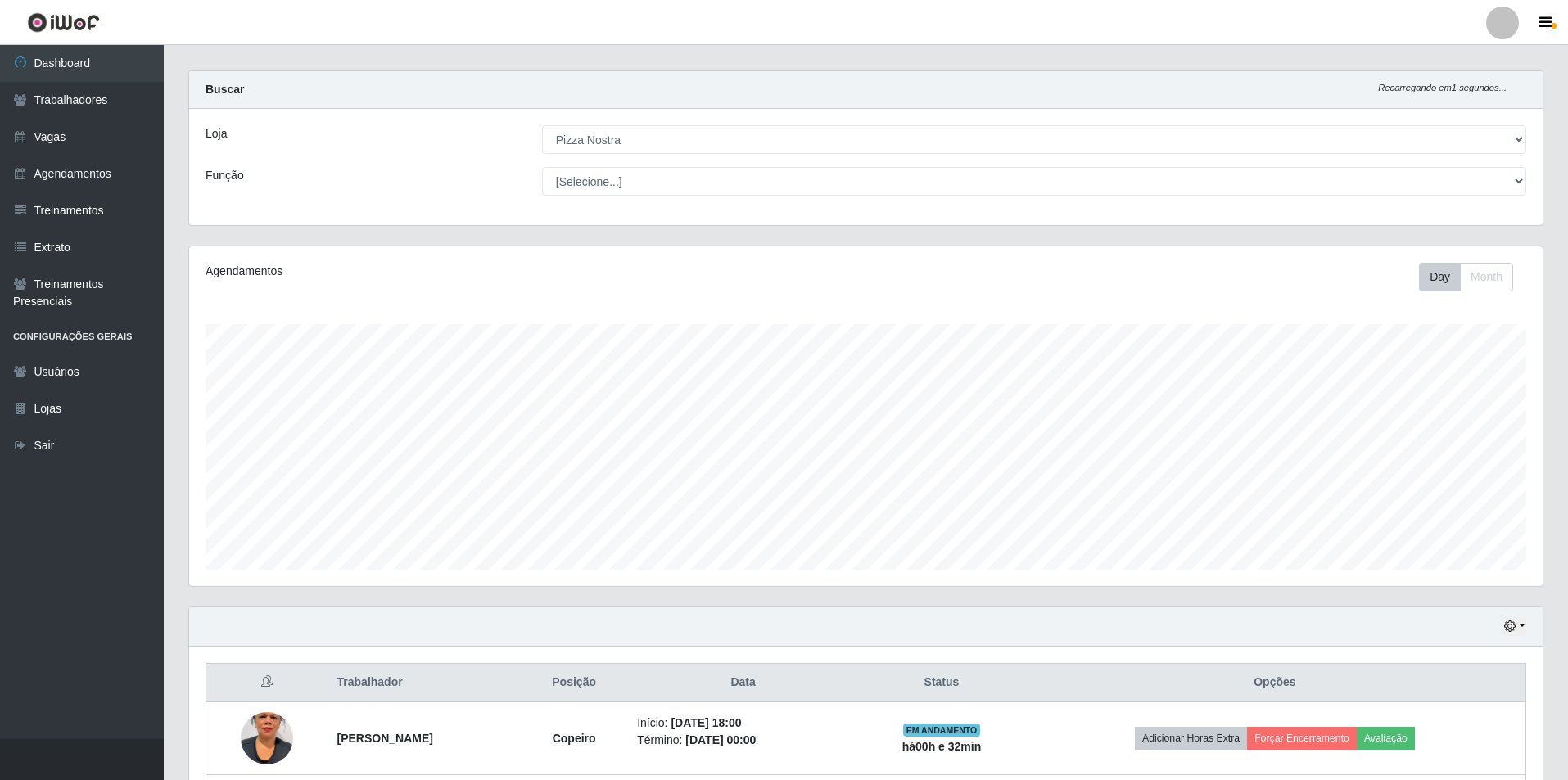
click at [1118, 209] on div "Loja [Selecione...] Pizza Nostra Função [Selecione...] ASG ASG + ASG ++ Auxilia…" at bounding box center [865, 167] width 1354 height 116
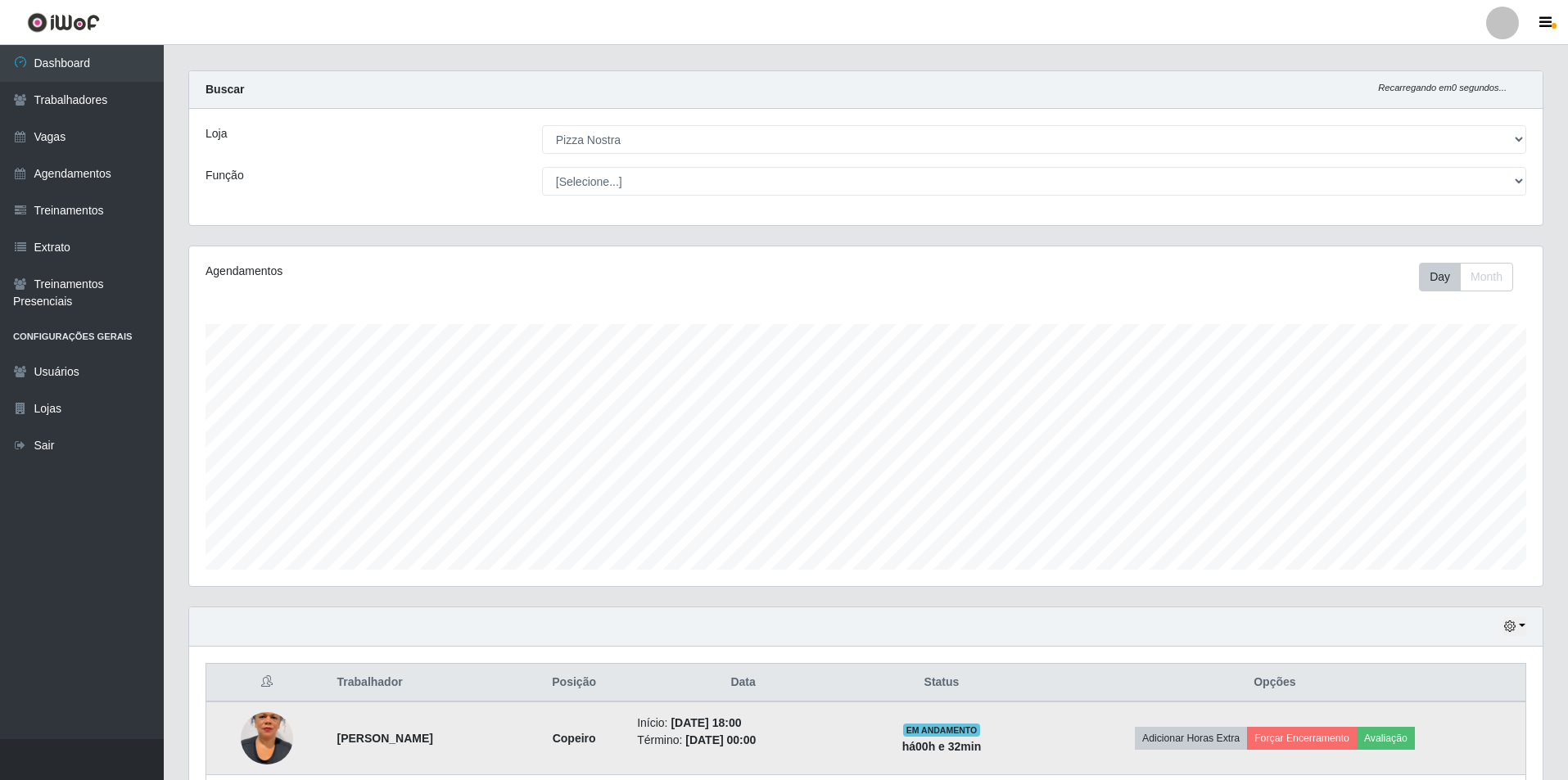
scroll to position [161, 0]
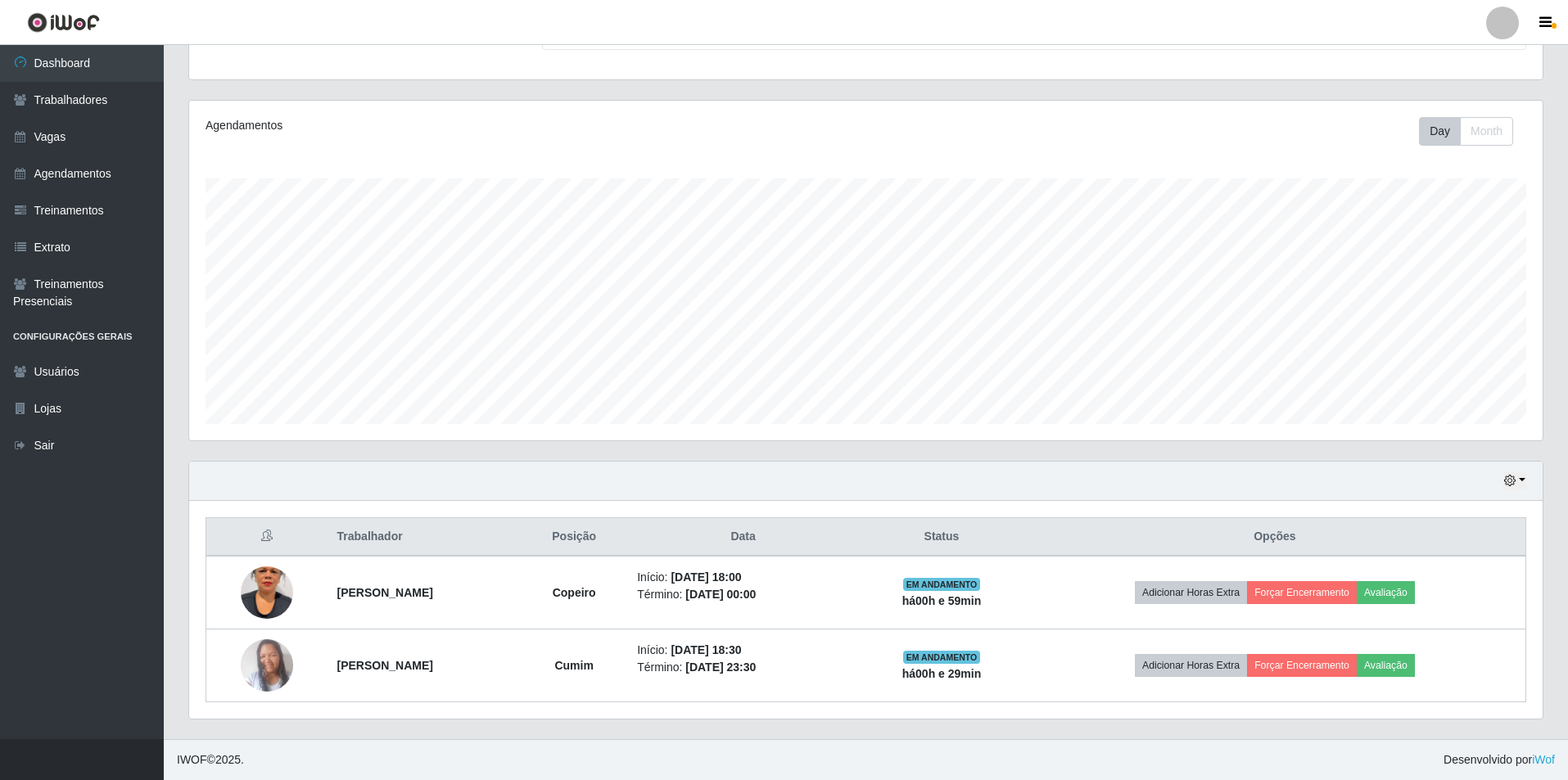
click at [1213, 57] on div "Loja [Selecione...] Pizza Nostra Função [Selecione...] ASG ASG + ASG ++ Auxilia…" at bounding box center [865, 21] width 1354 height 116
click at [1199, 157] on div "Agendamentos Day Month 30/09 Agendamentos 11" at bounding box center [865, 270] width 1354 height 340
